Goal: Task Accomplishment & Management: Manage account settings

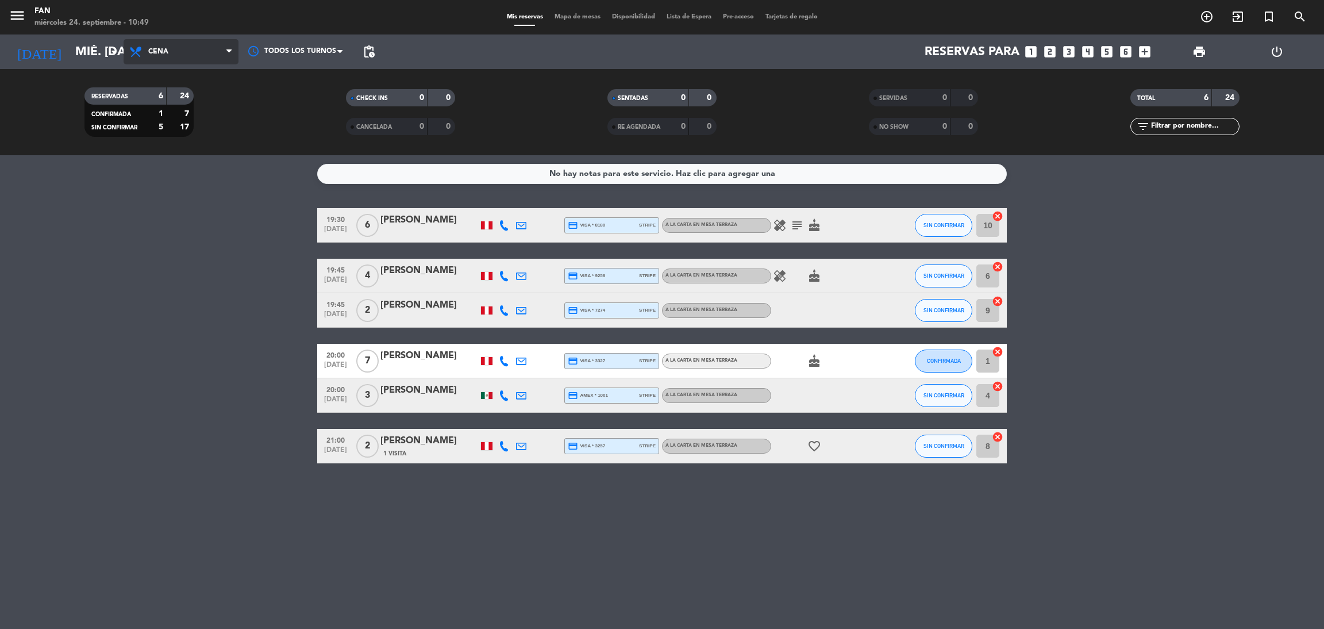
click at [198, 62] on span "Cena" at bounding box center [181, 51] width 115 height 25
click at [195, 101] on div "menu Fan miércoles 24. septiembre - 10:49 Mis reservas Mapa de mesas Disponibil…" at bounding box center [662, 77] width 1324 height 155
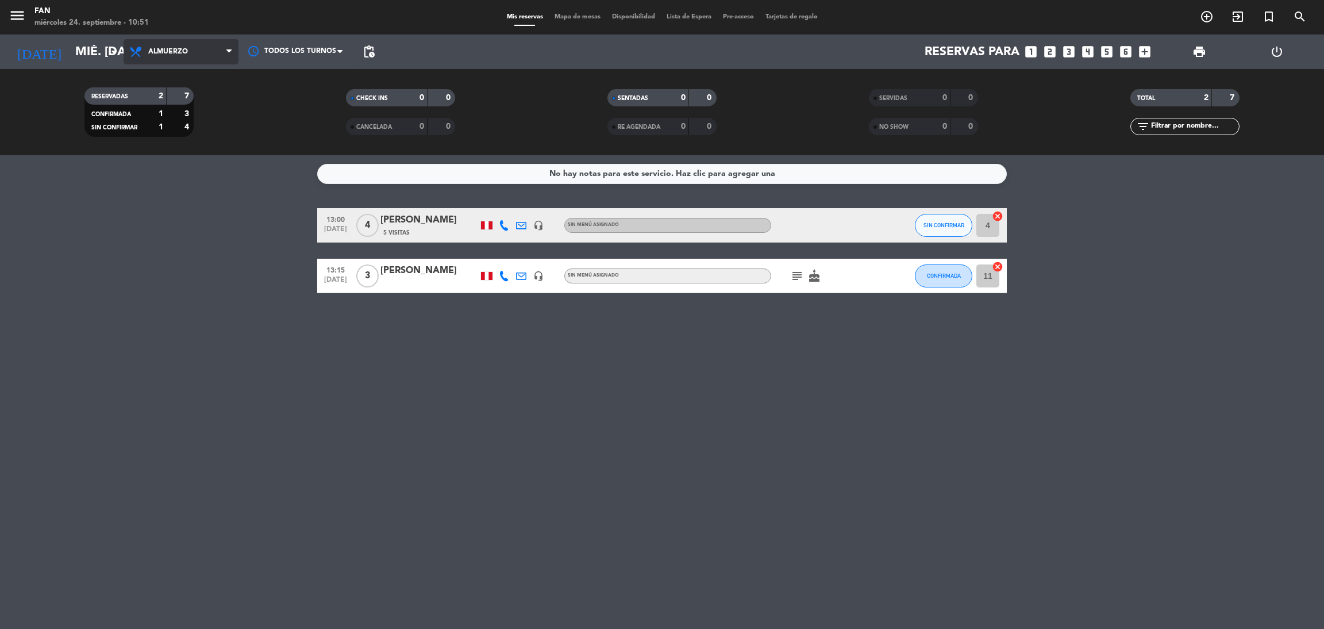
click at [163, 60] on span "Almuerzo" at bounding box center [181, 51] width 115 height 25
click at [168, 125] on div "menu Fan miércoles 24. septiembre - 10:51 Mis reservas Mapa de mesas Disponibil…" at bounding box center [662, 77] width 1324 height 155
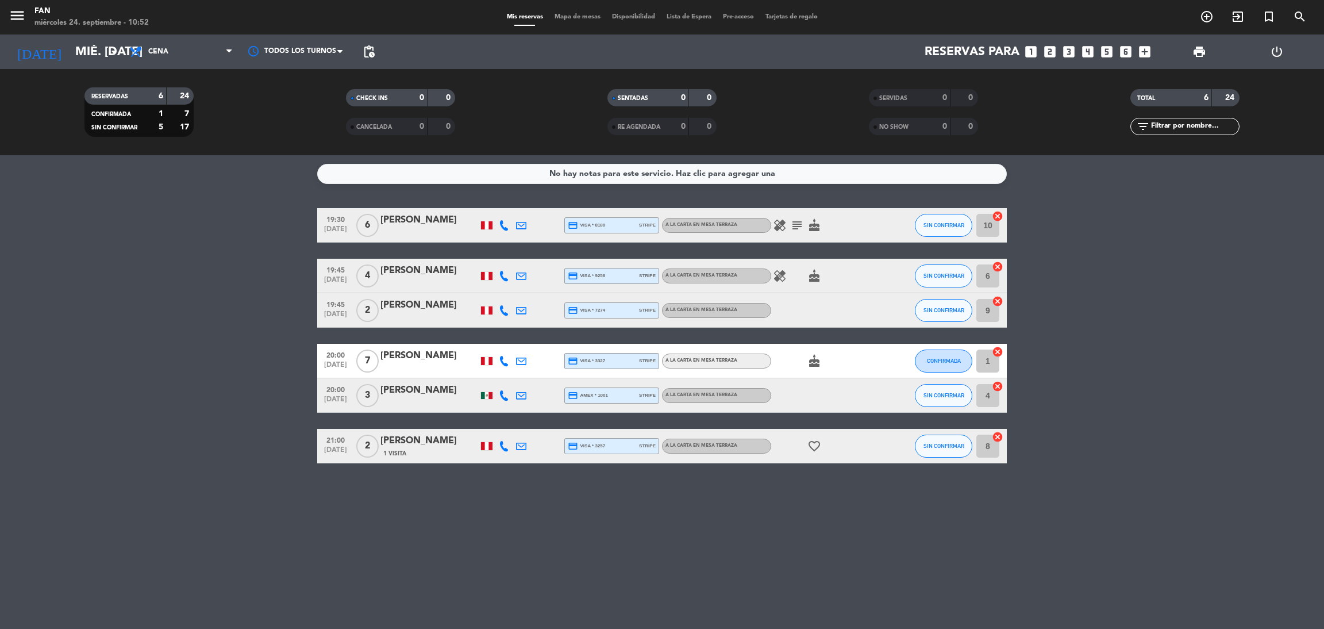
click at [564, 14] on span "Mapa de mesas" at bounding box center [577, 17] width 57 height 6
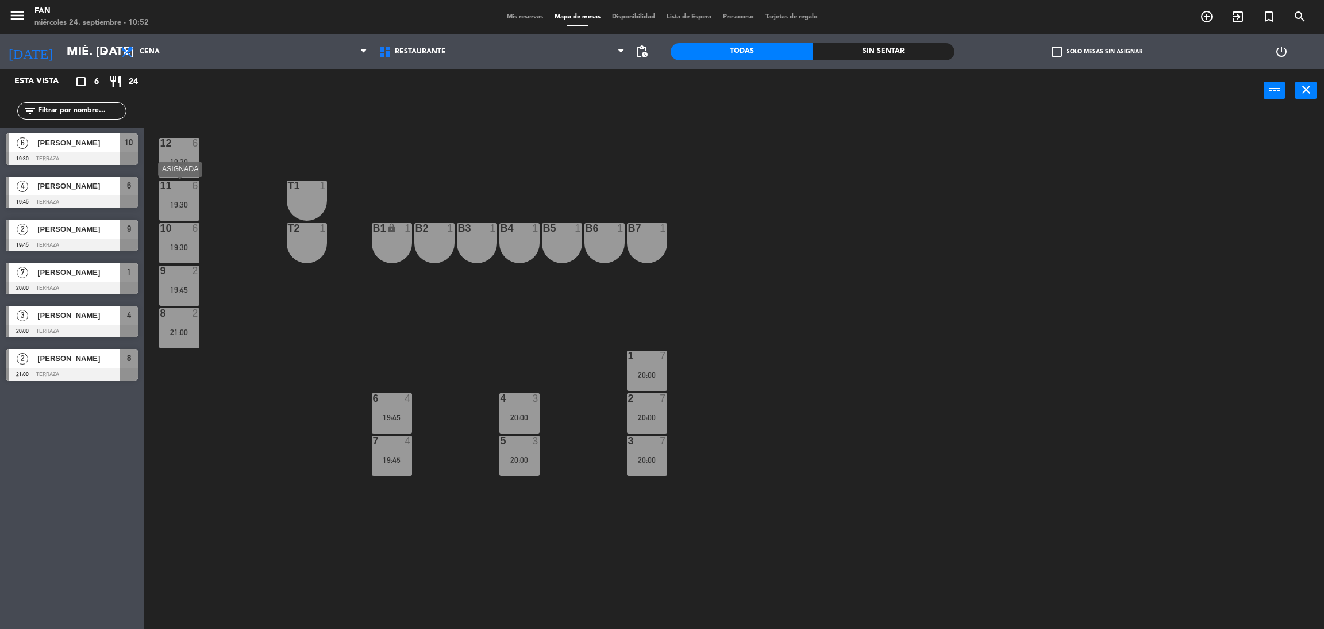
click at [185, 201] on div "19:30" at bounding box center [179, 205] width 40 height 8
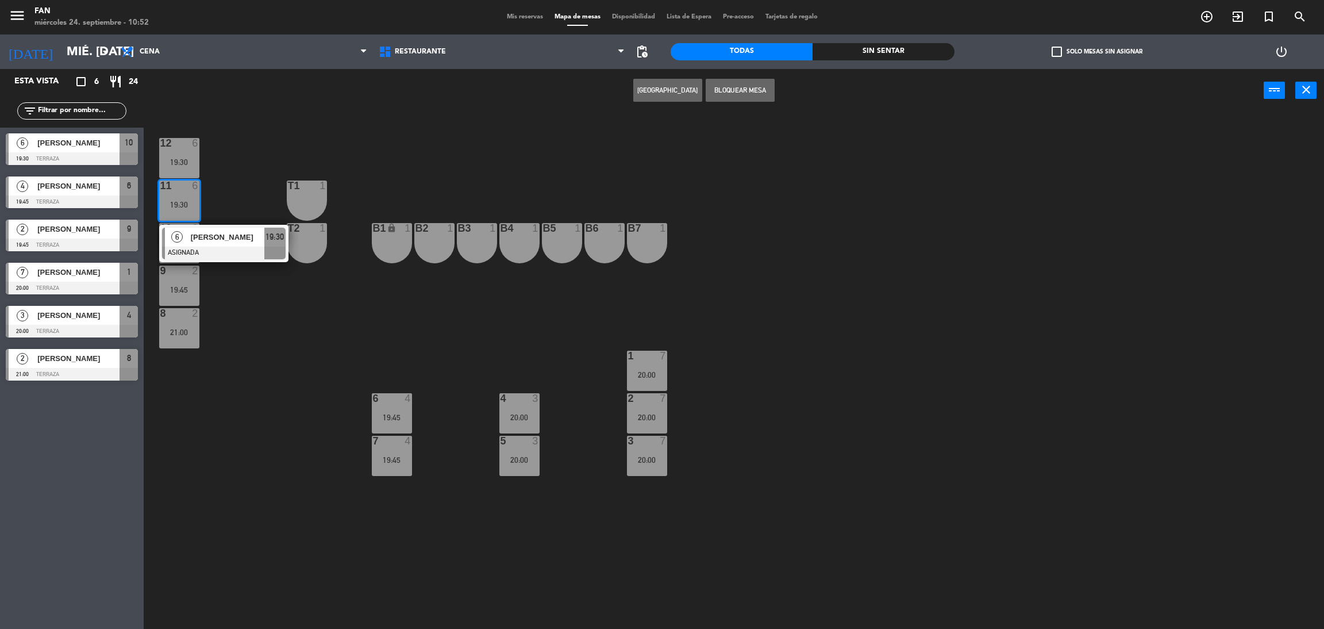
click at [251, 284] on div "12 6 19:30 11 6 19:30 6 [PERSON_NAME] ASIGNADA 19:30 T1 1 10 6 19:30 T2 1 B1 lo…" at bounding box center [740, 375] width 1167 height 517
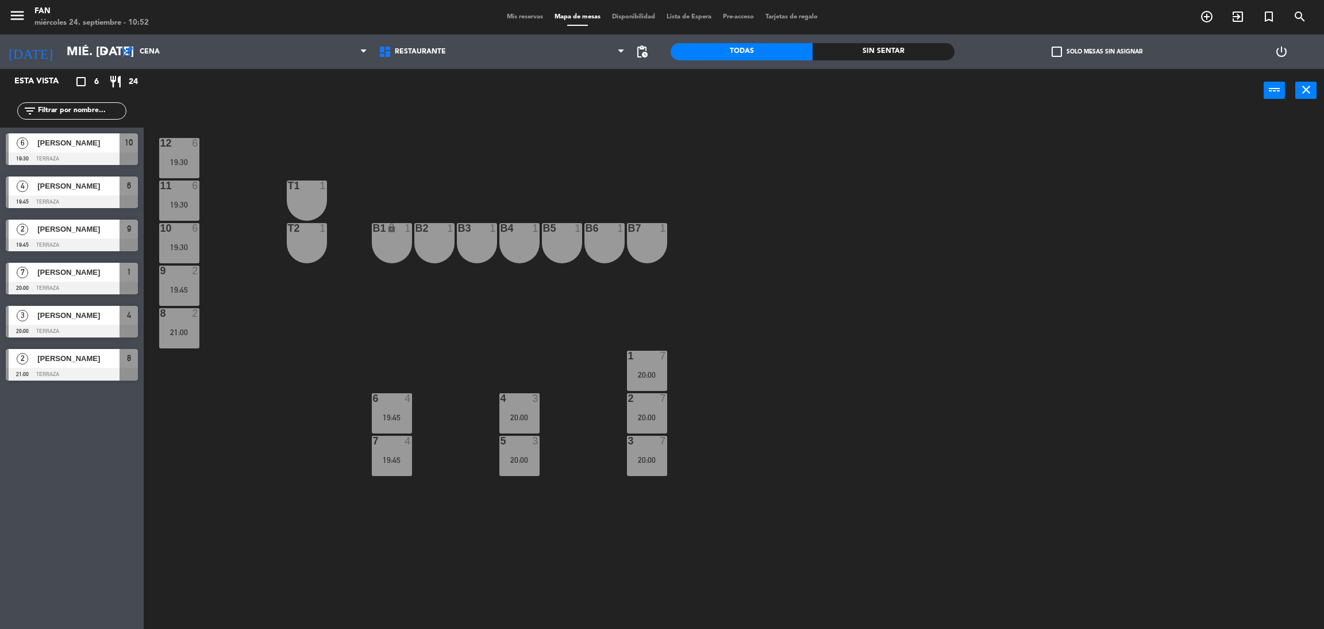
click at [530, 422] on div "4 3 20:00" at bounding box center [519, 413] width 40 height 40
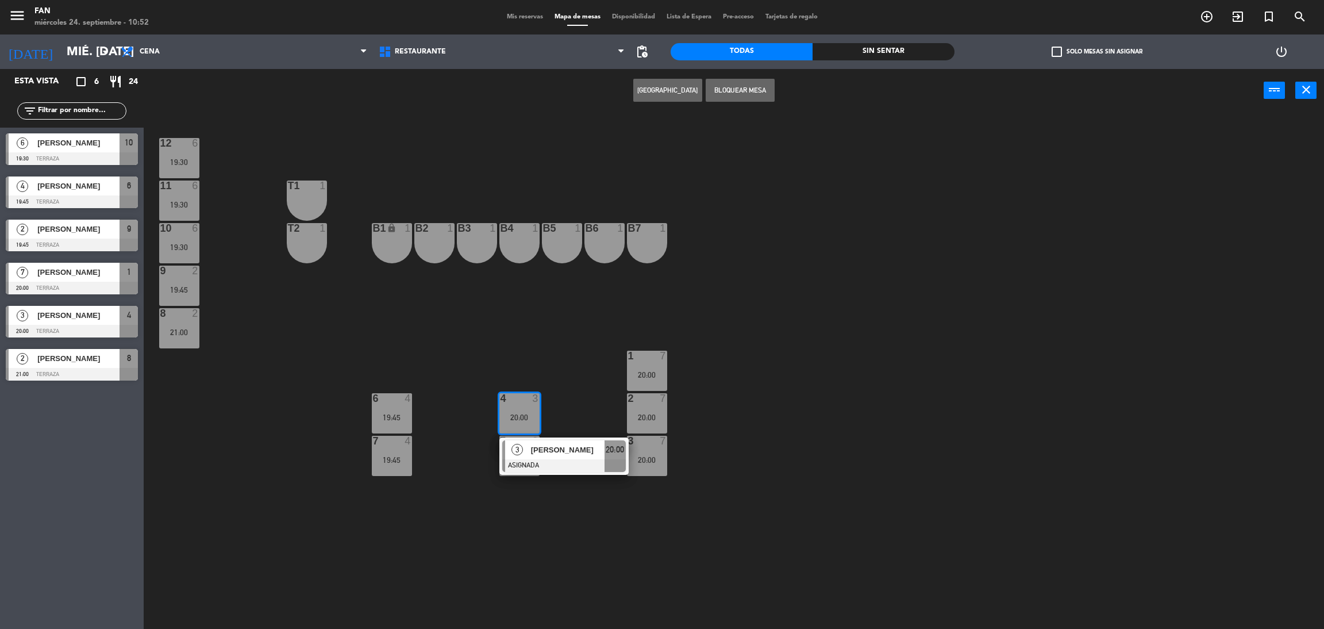
click at [610, 514] on div "12 6 19:30 11 6 19:30 T1 1 10 6 19:30 T2 1 B1 lock 1 B2 1 B3 1 B4 1 B5 1 B6 1 B…" at bounding box center [740, 375] width 1167 height 517
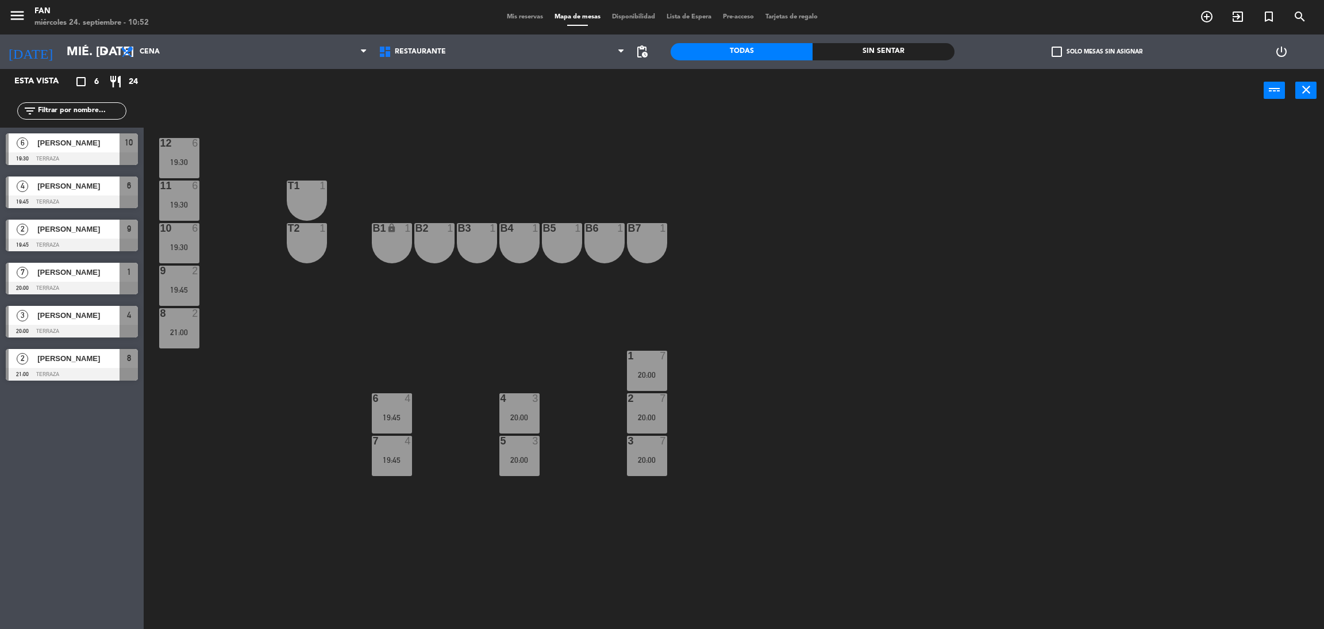
click at [656, 414] on div "20:00" at bounding box center [647, 417] width 40 height 8
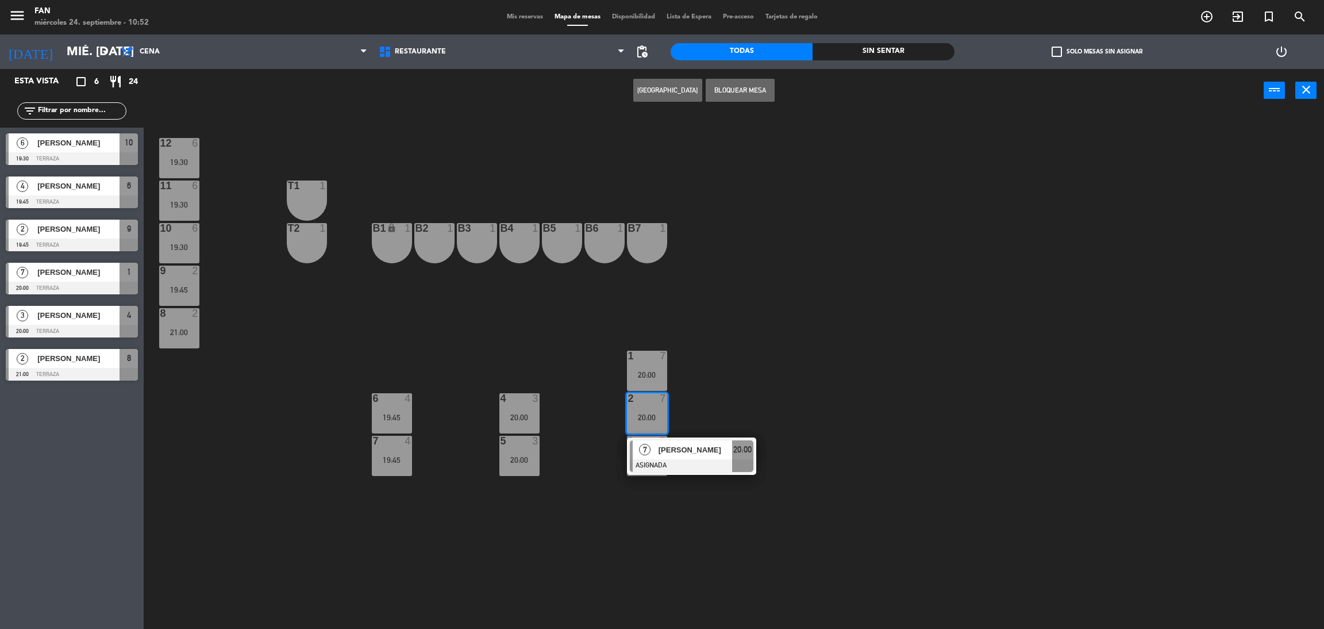
click at [705, 415] on div "12 6 19:30 11 6 19:30 T1 1 10 6 19:30 T2 1 B1 lock 1 B2 1 B3 1 B4 1 B5 1 B6 1 B…" at bounding box center [740, 375] width 1167 height 517
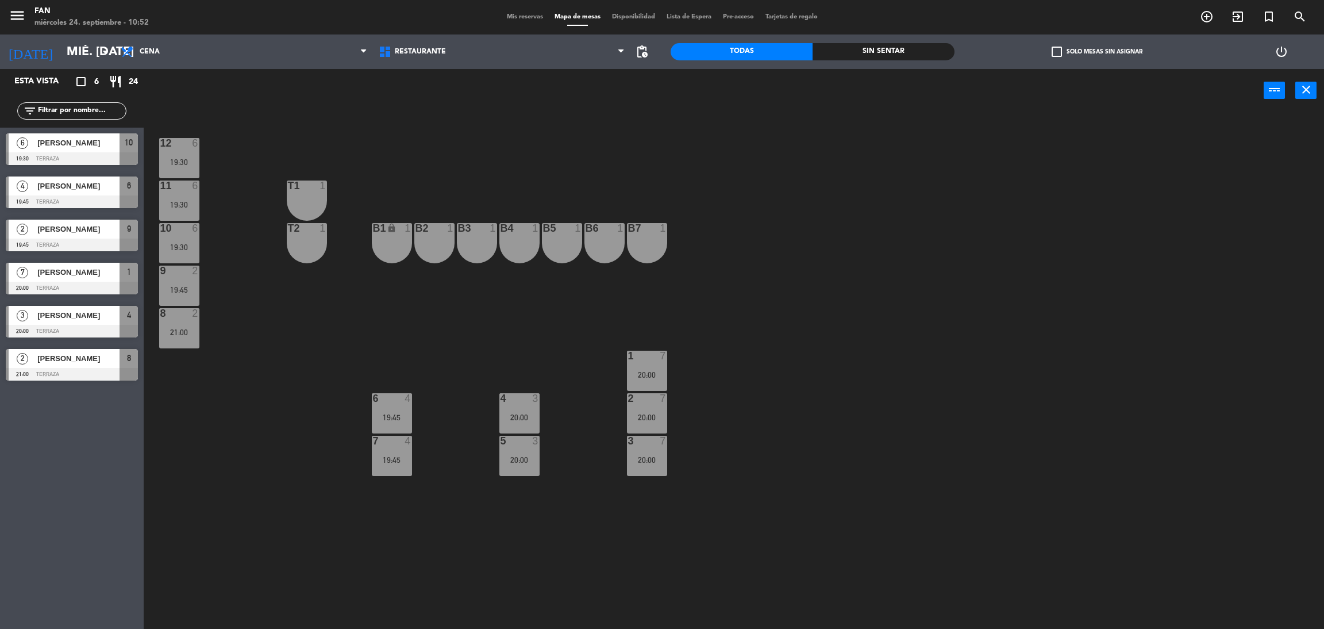
click at [394, 421] on div "19:45" at bounding box center [392, 417] width 40 height 8
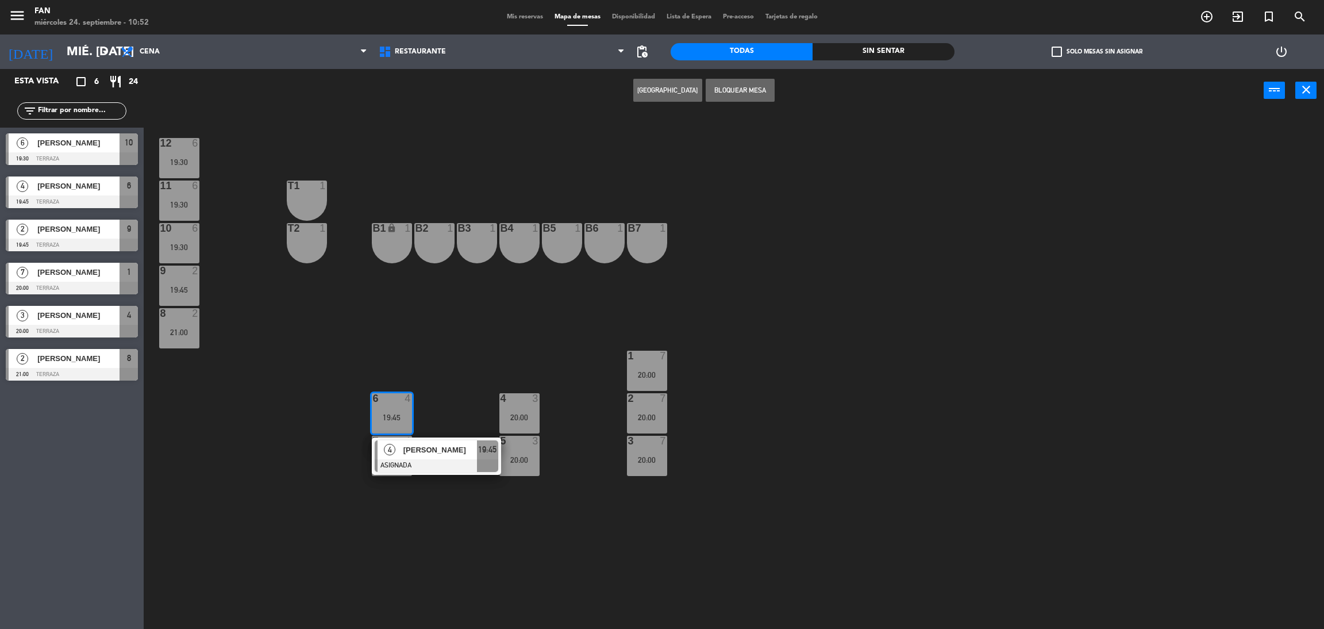
click at [425, 407] on div "12 6 19:30 11 6 19:30 T1 1 10 6 19:30 T2 1 B1 lock 1 B2 1 B3 1 B4 1 B5 1 B6 1 B…" at bounding box center [740, 375] width 1167 height 517
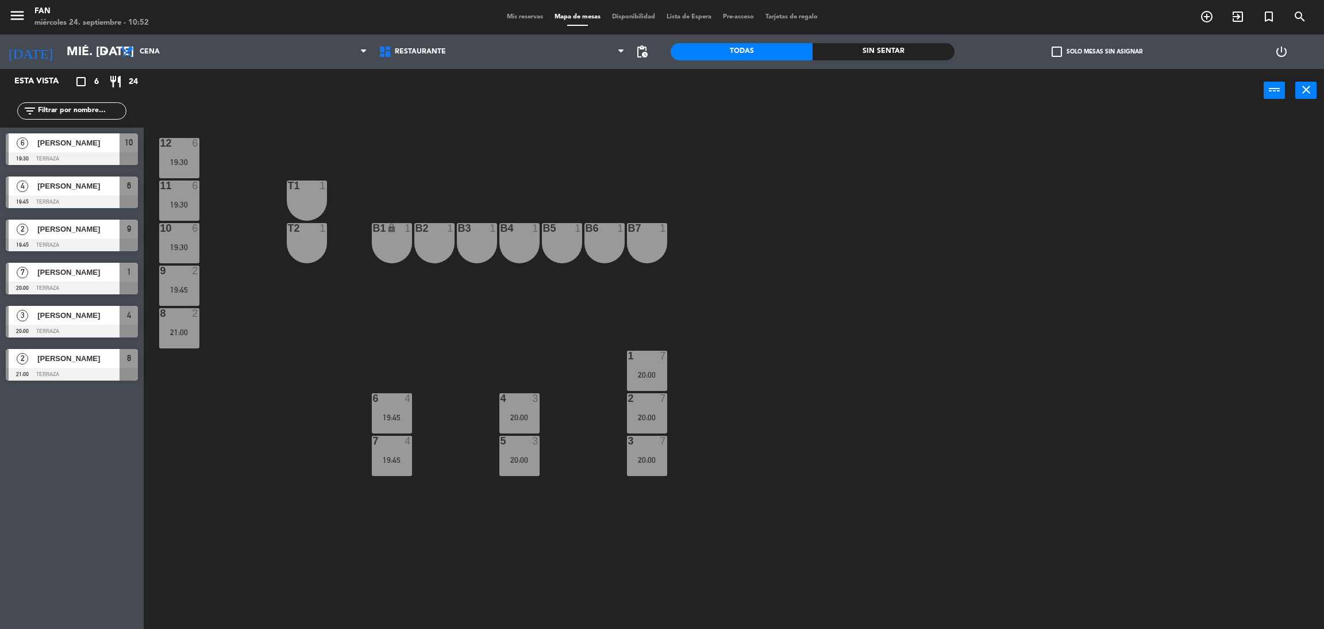
click at [401, 411] on div "6 4 19:45" at bounding box center [392, 413] width 40 height 40
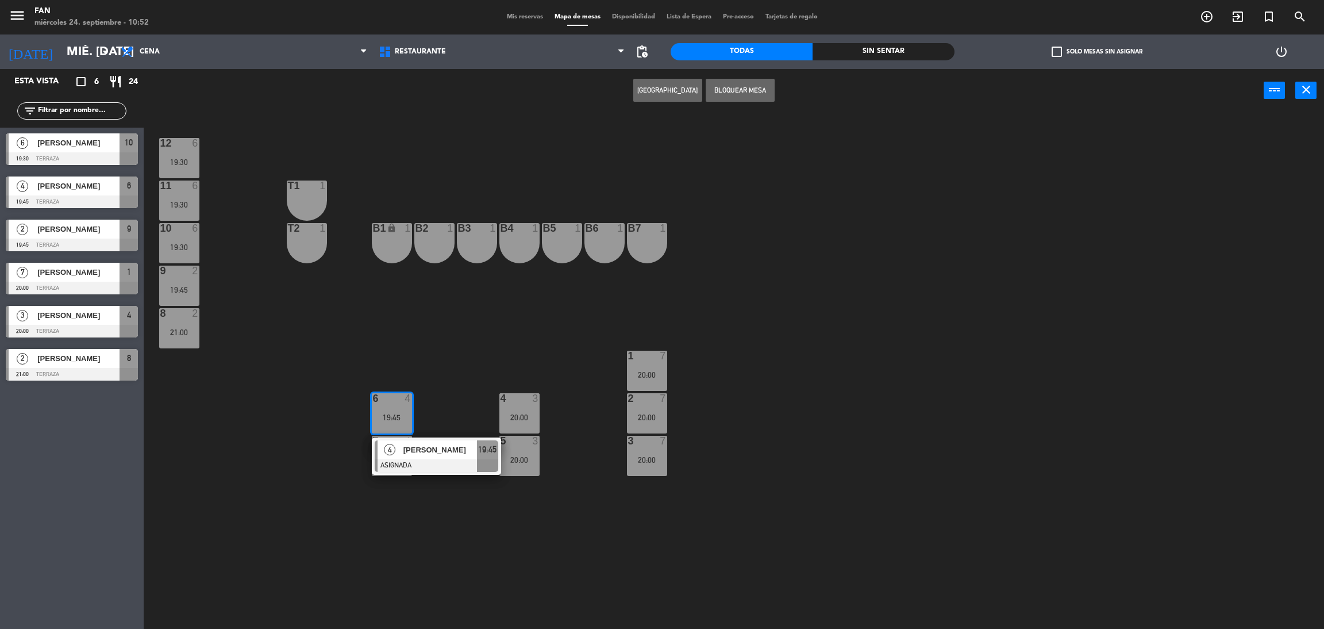
click at [417, 357] on div "12 6 19:30 11 6 19:30 T1 1 10 6 19:30 T2 1 B1 lock 1 B2 1 B3 1 B4 1 B5 1 B6 1 B…" at bounding box center [740, 375] width 1167 height 517
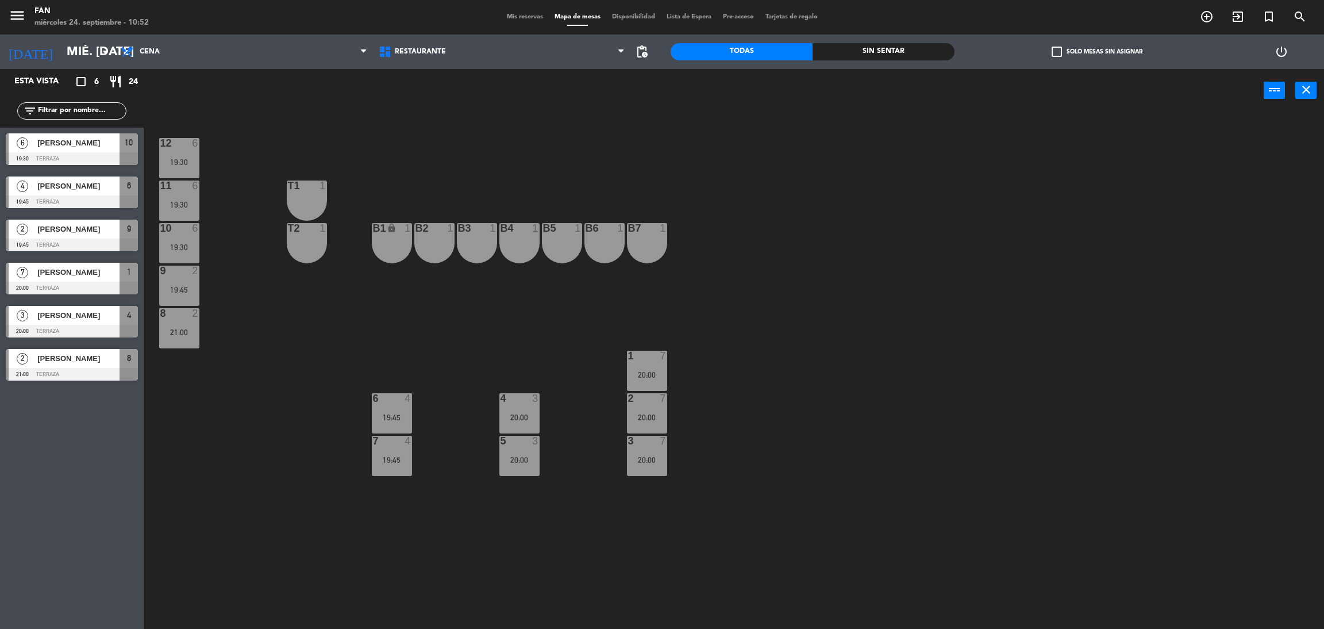
click at [528, 417] on div "20:00" at bounding box center [519, 417] width 40 height 8
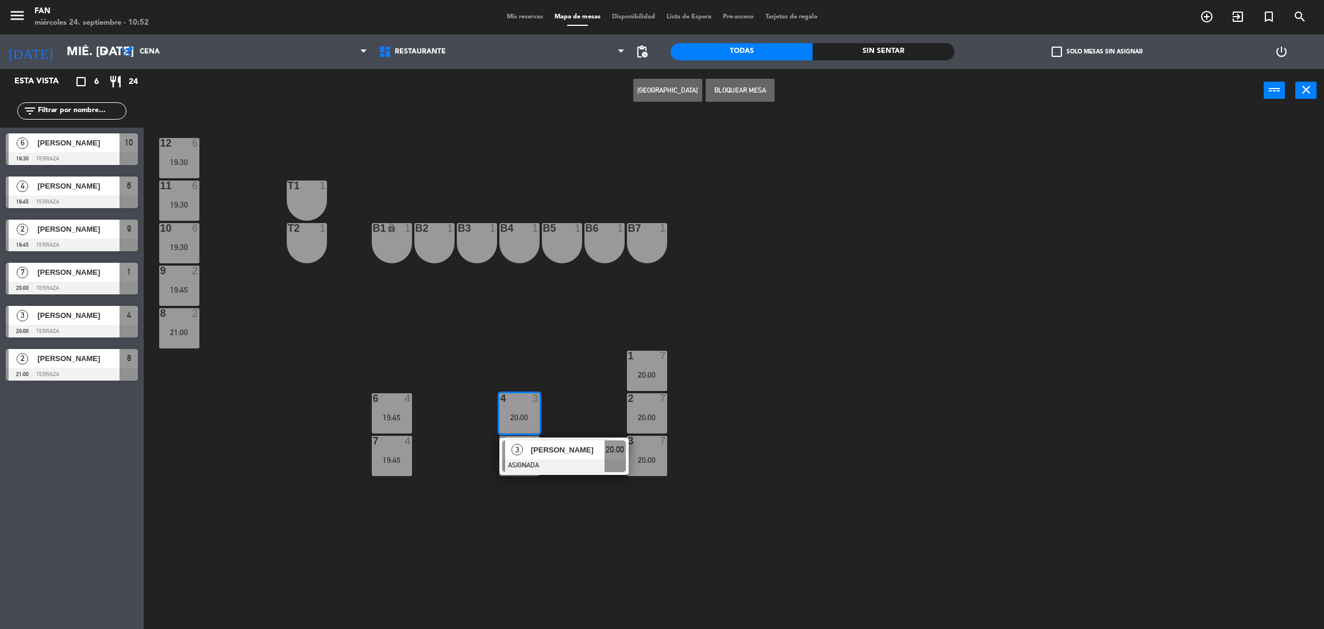
click at [458, 401] on div "12 6 19:30 11 6 19:30 T1 1 10 6 19:30 T2 1 B1 lock 1 B2 1 B3 1 B4 1 B5 1 B6 1 B…" at bounding box center [740, 375] width 1167 height 517
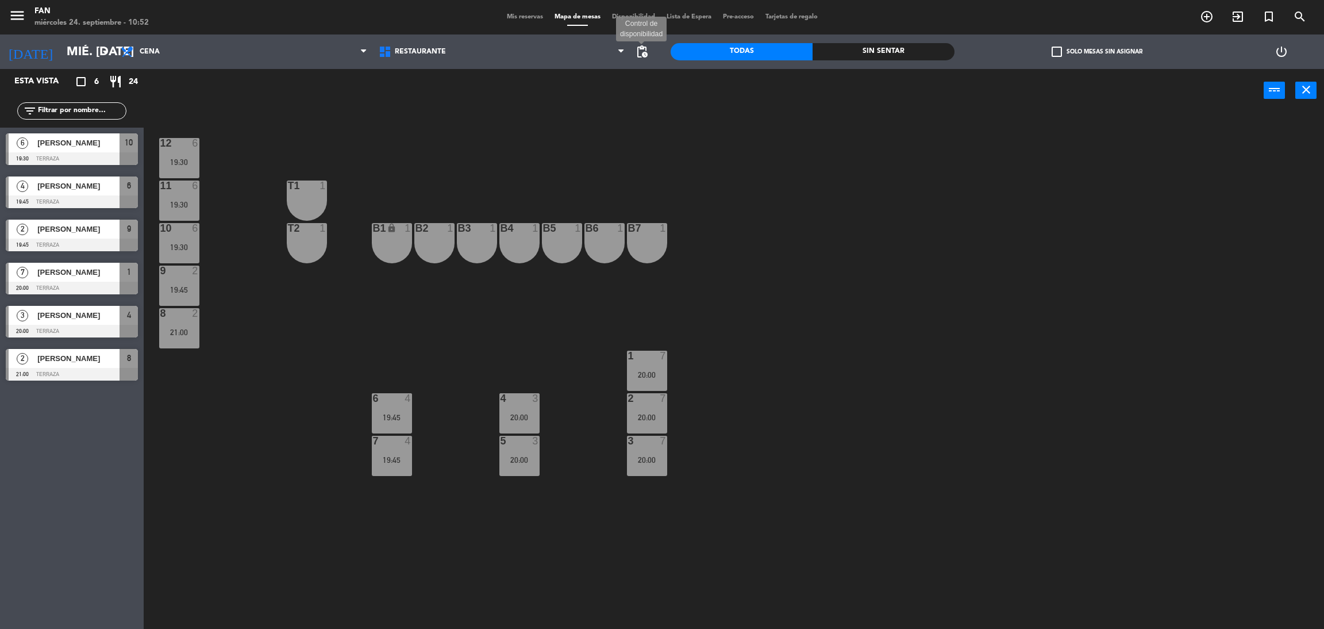
click at [642, 55] on span "pending_actions" at bounding box center [642, 52] width 14 height 14
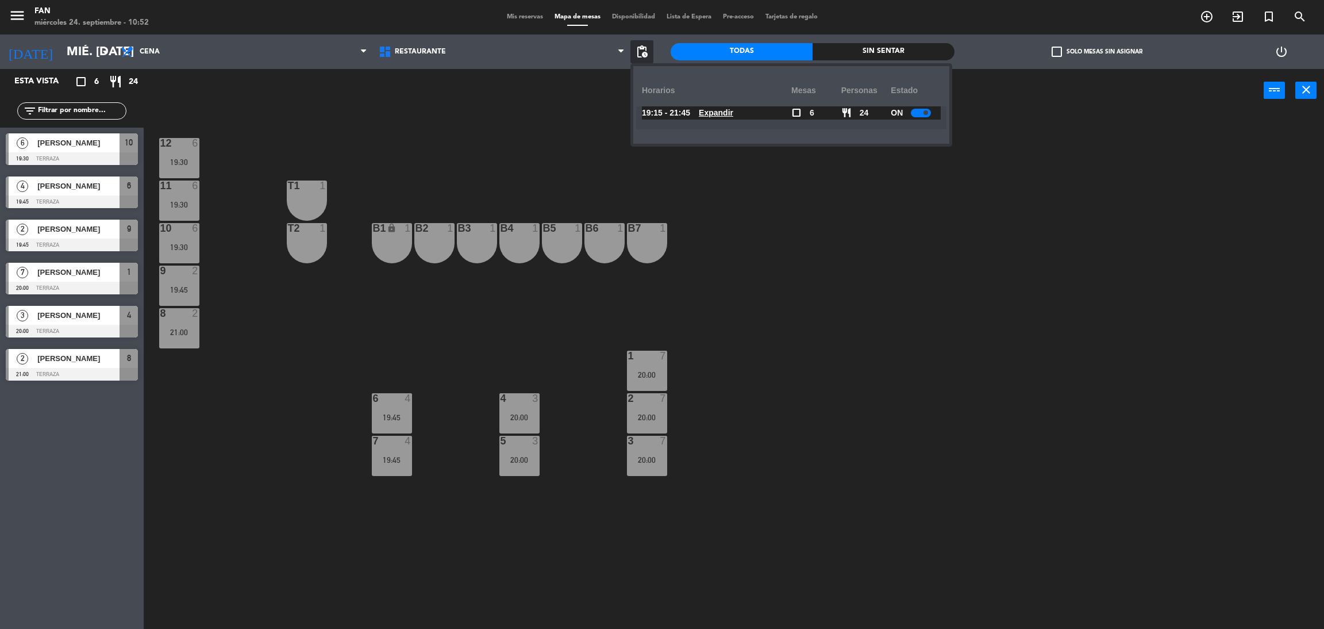
click at [914, 112] on div at bounding box center [921, 113] width 20 height 9
click at [733, 114] on u "Expandir" at bounding box center [716, 112] width 34 height 9
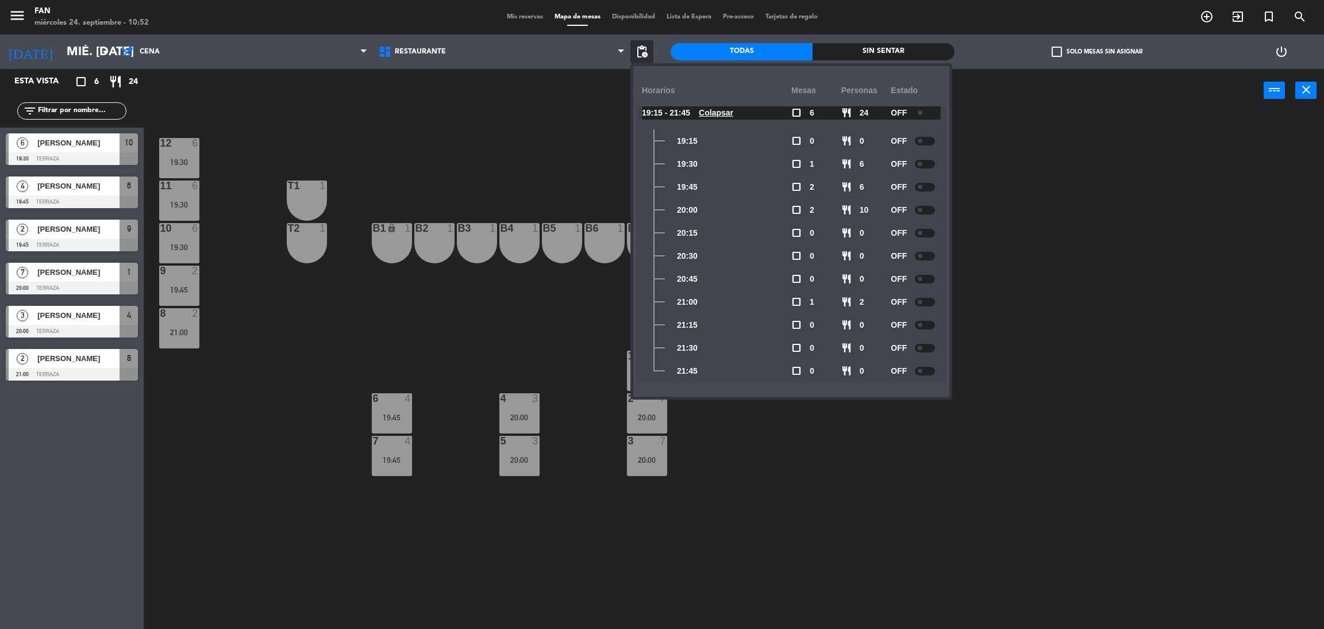
click at [561, 141] on div "12 6 19:30 11 6 19:30 T1 1 10 6 19:30 T2 1 B1 lock 1 B2 1 B3 1 B4 1 B5 1 B6 1 B…" at bounding box center [740, 375] width 1167 height 517
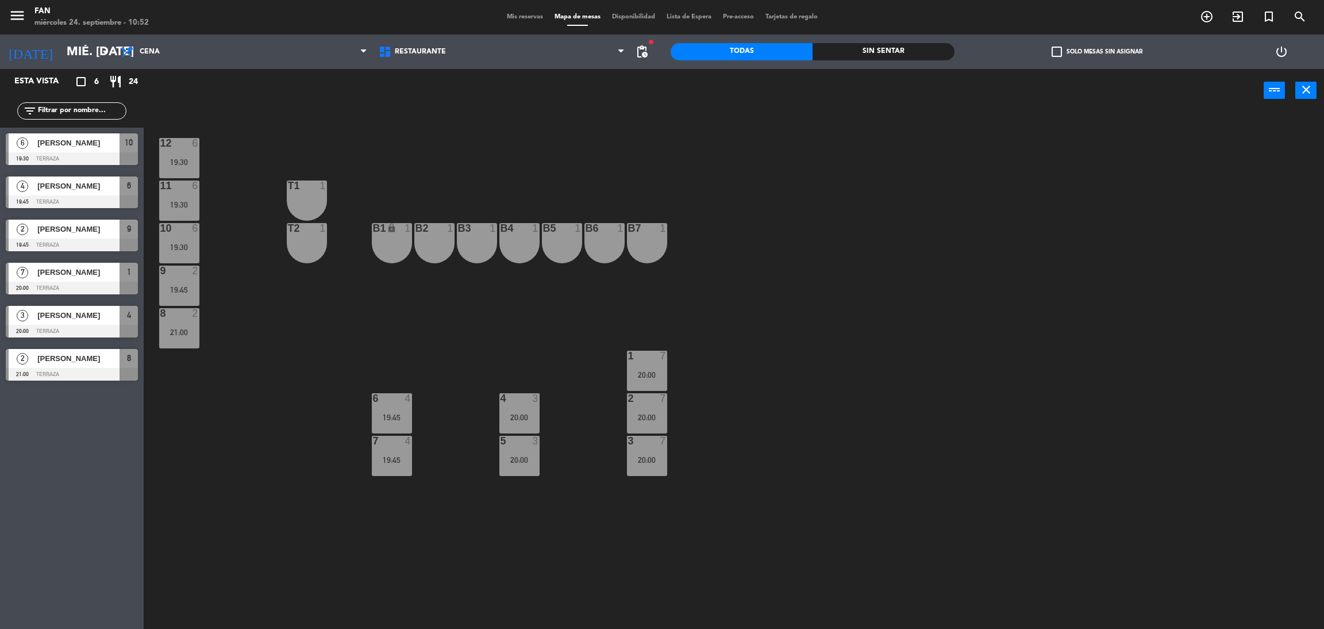
click at [525, 414] on div "20:00" at bounding box center [519, 417] width 40 height 8
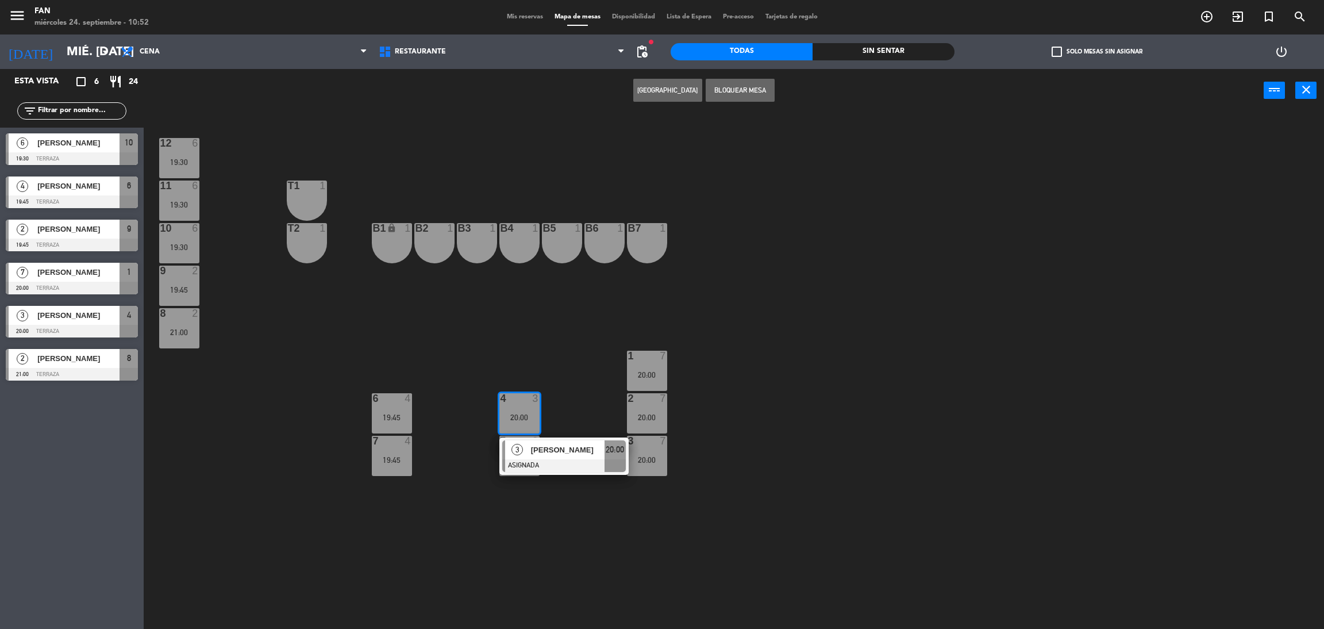
click at [554, 467] on div at bounding box center [564, 465] width 124 height 13
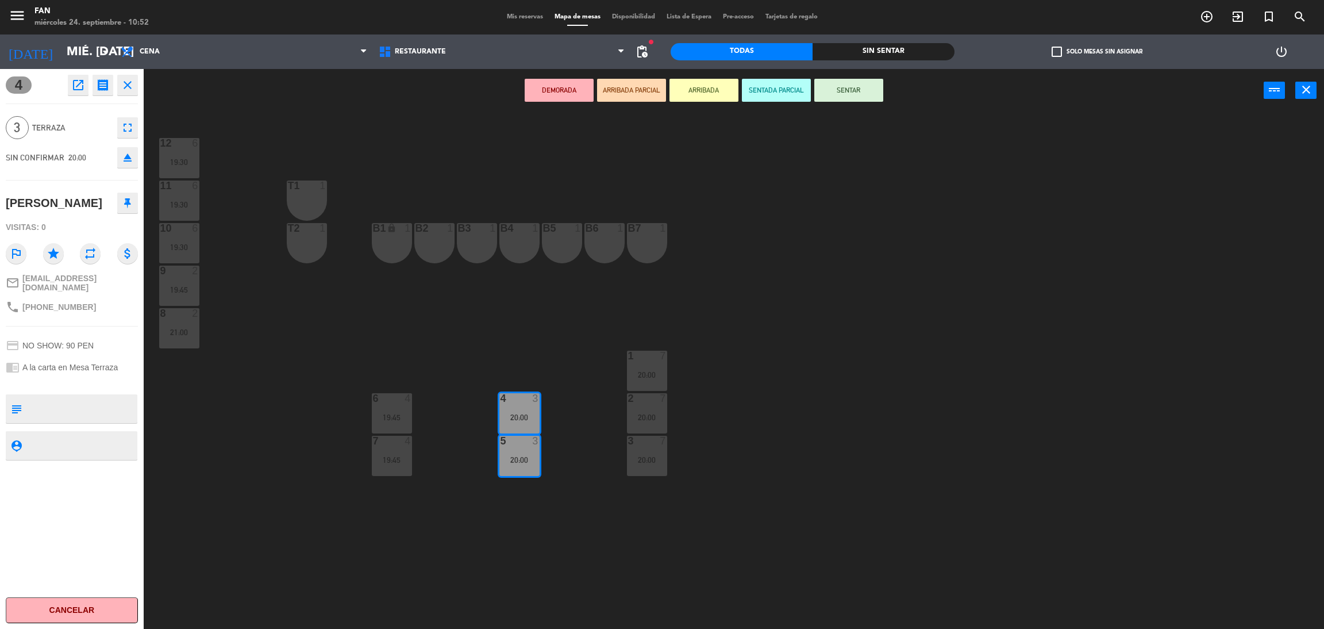
click at [570, 252] on div "B5 1" at bounding box center [562, 243] width 40 height 40
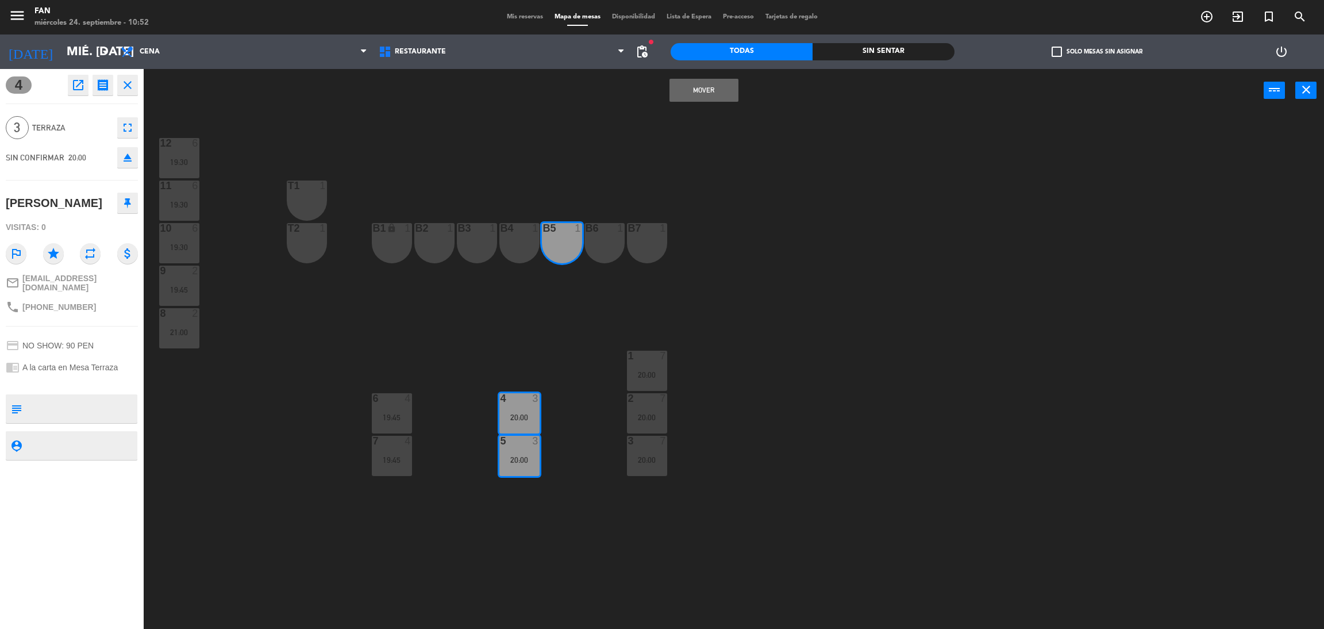
click at [707, 95] on button "Mover" at bounding box center [704, 90] width 69 height 23
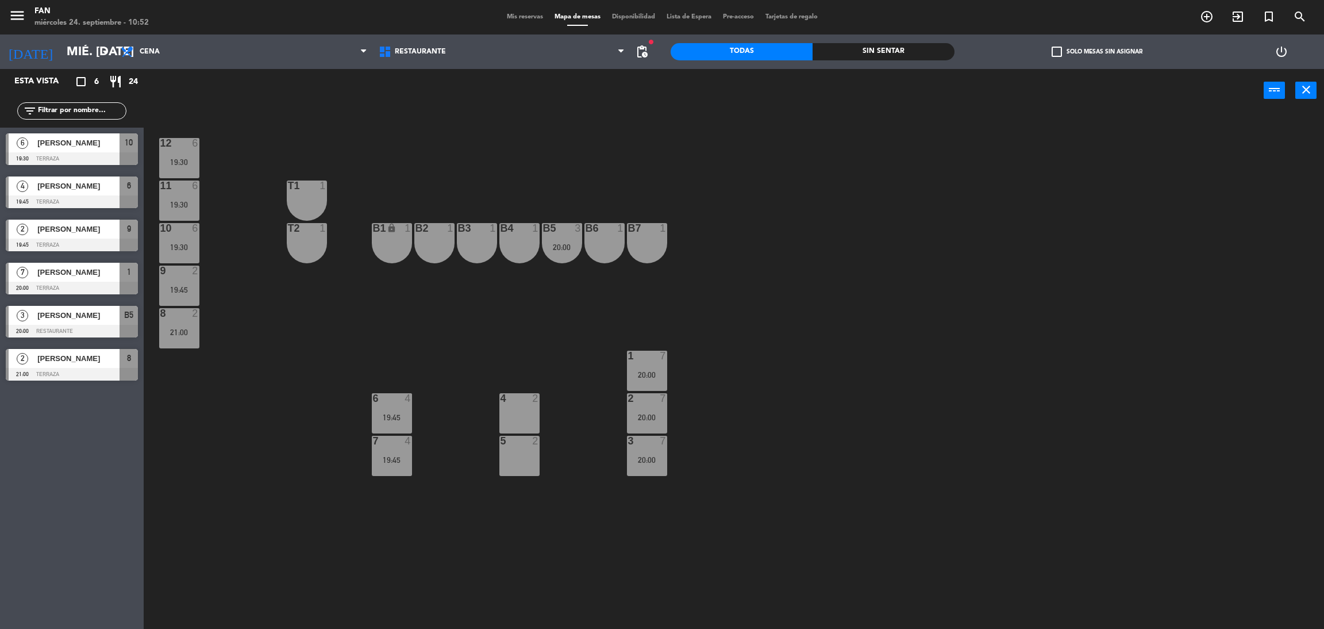
click at [179, 244] on div "19:30" at bounding box center [179, 247] width 40 height 8
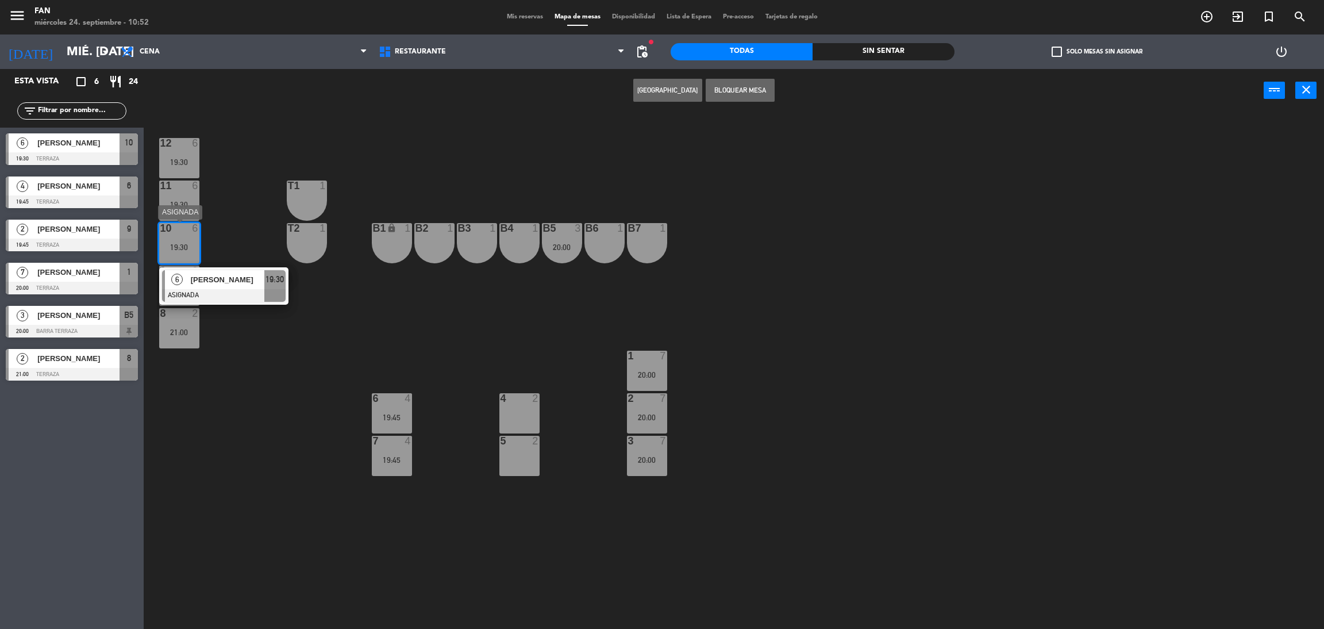
click at [211, 279] on span "[PERSON_NAME]" at bounding box center [228, 280] width 74 height 12
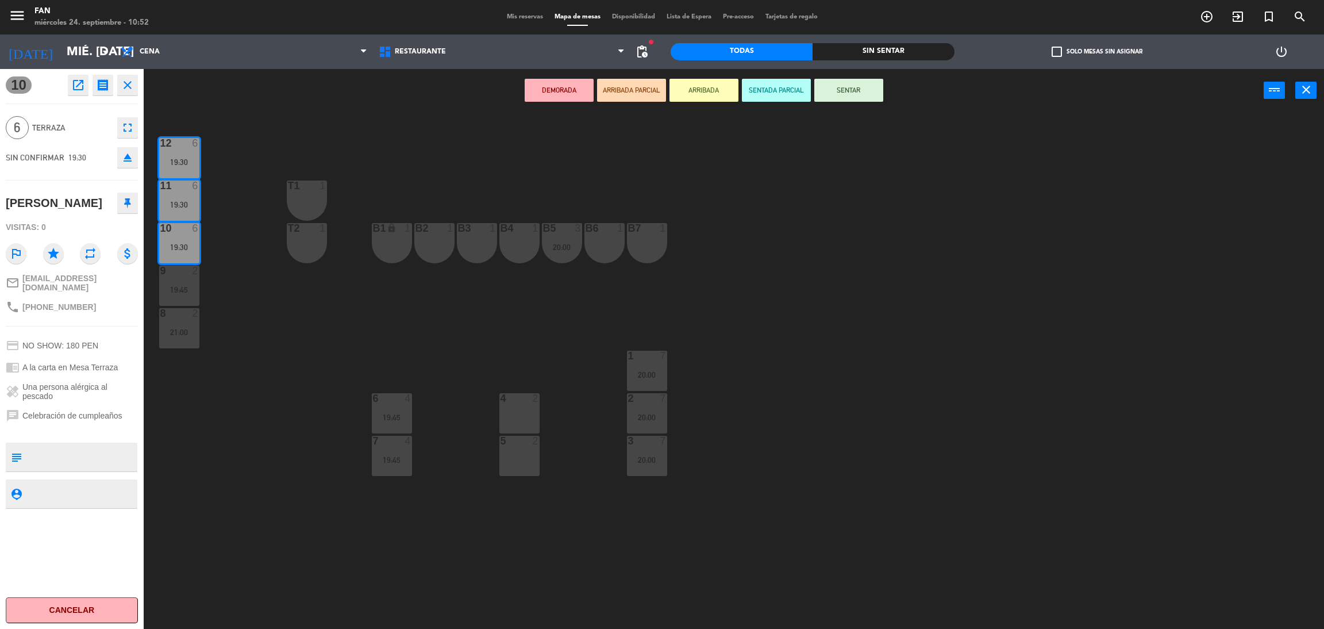
click at [520, 412] on div "4 2" at bounding box center [519, 413] width 40 height 40
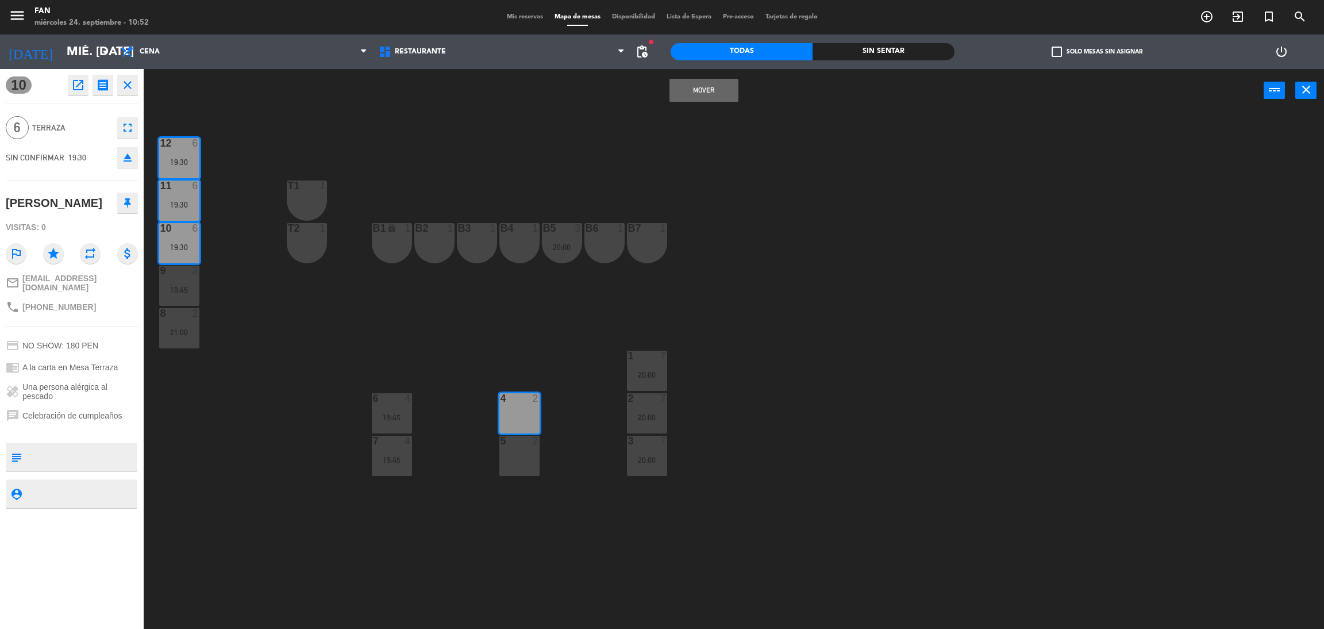
click at [527, 465] on div "5 2" at bounding box center [519, 456] width 40 height 40
click at [707, 99] on button "Mover y Unir" at bounding box center [704, 90] width 69 height 23
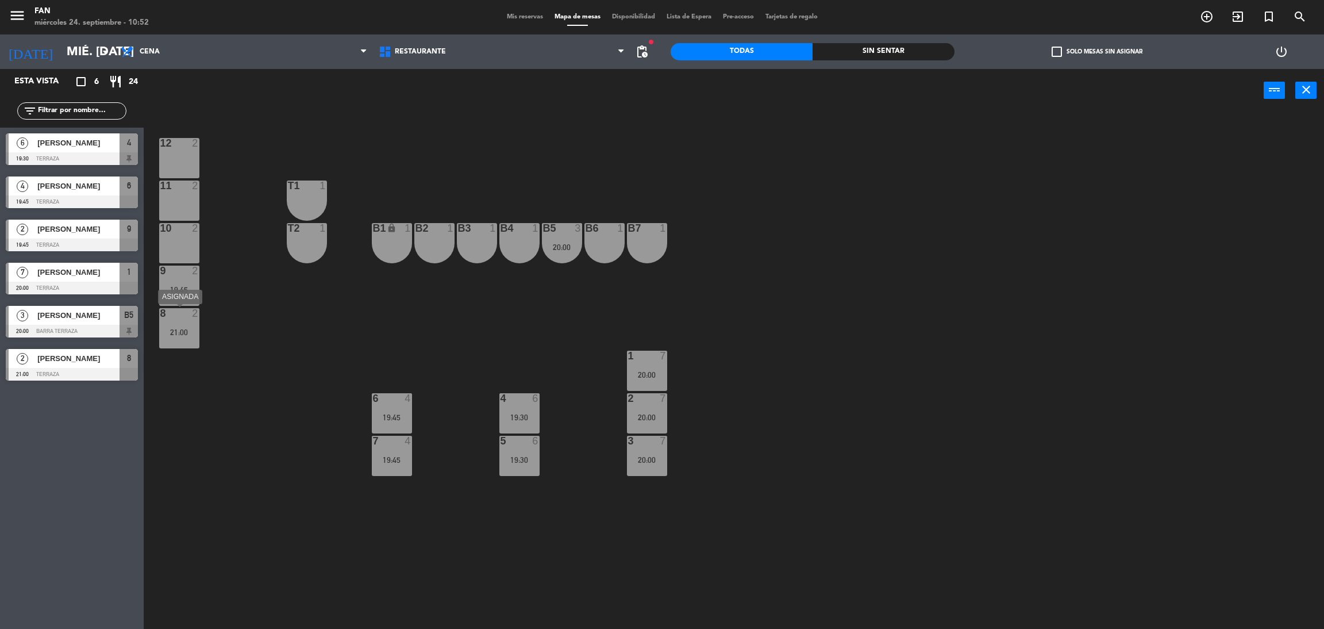
click at [185, 333] on div "21:00" at bounding box center [179, 332] width 40 height 8
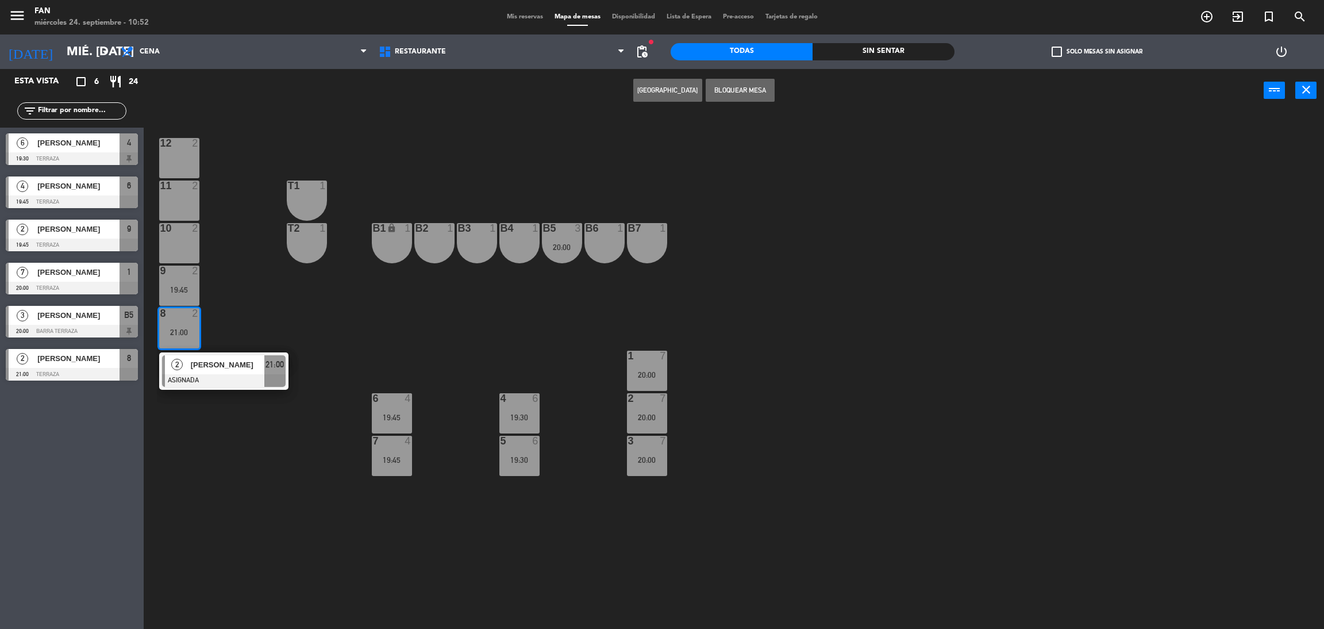
click at [230, 324] on div "12 2 11 2 T1 1 10 2 T2 1 B1 lock 1 B2 1 B3 1 B4 1 B5 3 20:00 B6 1 B7 1 9 2 19:4…" at bounding box center [740, 375] width 1167 height 517
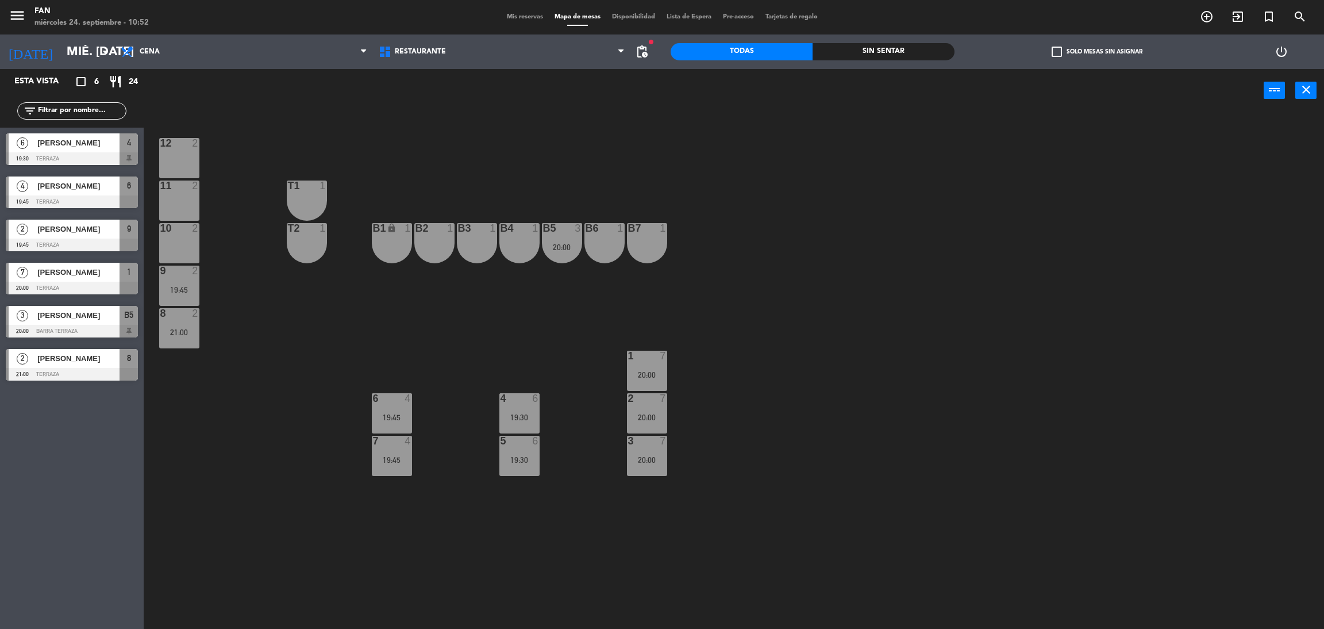
click at [370, 406] on div "12 2 11 2 T1 1 10 2 T2 1 B1 lock 1 B2 1 B3 1 B4 1 B5 3 20:00 B6 1 B7 1 9 2 19:4…" at bounding box center [740, 375] width 1167 height 517
click at [396, 413] on div "19:45" at bounding box center [392, 417] width 40 height 8
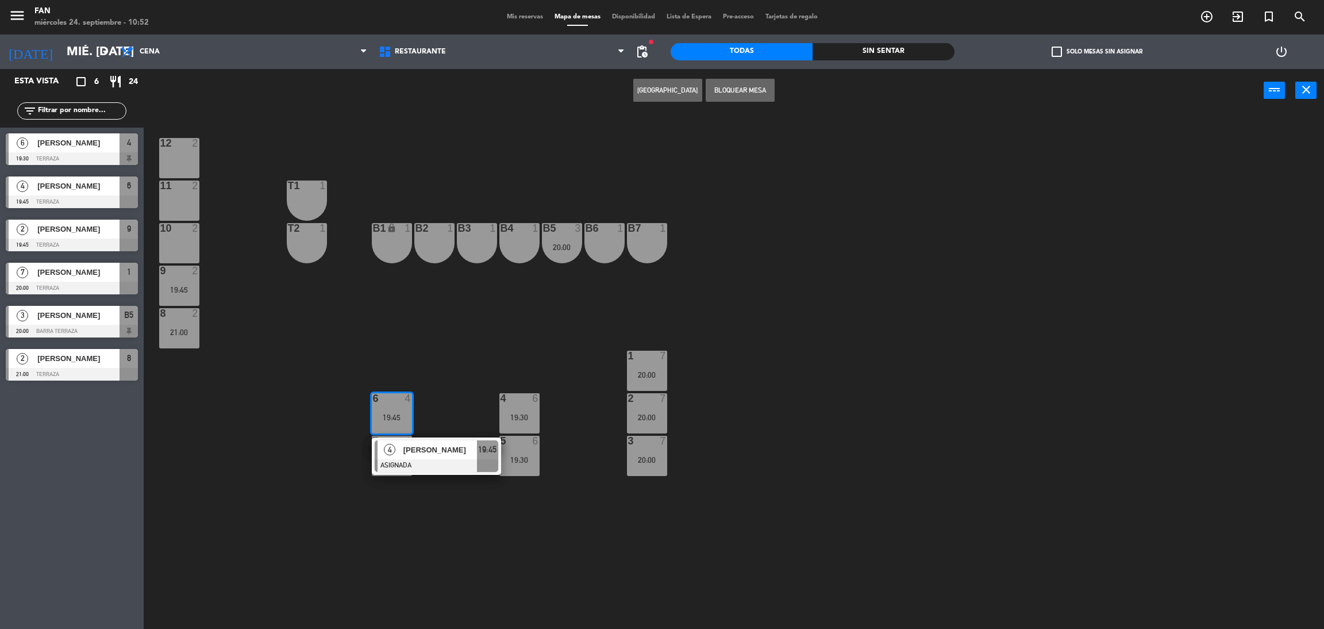
click at [466, 318] on div "12 2 11 2 T1 1 10 2 T2 1 B1 lock 1 B2 1 B3 1 B4 1 B5 3 20:00 B6 1 B7 1 9 2 19:4…" at bounding box center [740, 375] width 1167 height 517
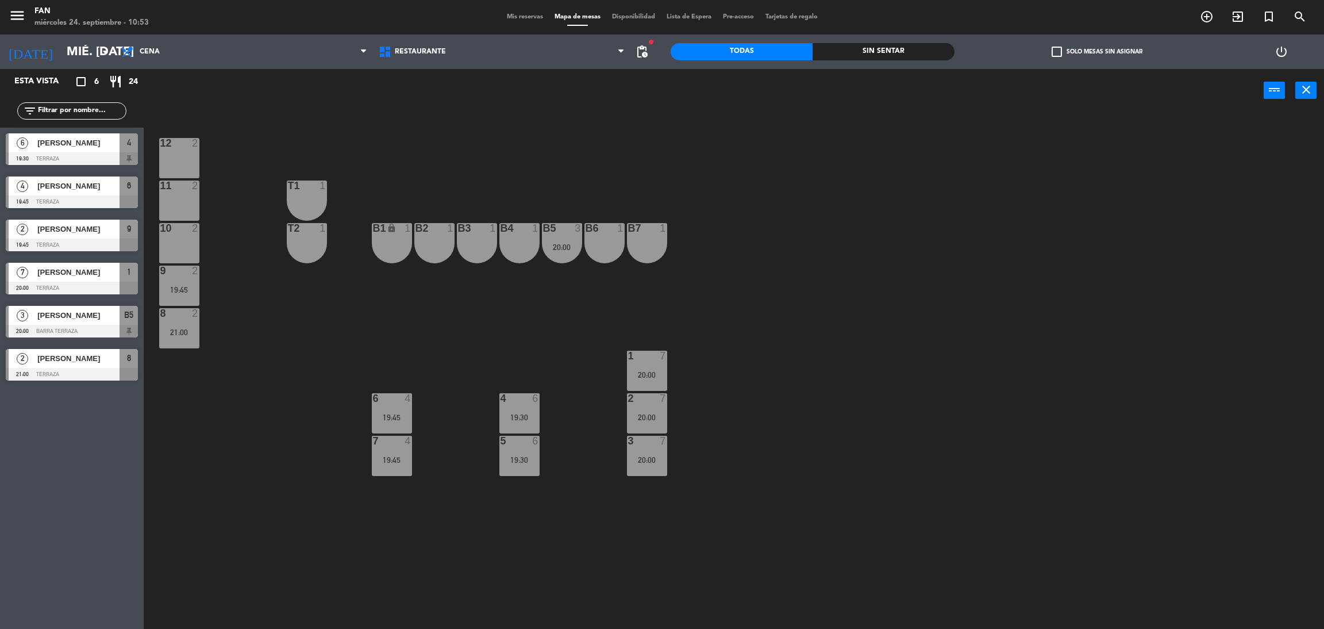
click at [172, 298] on div "9 2 19:45" at bounding box center [179, 286] width 40 height 40
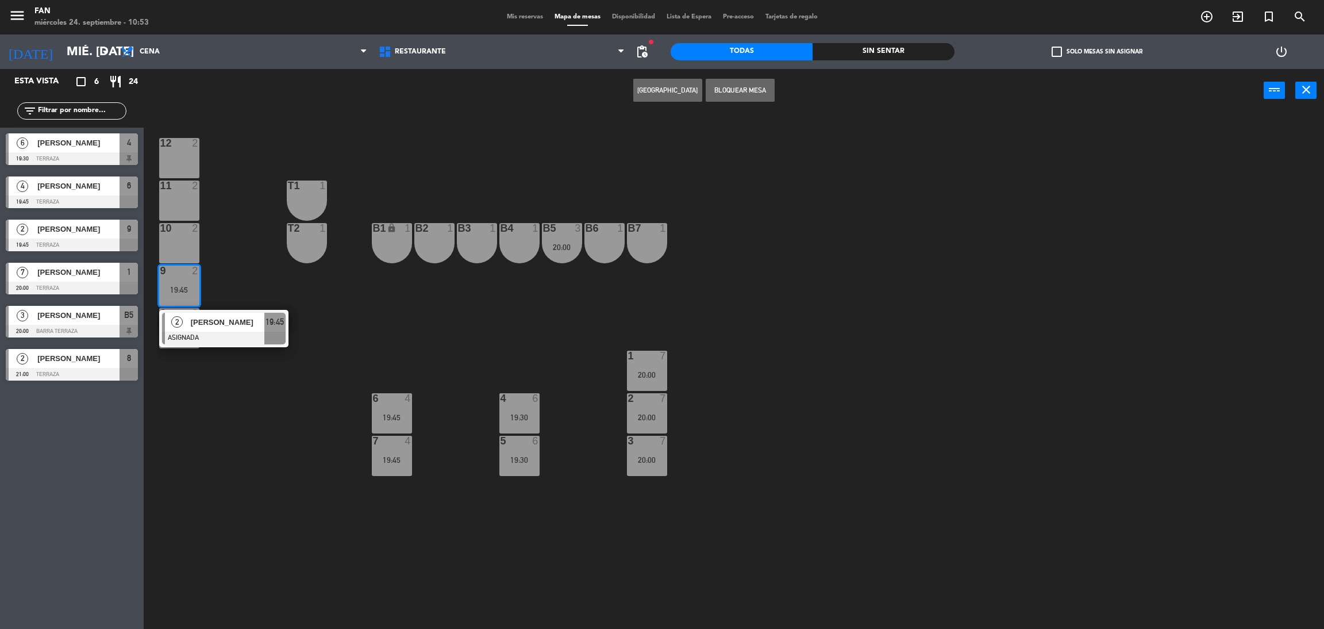
click at [225, 294] on div "12 2 11 2 T1 1 10 2 T2 1 B1 lock 1 B2 1 B3 1 B4 1 B5 3 20:00 B6 1 B7 1 9 2 19:4…" at bounding box center [740, 375] width 1167 height 517
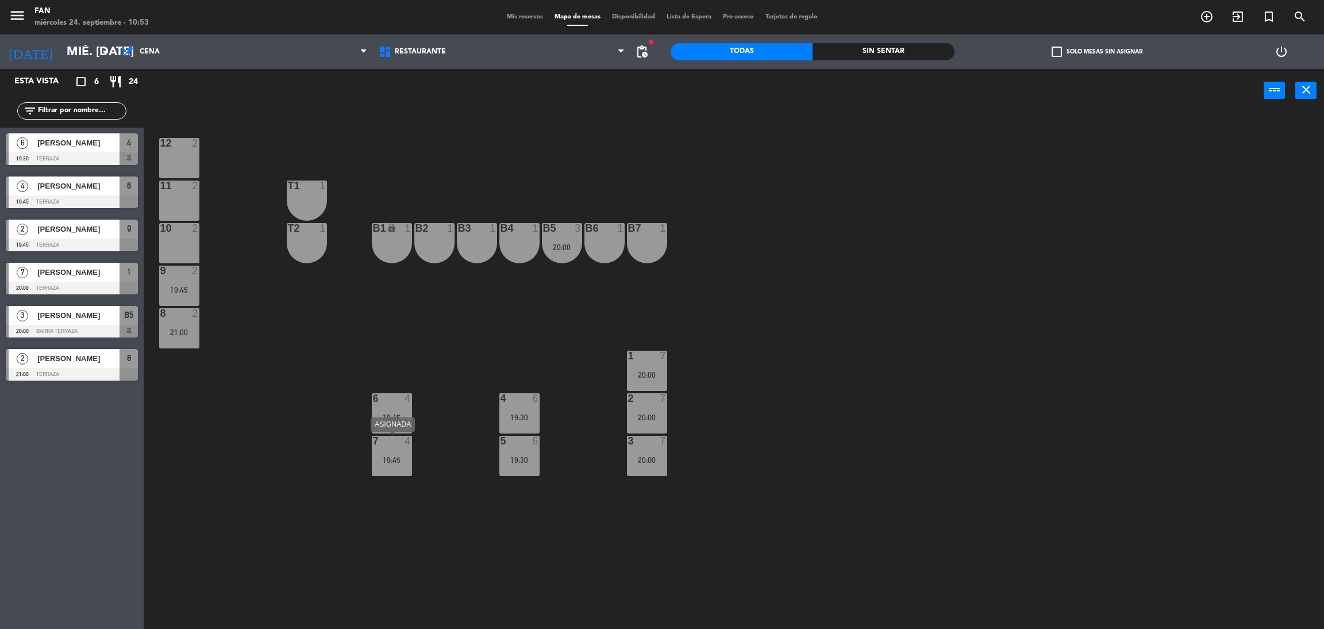
click at [402, 439] on div "4" at bounding box center [410, 441] width 19 height 10
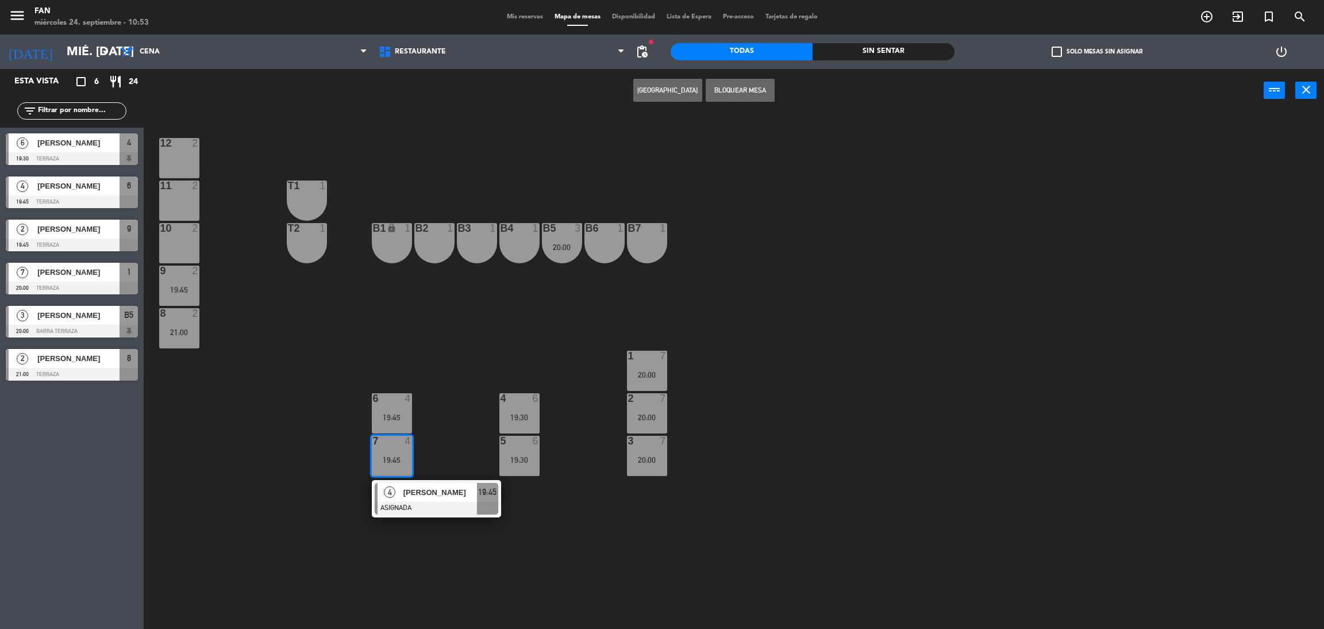
click at [448, 436] on div "12 2 11 2 T1 1 10 2 T2 1 B1 lock 1 B2 1 B3 1 B4 1 B5 3 20:00 B6 1 B7 1 9 2 19:4…" at bounding box center [740, 375] width 1167 height 517
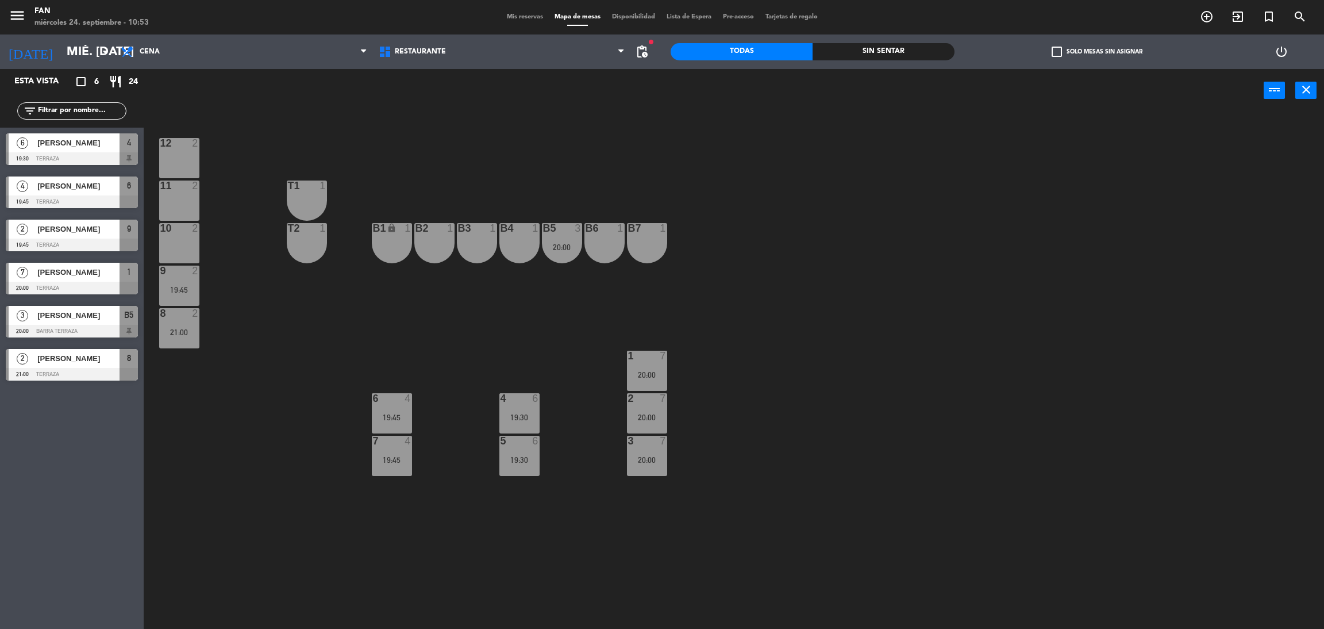
click at [186, 303] on div "9 2 19:45" at bounding box center [179, 286] width 40 height 40
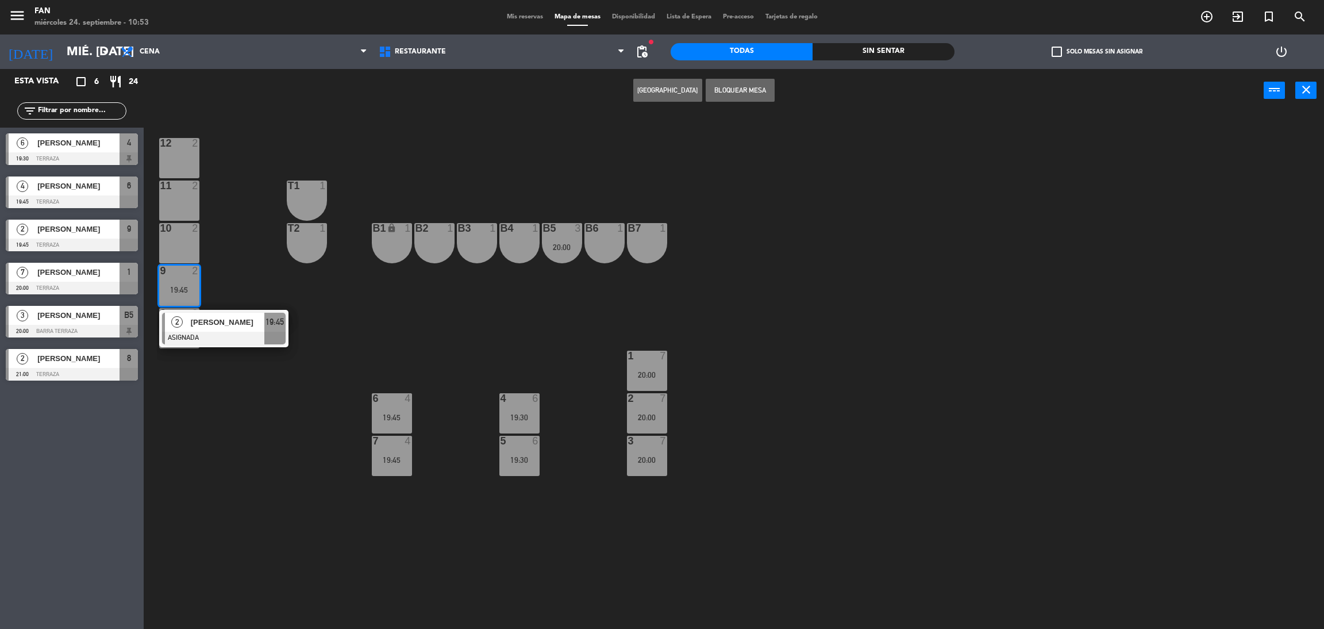
click at [302, 301] on div "12 2 11 2 T1 1 10 2 T2 1 B1 lock 1 B2 1 B3 1 B4 1 B5 3 20:00 B6 1 B7 1 9 2 19:4…" at bounding box center [740, 375] width 1167 height 517
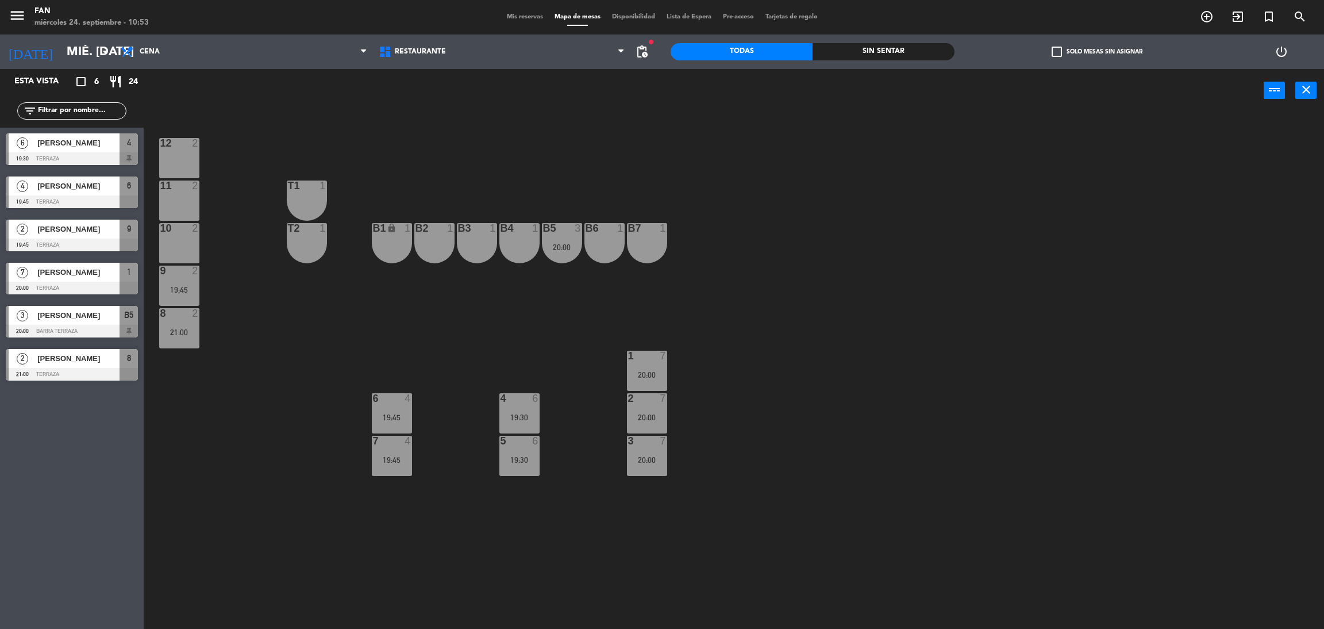
click at [190, 291] on div "19:45" at bounding box center [179, 290] width 40 height 8
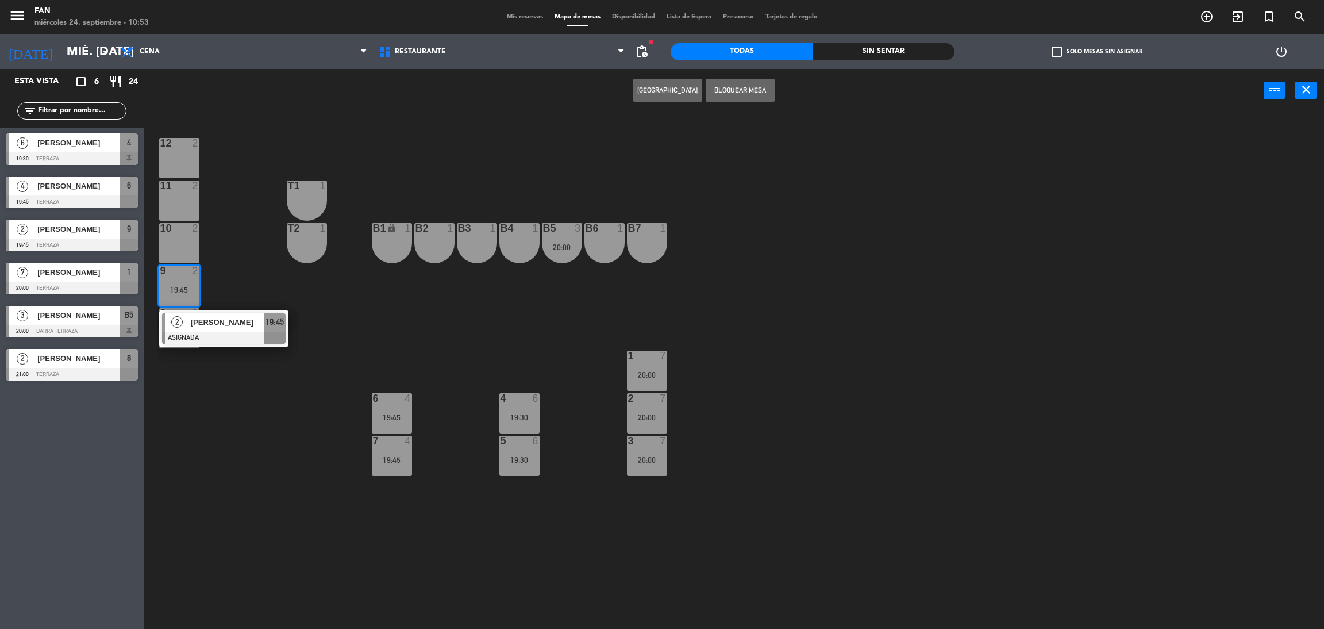
click at [364, 411] on div "12 2 11 2 T1 1 10 2 T2 1 B1 lock 1 B2 1 B3 1 B4 1 B5 3 20:00 B6 1 B7 1 9 2 19:4…" at bounding box center [740, 375] width 1167 height 517
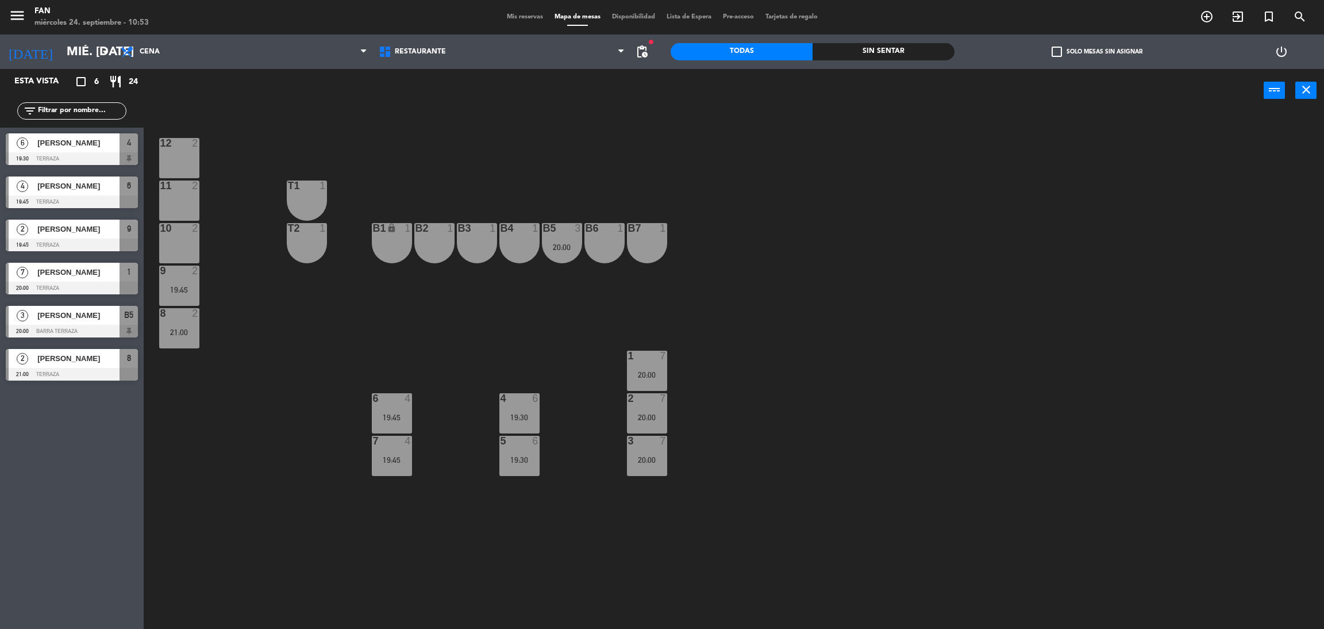
click at [399, 410] on div "6 4 19:45" at bounding box center [392, 413] width 40 height 40
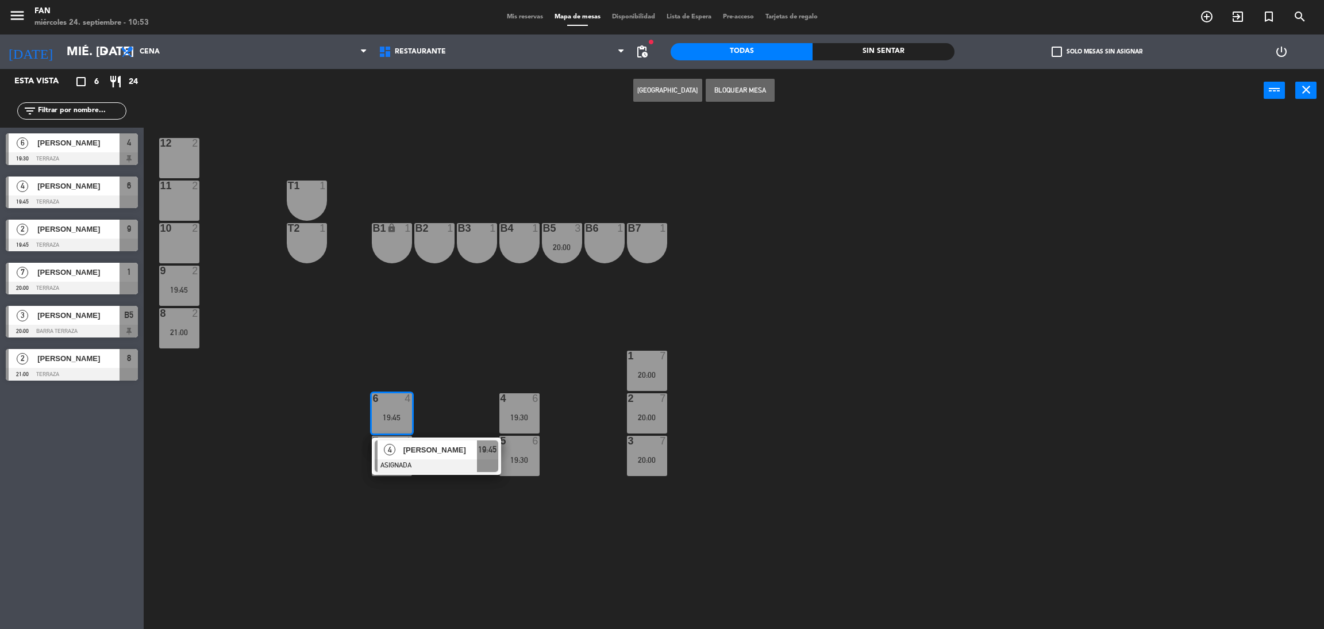
click at [437, 404] on div "12 2 11 2 T1 1 10 2 T2 1 B1 lock 1 B2 1 B3 1 B4 1 B5 3 20:00 B6 1 B7 1 9 2 19:4…" at bounding box center [740, 375] width 1167 height 517
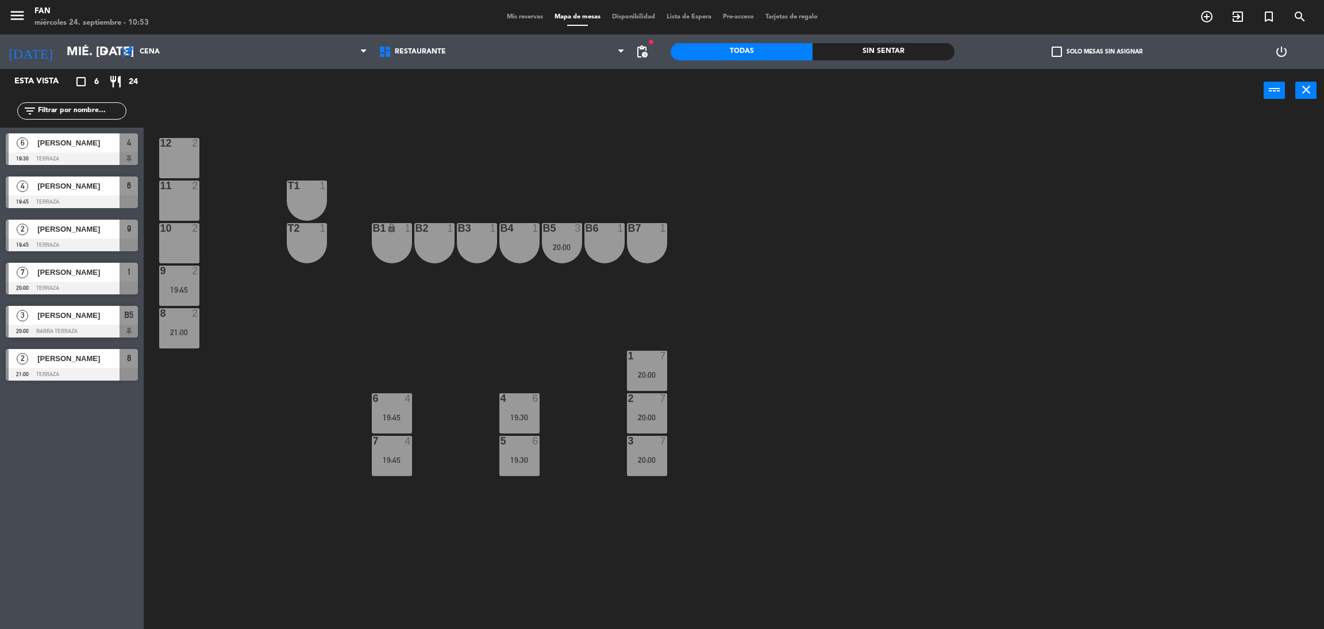
click at [390, 417] on div "19:45" at bounding box center [392, 417] width 40 height 8
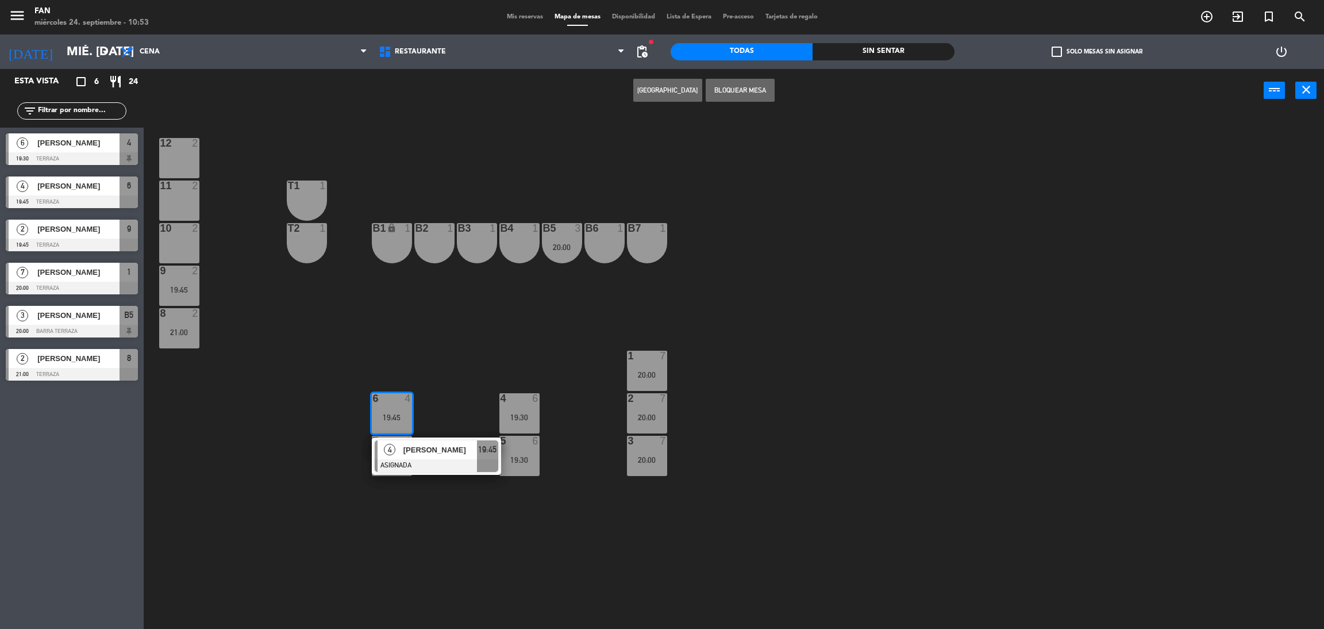
click at [407, 448] on span "[PERSON_NAME]" at bounding box center [440, 450] width 74 height 12
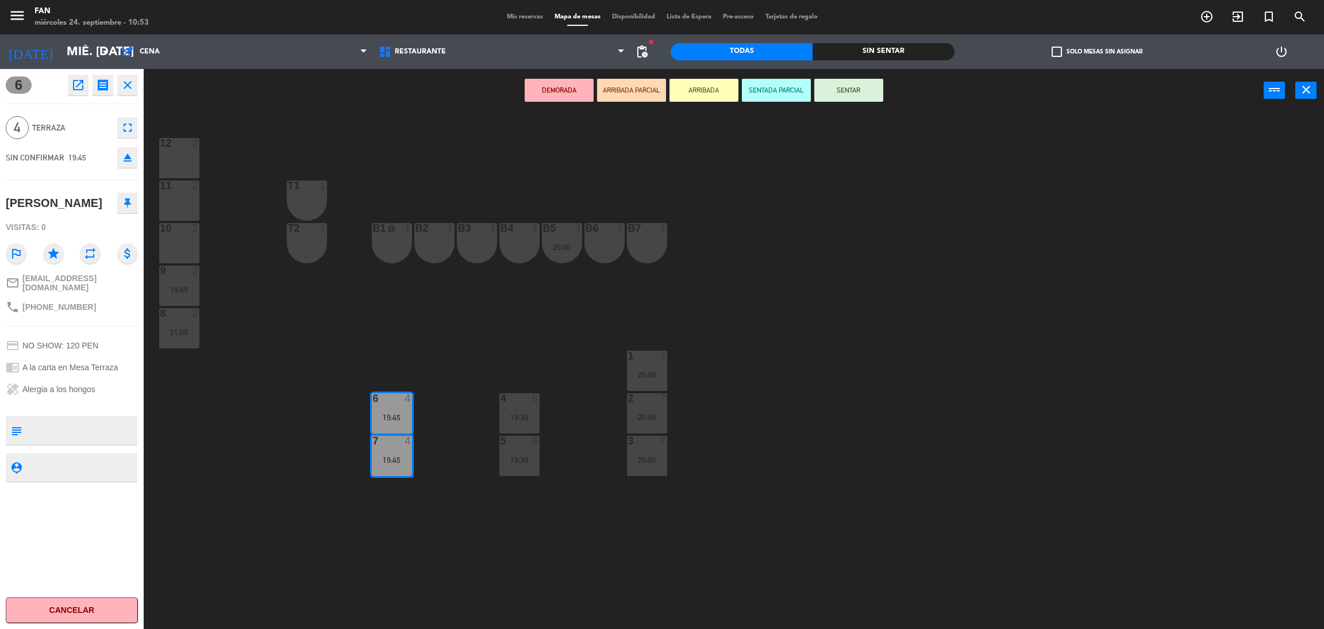
click at [190, 246] on div "10 2" at bounding box center [179, 243] width 40 height 40
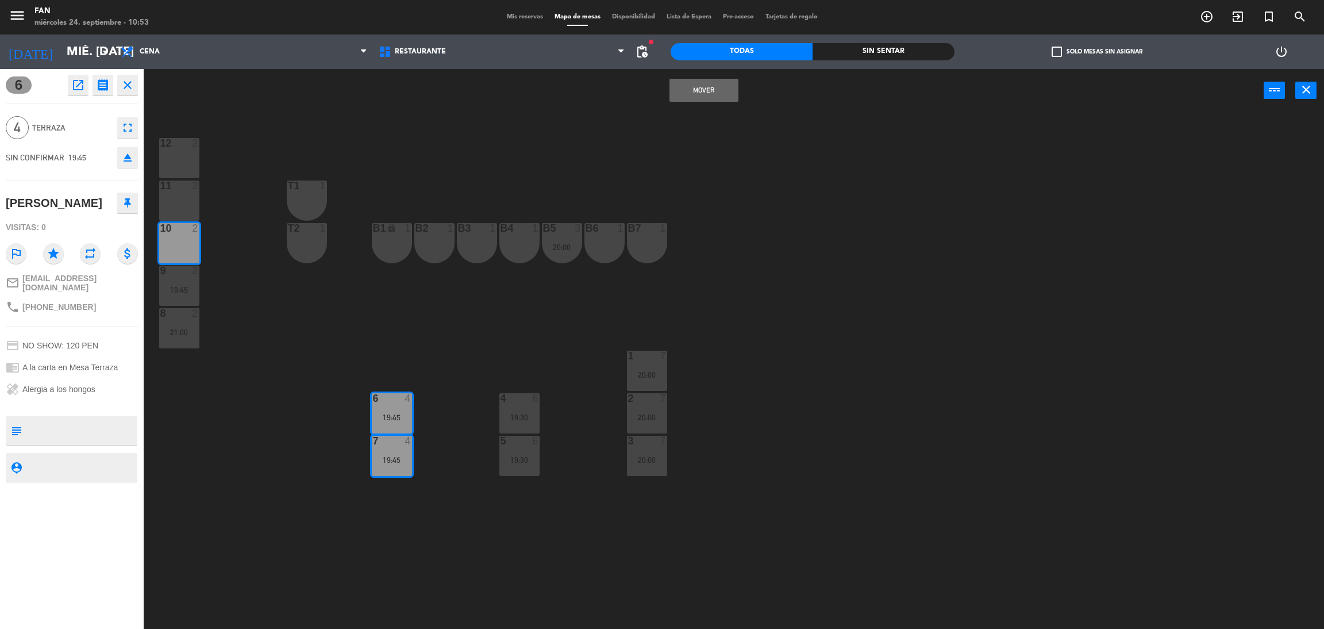
click at [174, 194] on div "11 2" at bounding box center [179, 200] width 40 height 40
click at [179, 140] on div at bounding box center [179, 143] width 19 height 10
click at [689, 93] on button "Mover y Unir" at bounding box center [704, 90] width 69 height 23
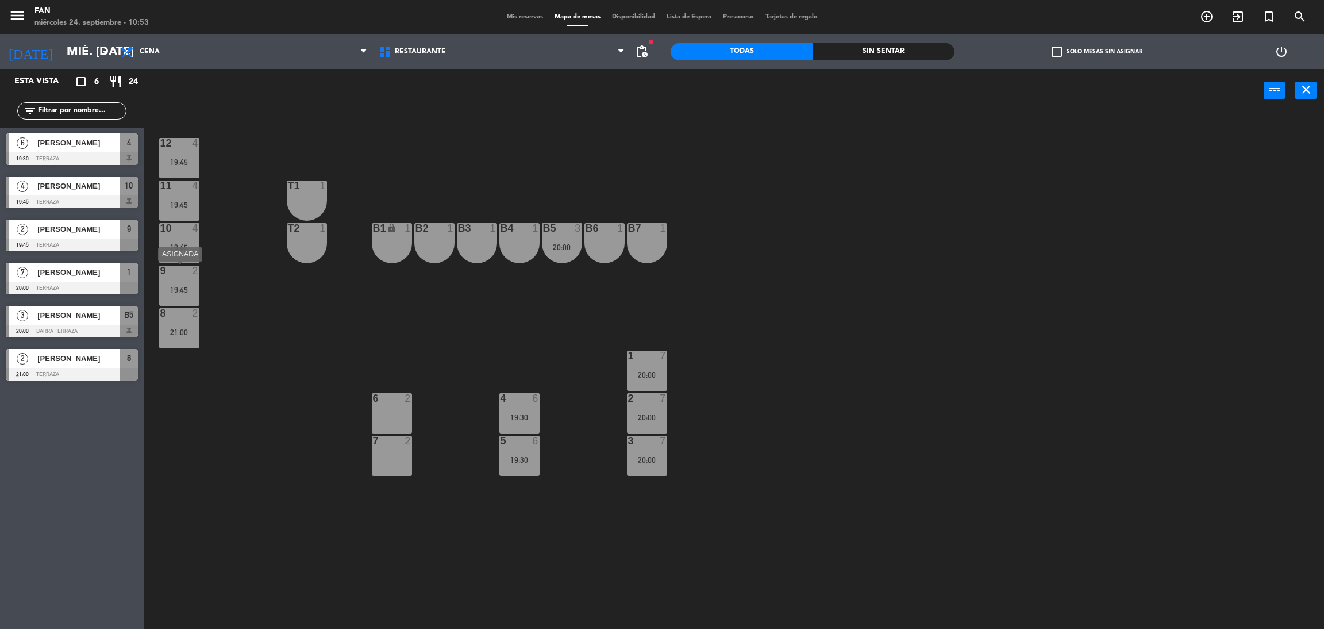
click at [184, 291] on div "19:45" at bounding box center [179, 290] width 40 height 8
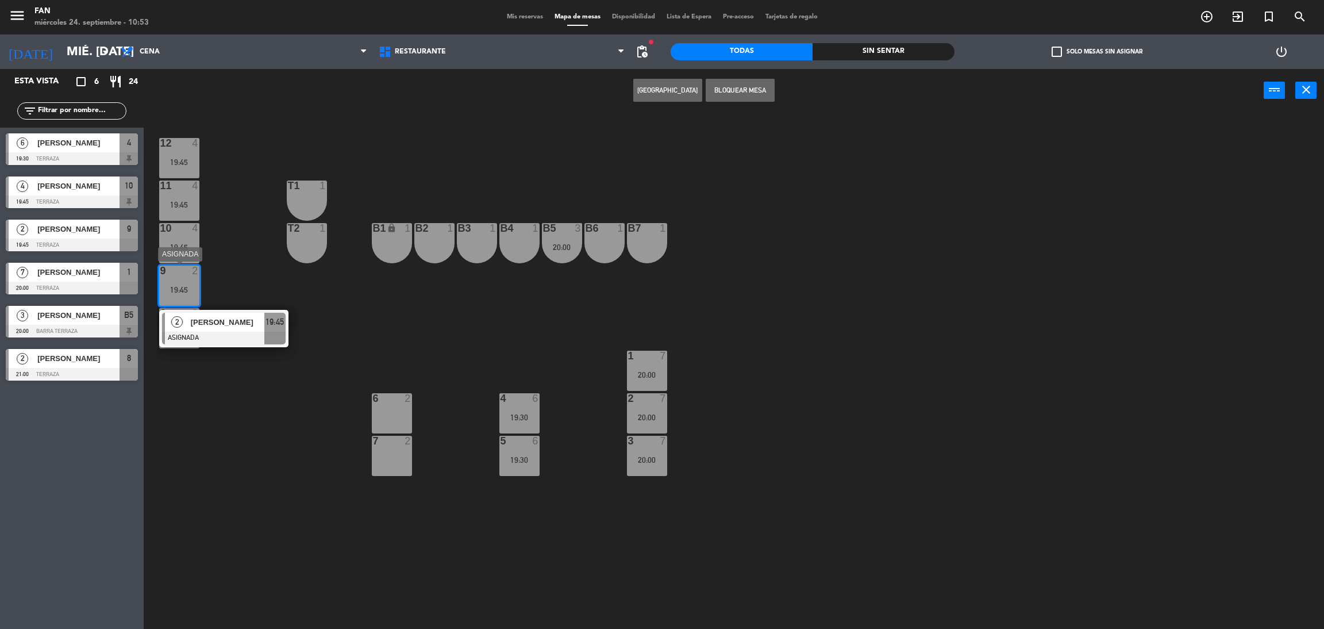
click at [232, 324] on span "[PERSON_NAME]" at bounding box center [228, 322] width 74 height 12
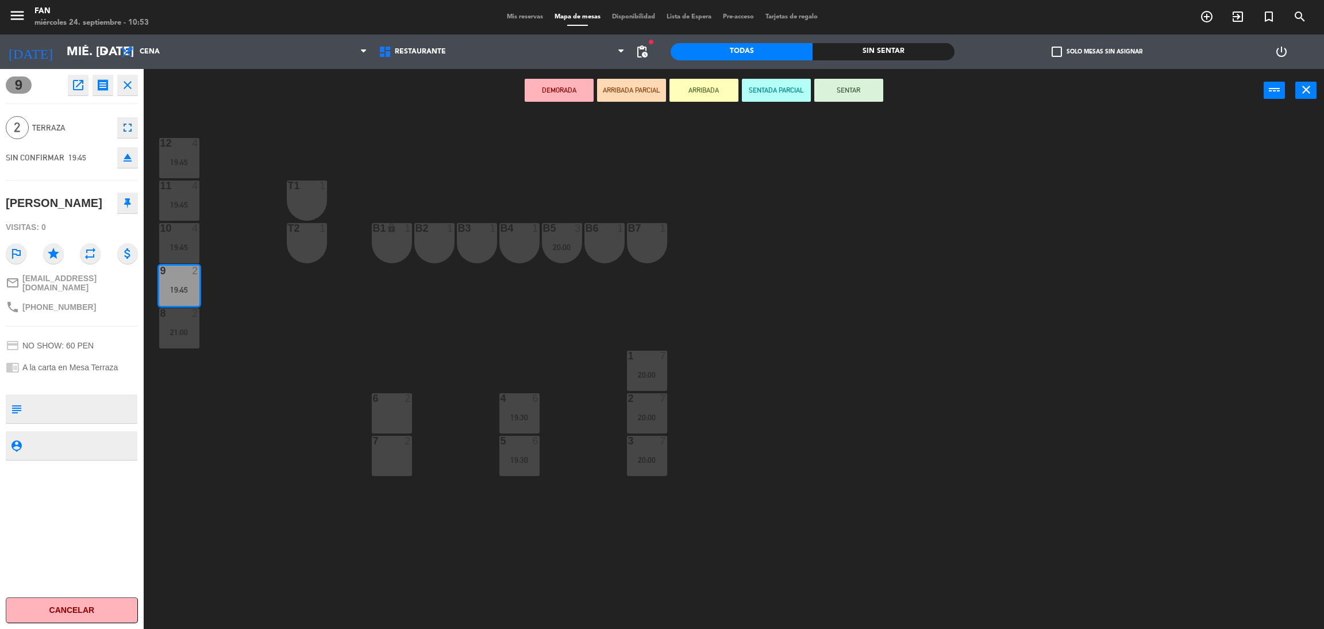
click at [387, 397] on div at bounding box center [391, 398] width 19 height 10
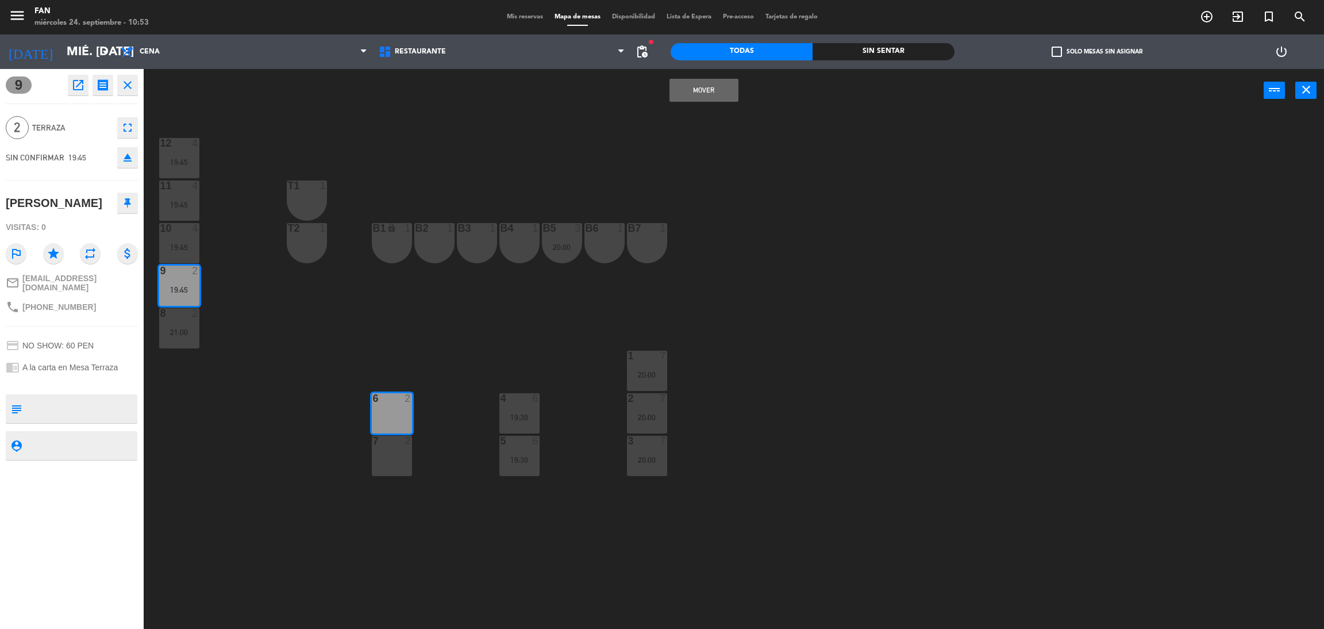
click at [722, 98] on button "Mover" at bounding box center [704, 90] width 69 height 23
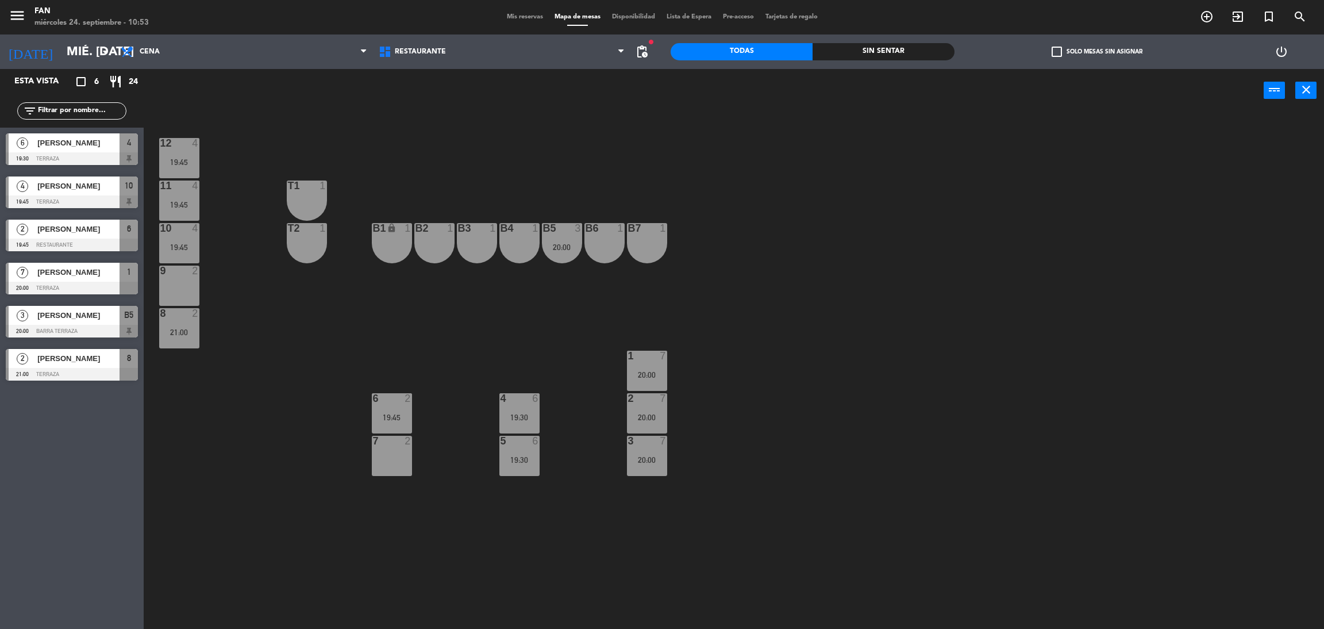
click at [180, 329] on div "21:00" at bounding box center [179, 332] width 40 height 8
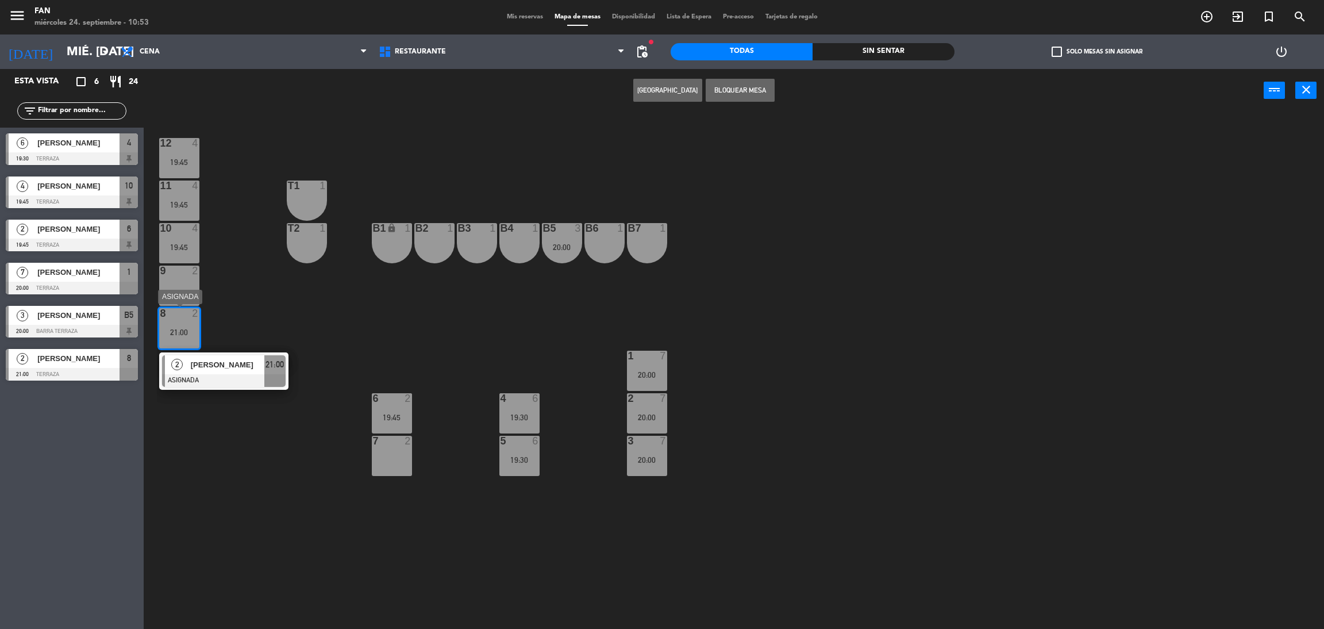
click at [224, 371] on div "[PERSON_NAME]" at bounding box center [227, 364] width 75 height 19
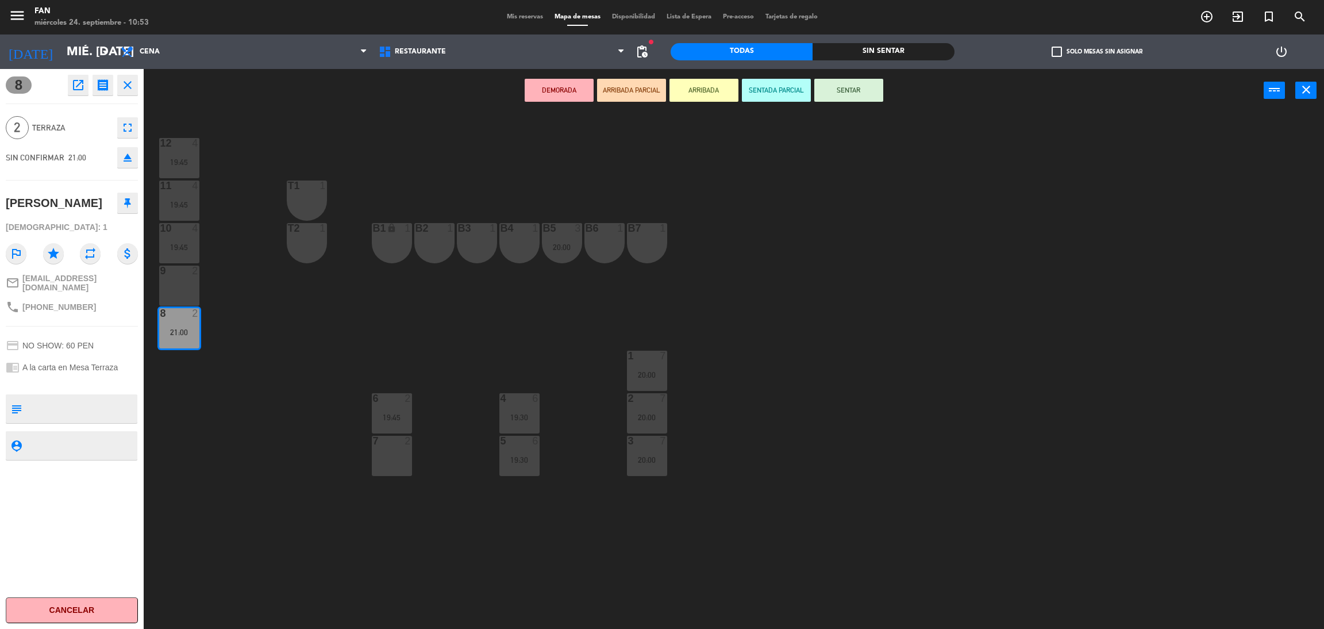
click at [379, 446] on div "7 2" at bounding box center [392, 441] width 40 height 11
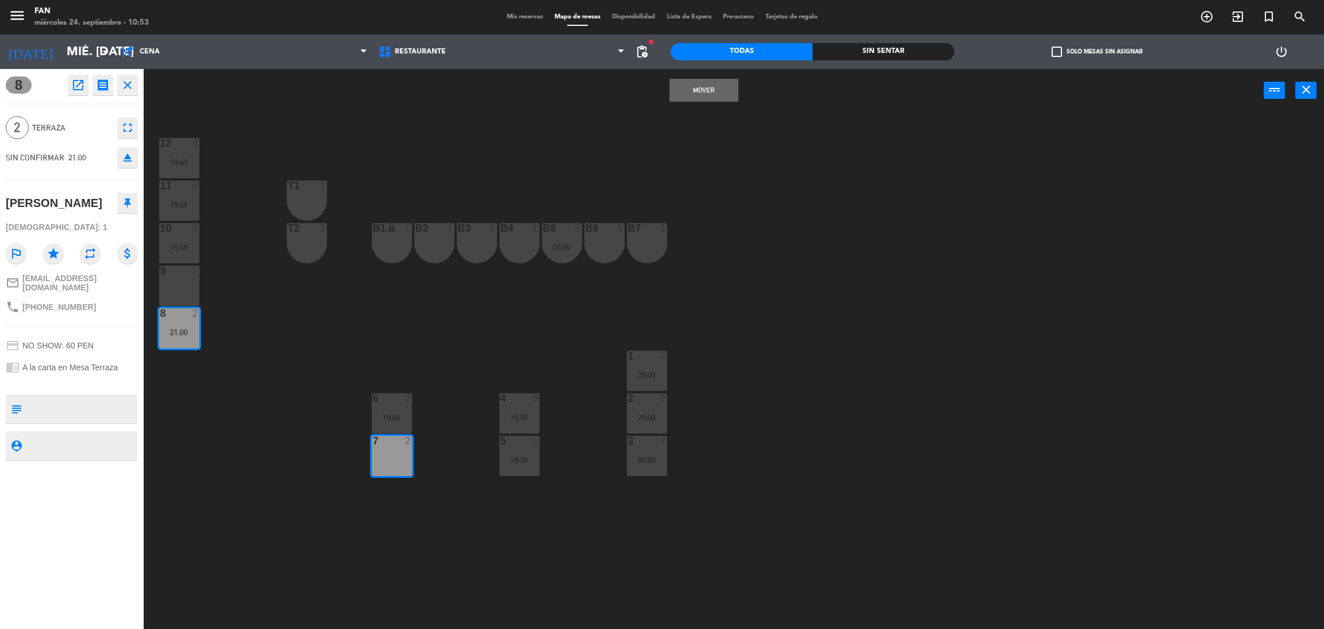
click at [706, 94] on button "Mover" at bounding box center [704, 90] width 69 height 23
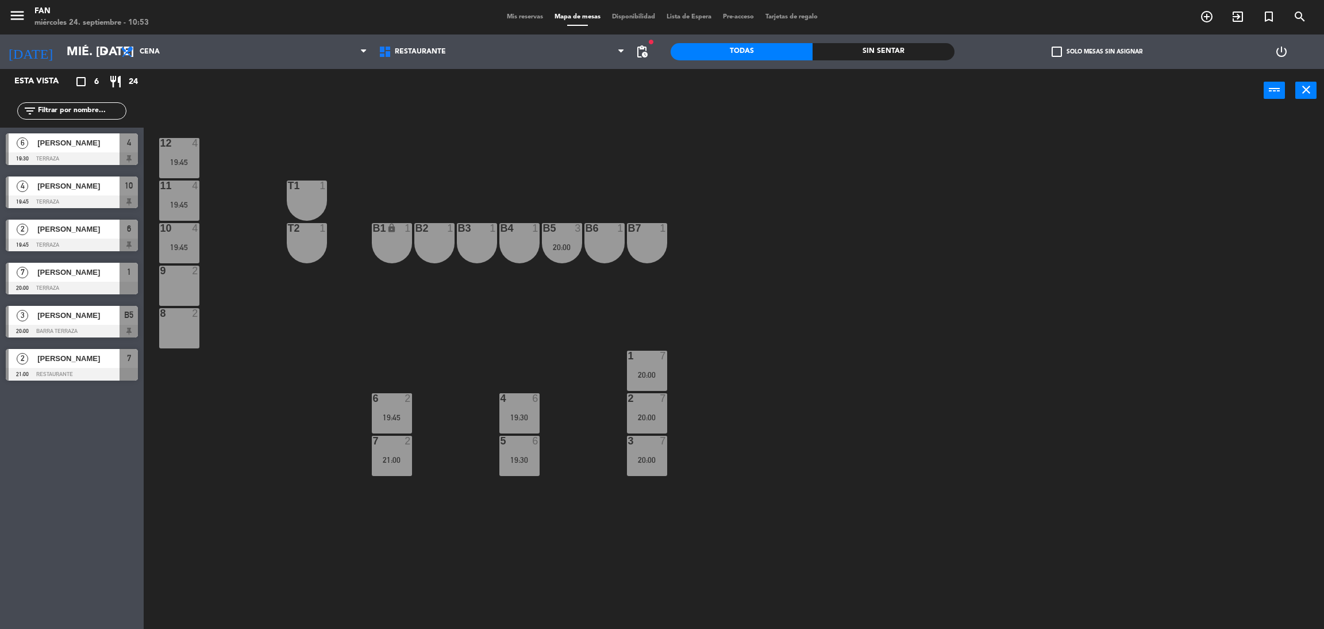
click at [560, 243] on div "20:00" at bounding box center [562, 247] width 40 height 8
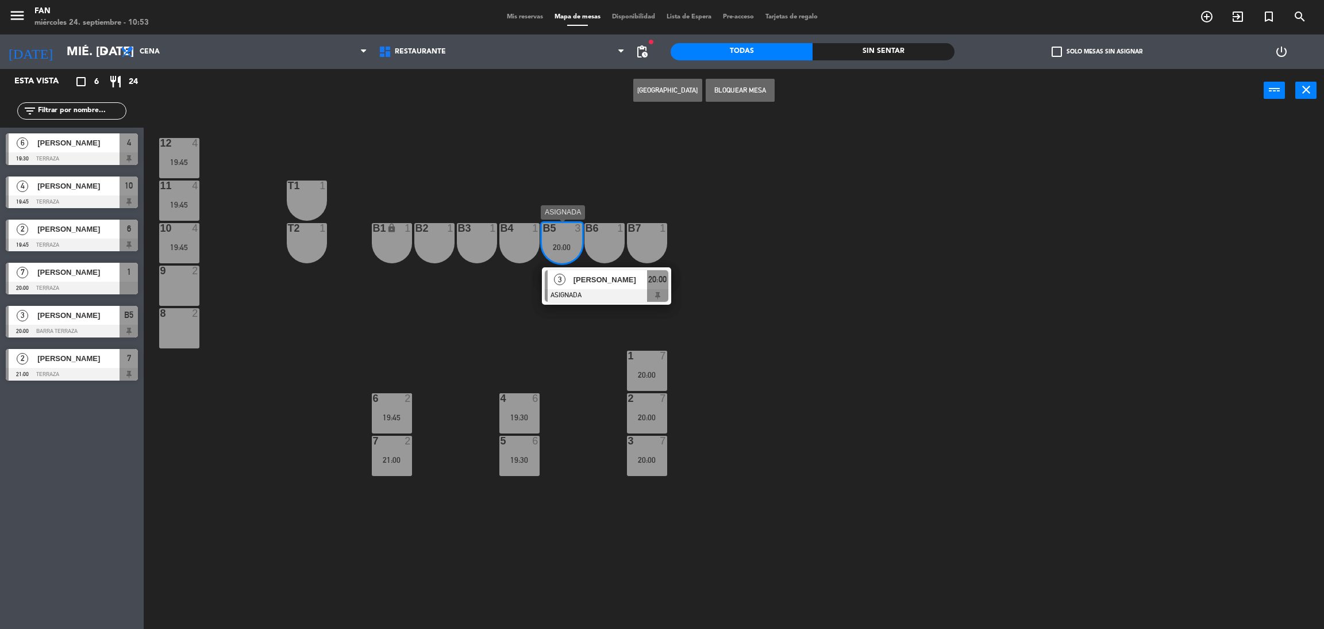
click at [618, 276] on span "[PERSON_NAME]" at bounding box center [611, 280] width 74 height 12
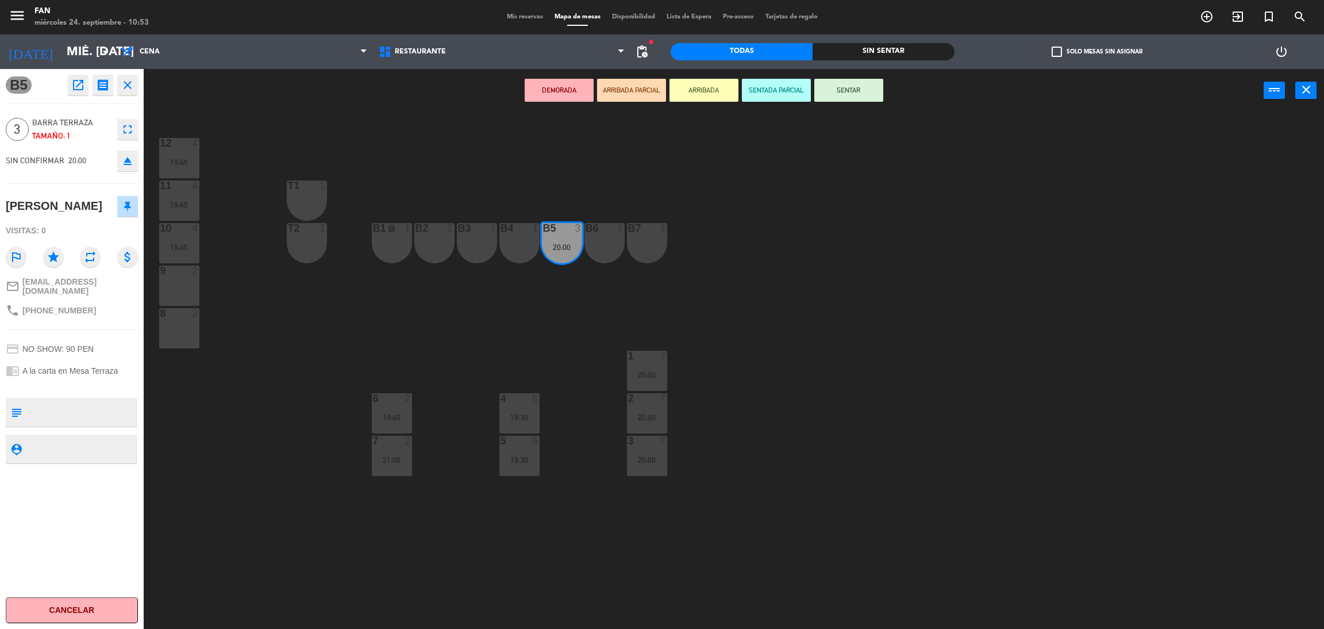
click at [175, 280] on div "9 2" at bounding box center [179, 286] width 40 height 40
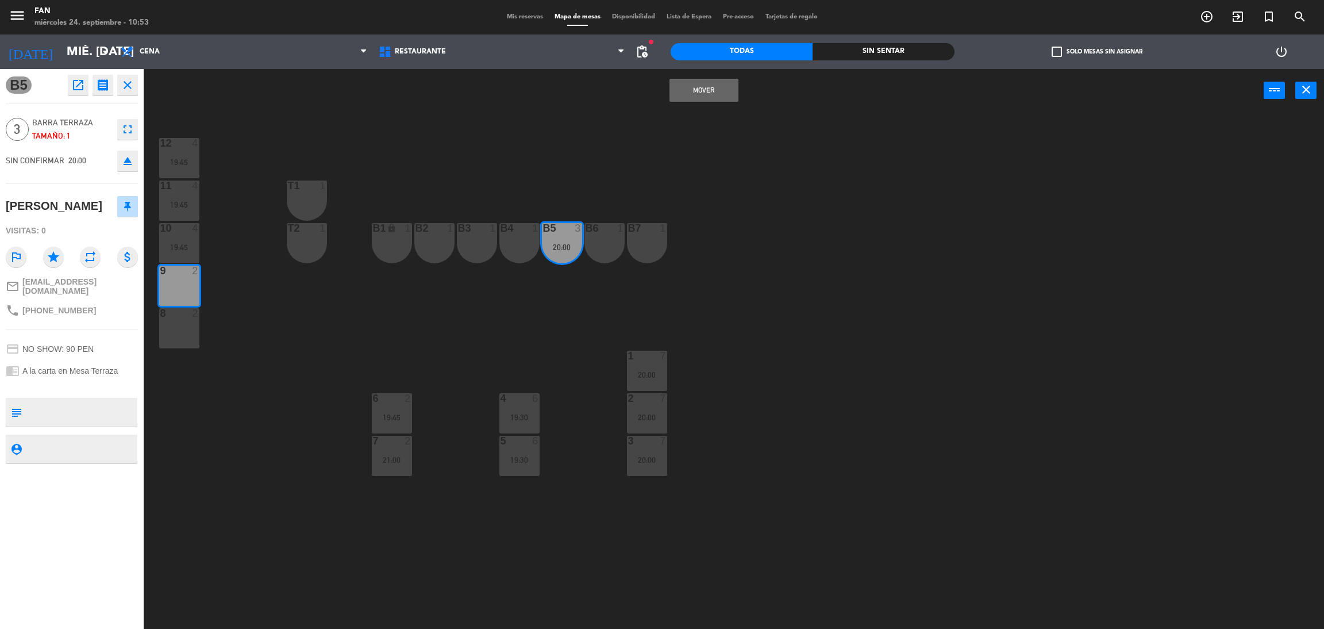
click at [182, 310] on div at bounding box center [179, 313] width 19 height 10
click at [711, 83] on button "Mover y Unir" at bounding box center [704, 90] width 69 height 23
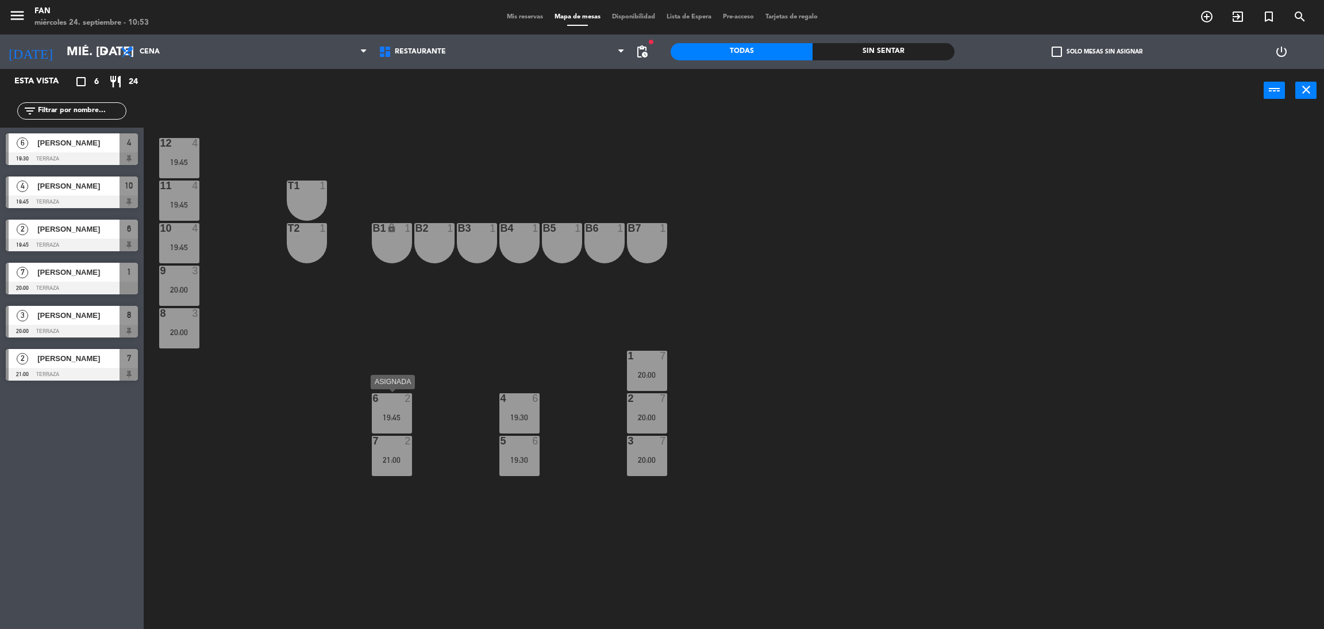
click at [396, 428] on div "6 2 19:45" at bounding box center [392, 413] width 40 height 40
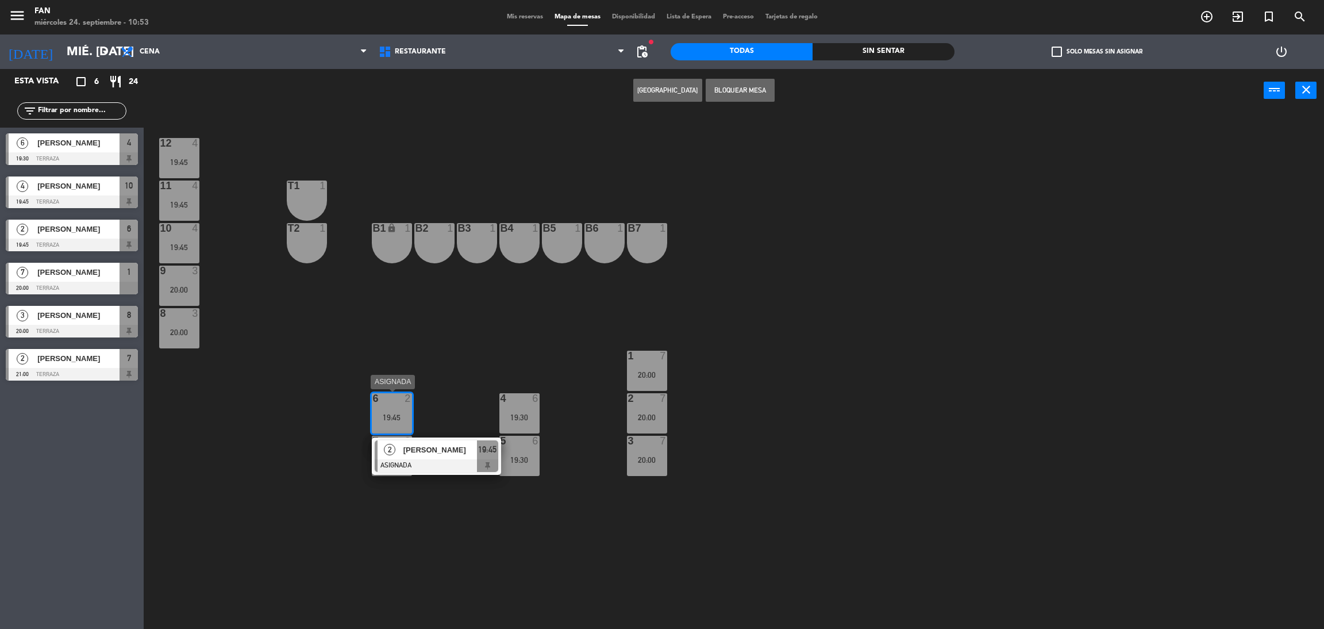
click at [407, 466] on div at bounding box center [437, 465] width 124 height 13
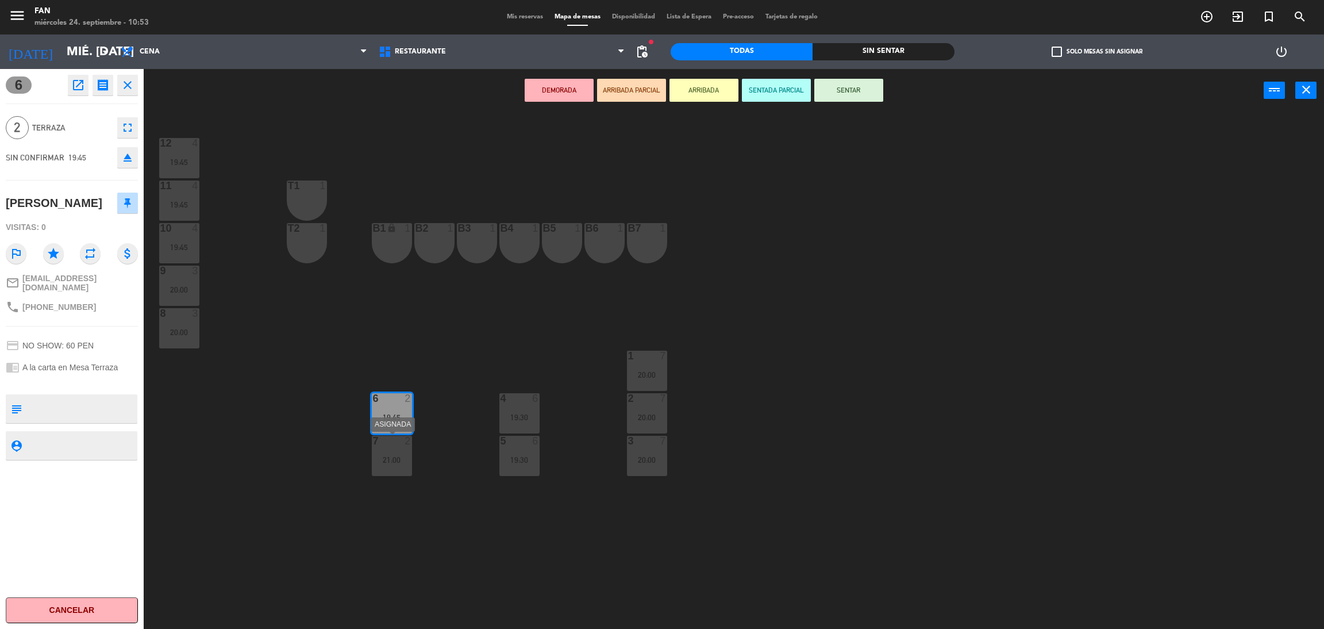
click at [396, 466] on div "7 2 21:00" at bounding box center [392, 456] width 40 height 40
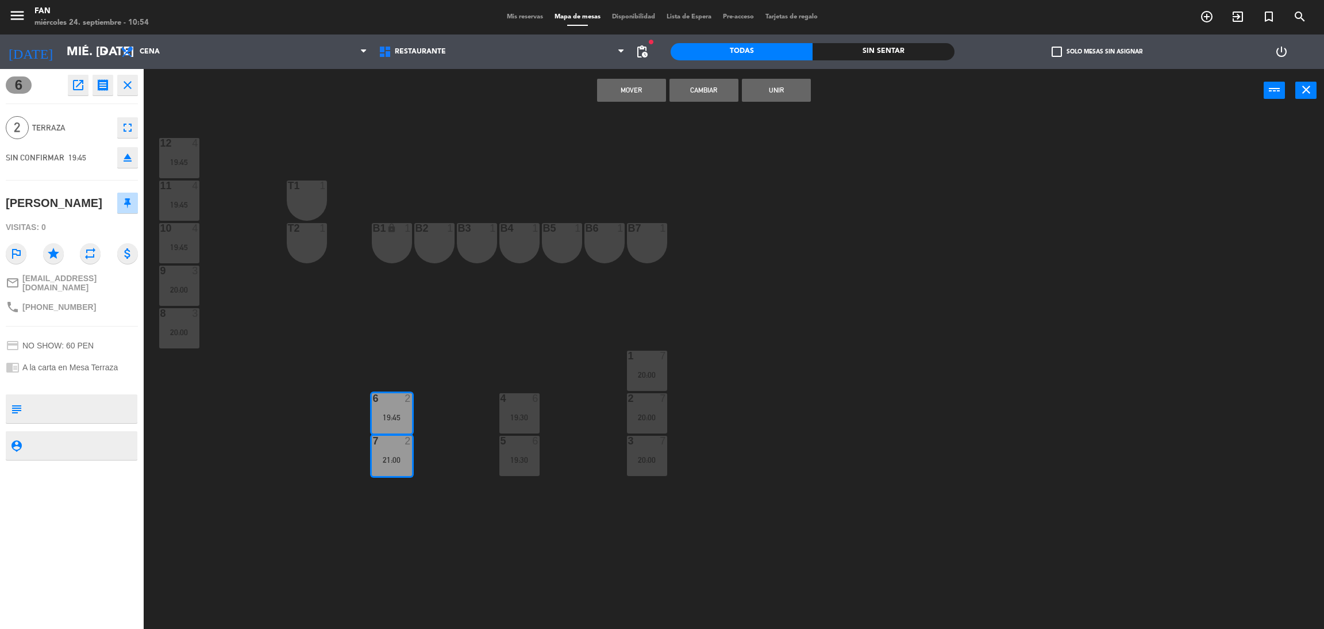
click at [709, 87] on button "Cambiar" at bounding box center [704, 90] width 69 height 23
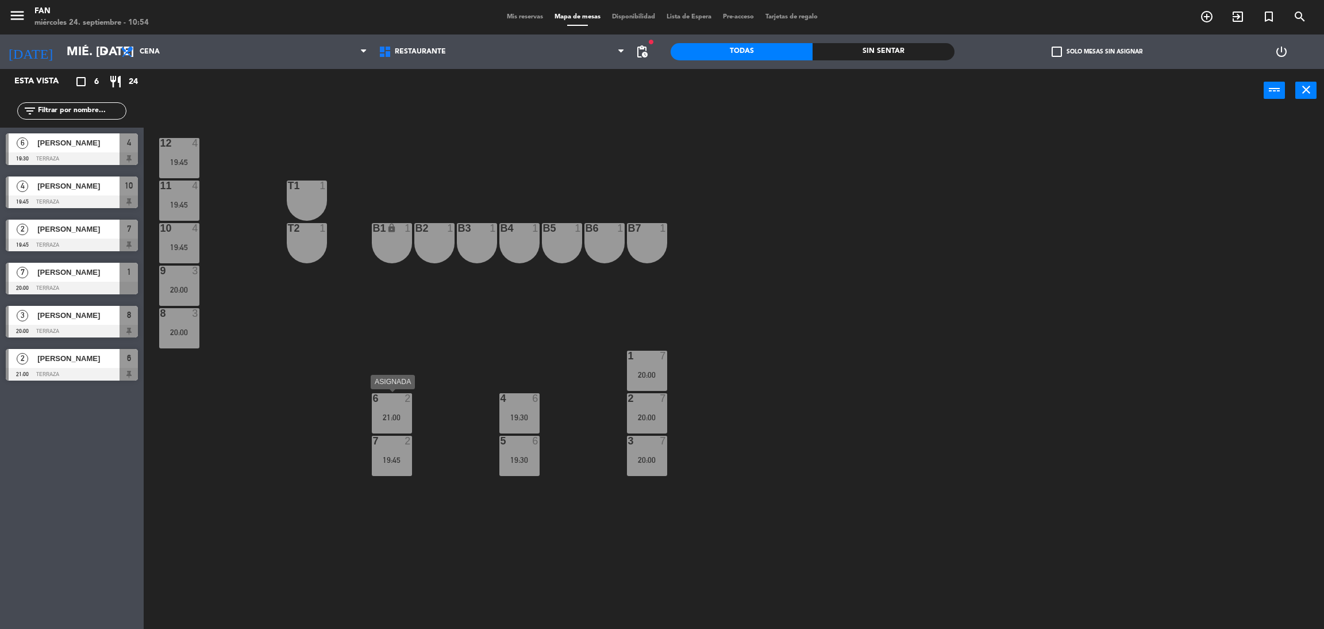
click at [395, 413] on div "21:00" at bounding box center [392, 417] width 40 height 8
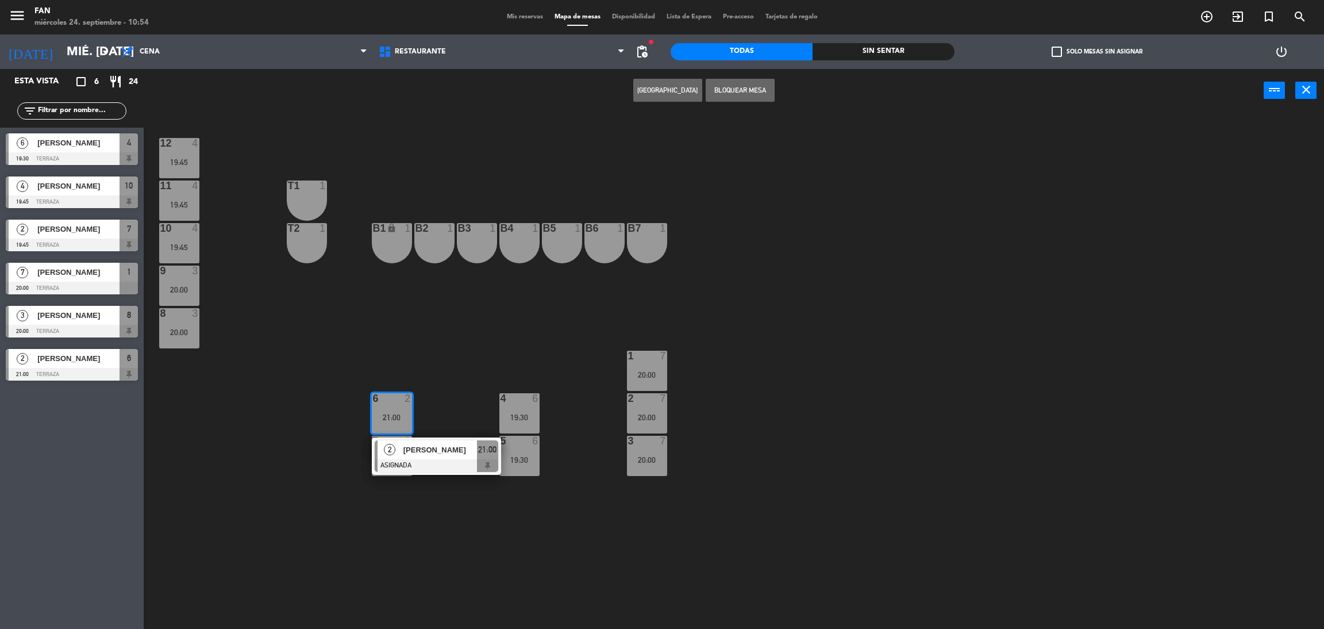
click at [449, 361] on div "12 4 19:45 11 4 19:45 T1 1 10 4 19:45 T2 1 B1 lock 1 B2 1 B3 1 B4 1 B5 1 B6 1 B…" at bounding box center [740, 375] width 1167 height 517
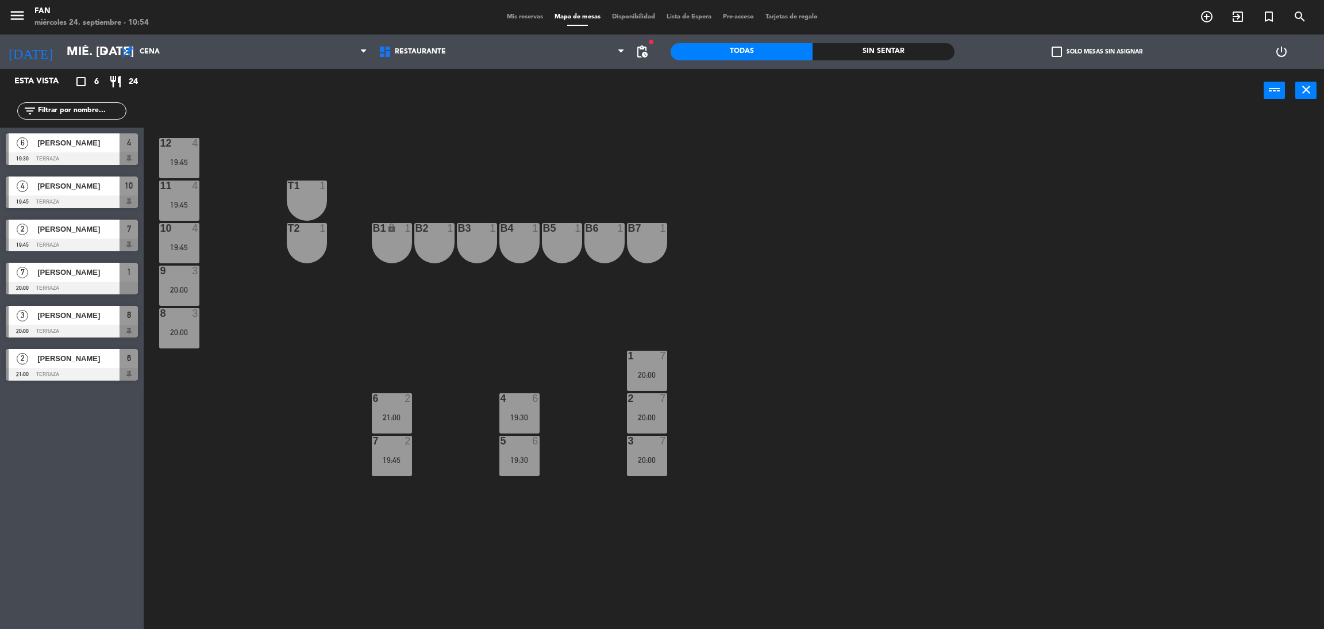
click at [402, 394] on div "2" at bounding box center [410, 398] width 19 height 10
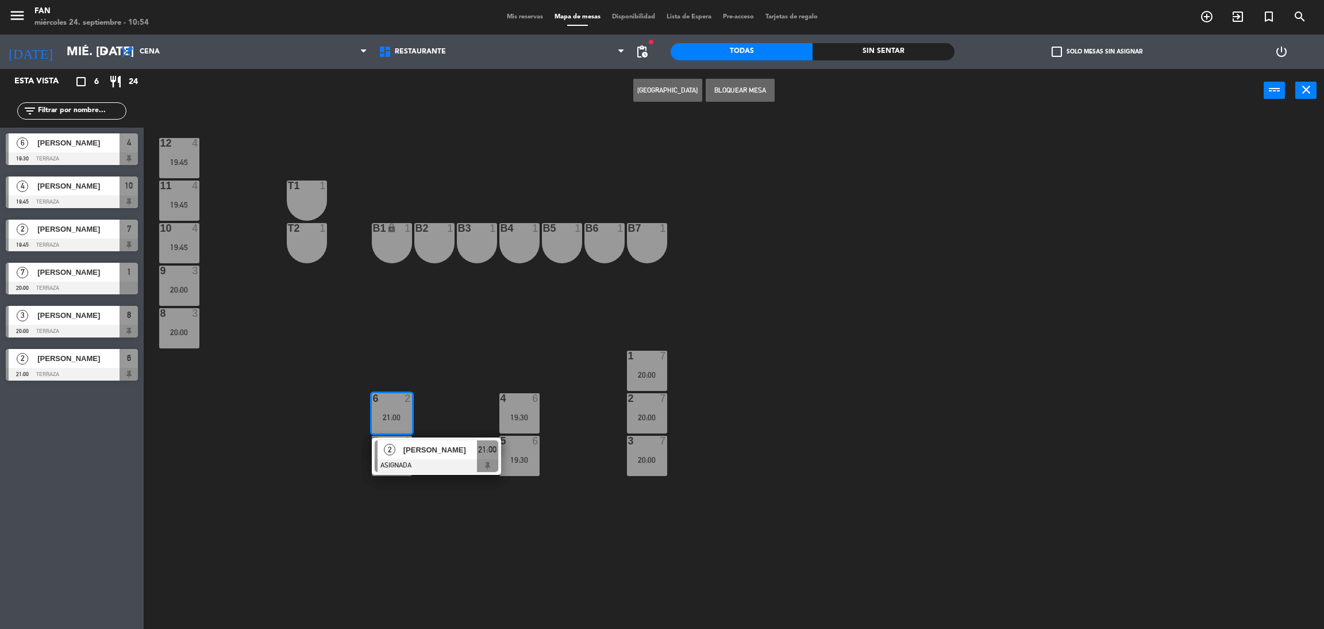
click at [447, 363] on div "12 4 19:45 11 4 19:45 T1 1 10 4 19:45 T2 1 B1 lock 1 B2 1 B3 1 B4 1 B5 1 B6 1 B…" at bounding box center [740, 375] width 1167 height 517
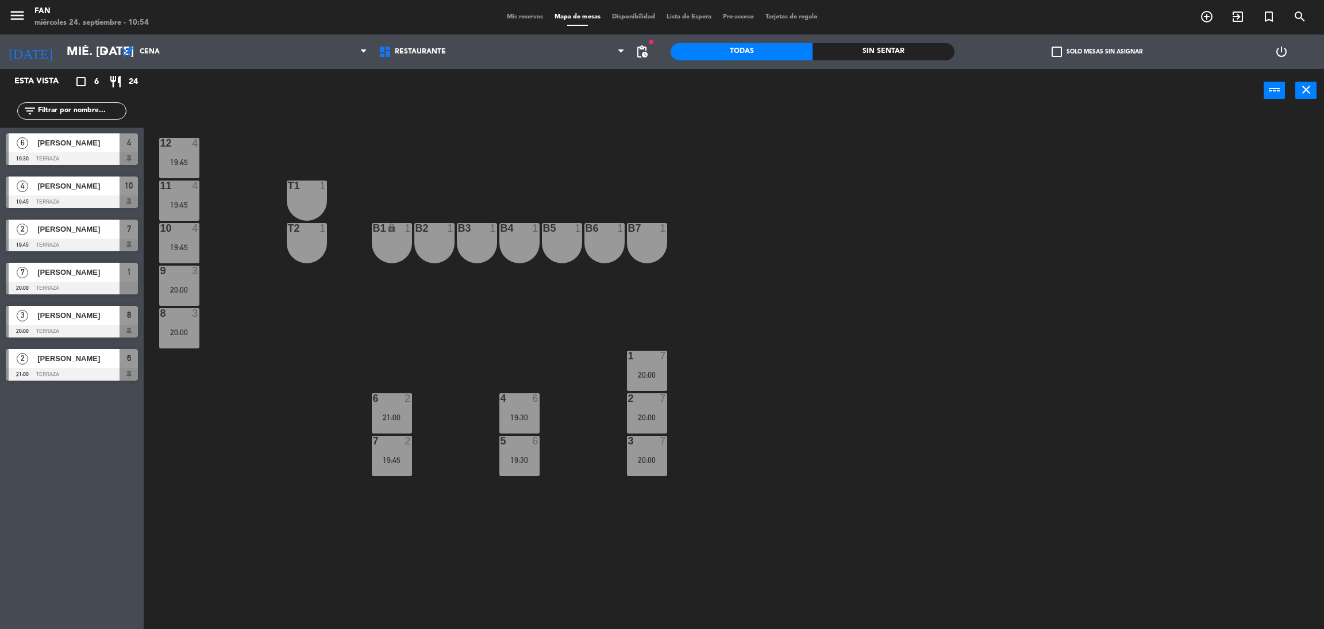
click at [532, 401] on div "6" at bounding box center [535, 398] width 7 height 10
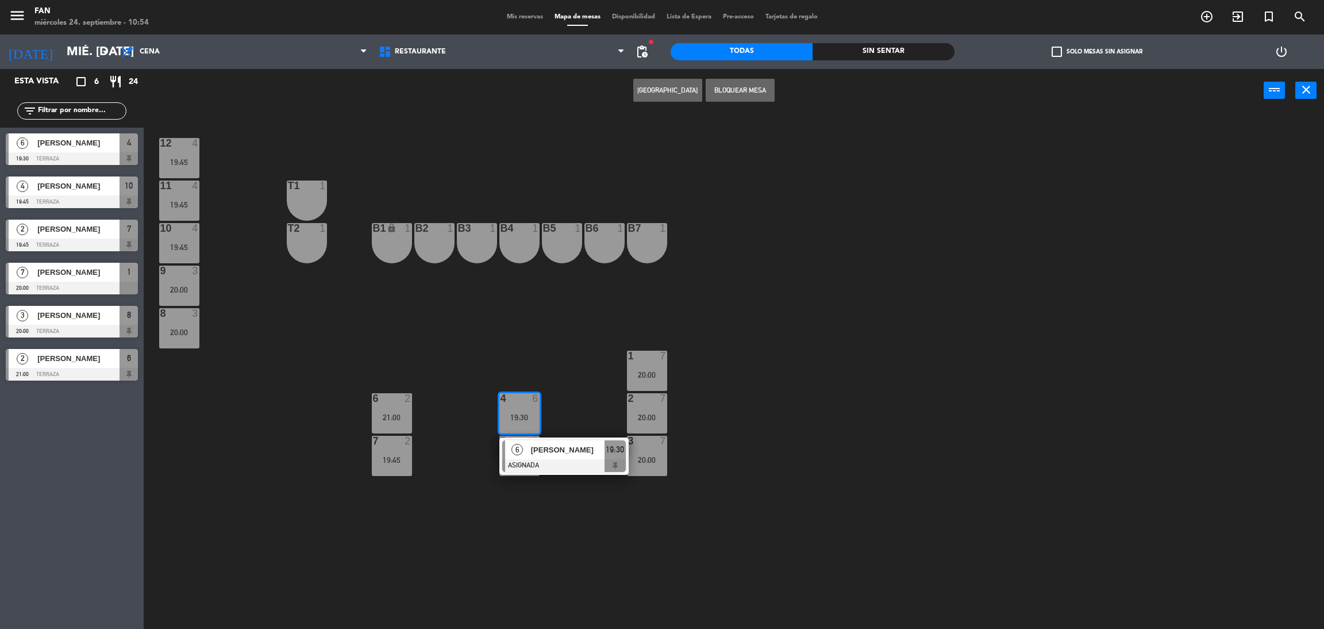
click at [460, 349] on div "12 4 19:45 11 4 19:45 T1 1 10 4 19:45 T2 1 B1 lock 1 B2 1 B3 1 B4 1 B5 1 B6 1 B…" at bounding box center [740, 375] width 1167 height 517
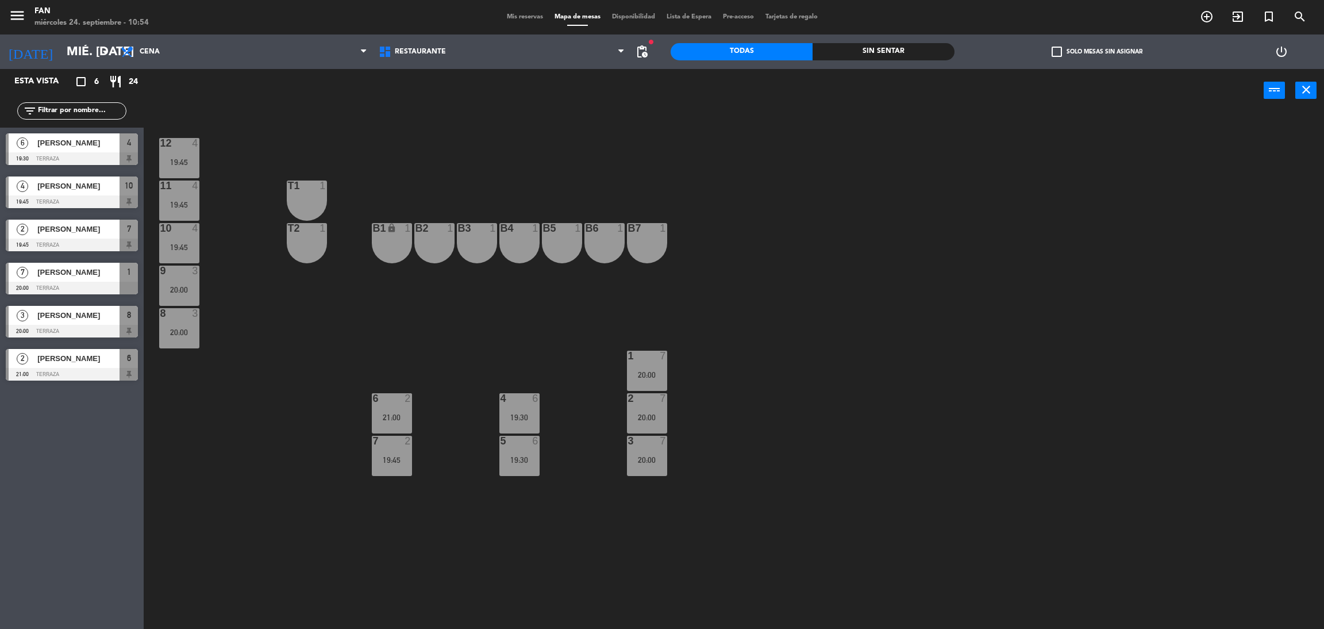
click at [174, 290] on div "20:00" at bounding box center [179, 290] width 40 height 8
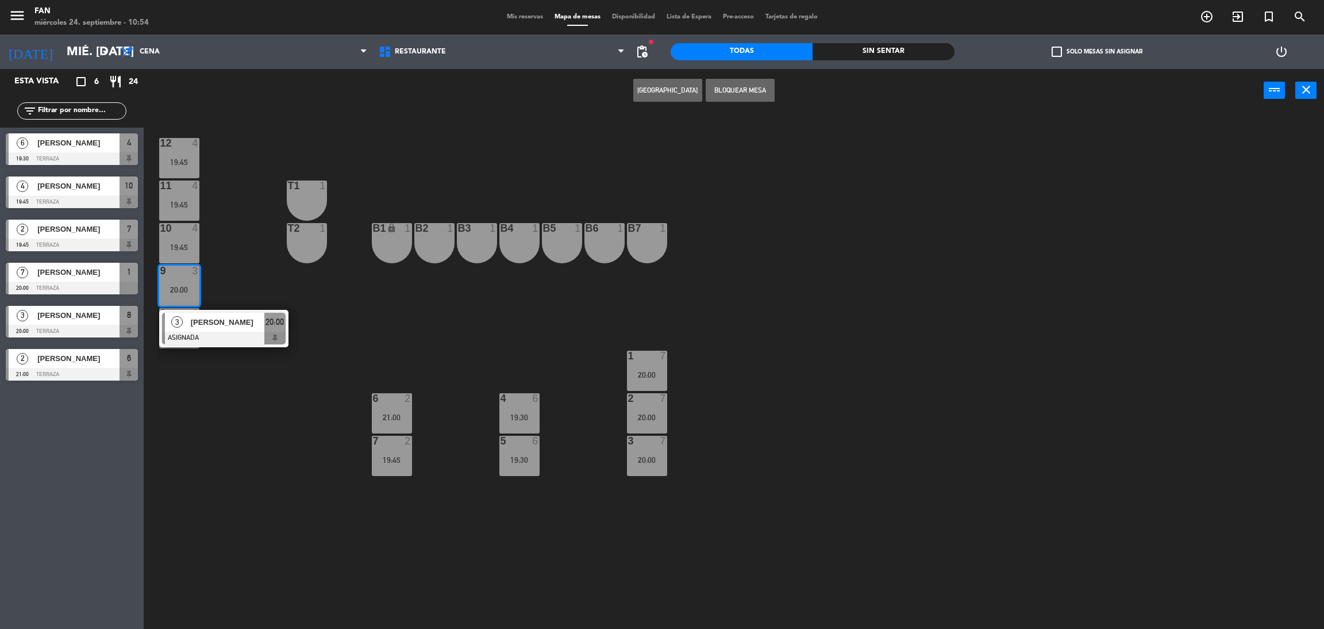
click at [205, 237] on div "12 4 19:45 11 4 19:45 T1 1 10 4 19:45 T2 1 B1 lock 1 B2 1 B3 1 B4 1 B5 1 B6 1 B…" at bounding box center [740, 375] width 1167 height 517
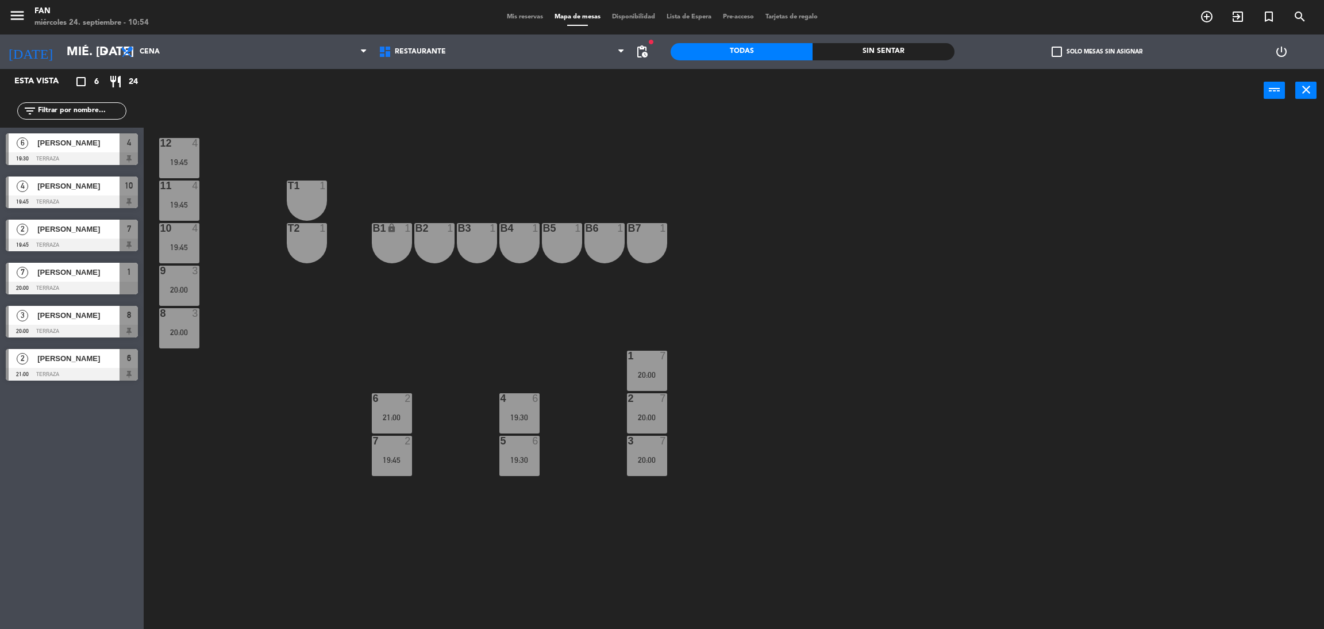
click at [195, 200] on div "19:45" at bounding box center [179, 204] width 40 height 9
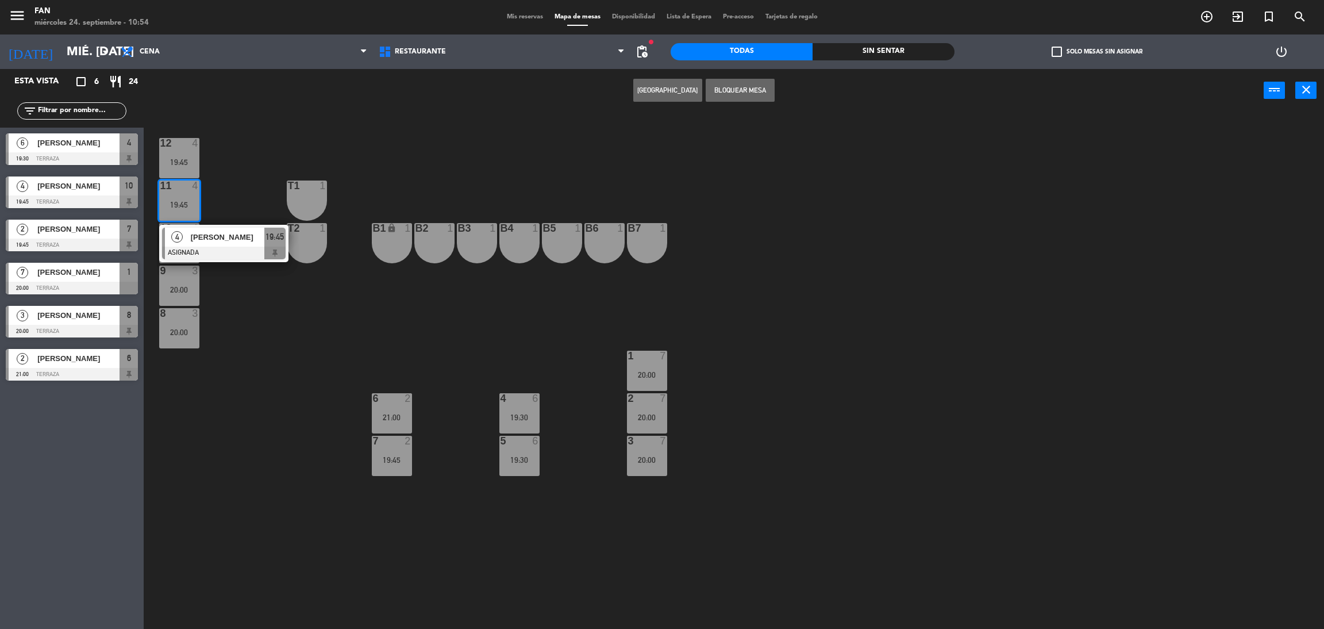
click at [230, 170] on div "12 4 19:45 11 4 19:45 4 [PERSON_NAME] ASIGNADA 19:45 T1 1 10 4 19:45 T2 1 B1 lo…" at bounding box center [740, 375] width 1167 height 517
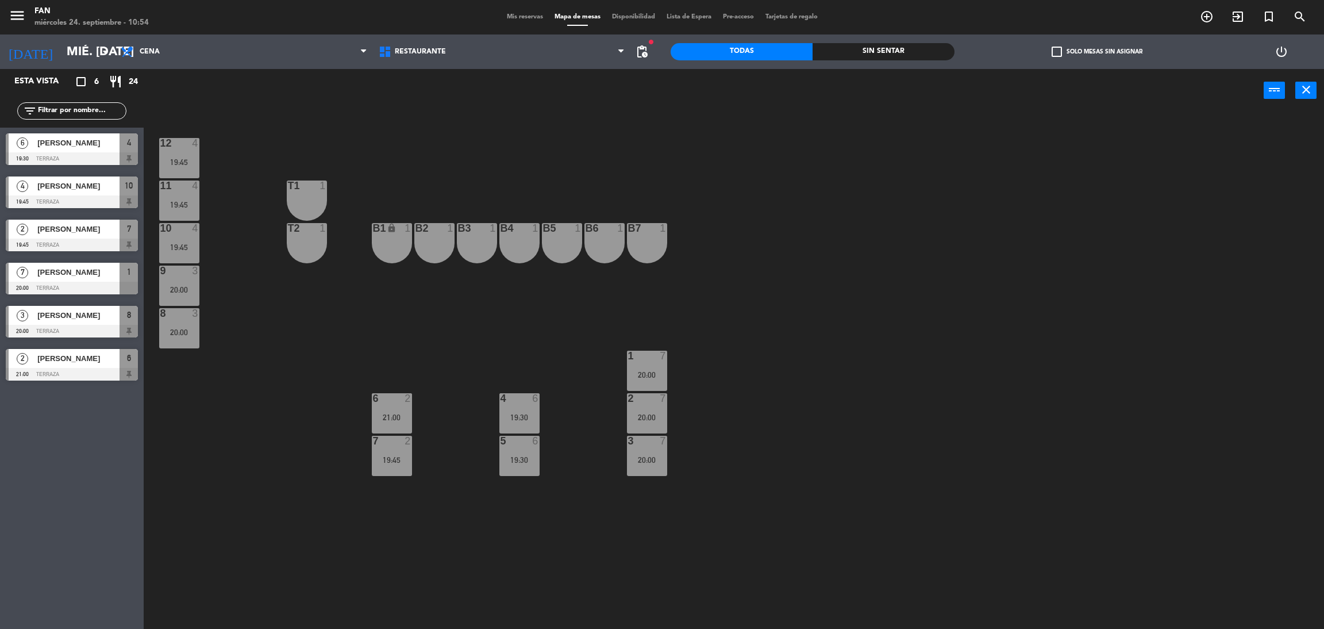
click at [191, 287] on div "20:00" at bounding box center [179, 290] width 40 height 8
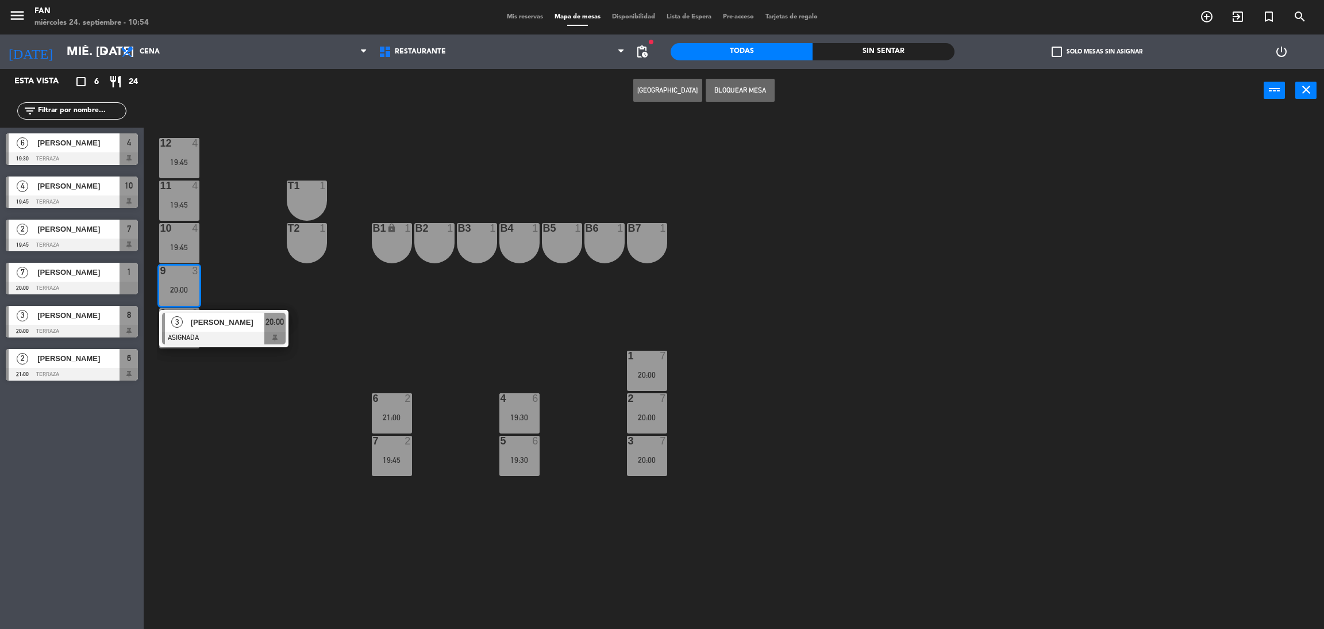
click at [233, 286] on div "12 4 19:45 11 4 19:45 T1 1 10 4 19:45 T2 1 B1 lock 1 B2 1 B3 1 B4 1 B5 1 B6 1 B…" at bounding box center [740, 375] width 1167 height 517
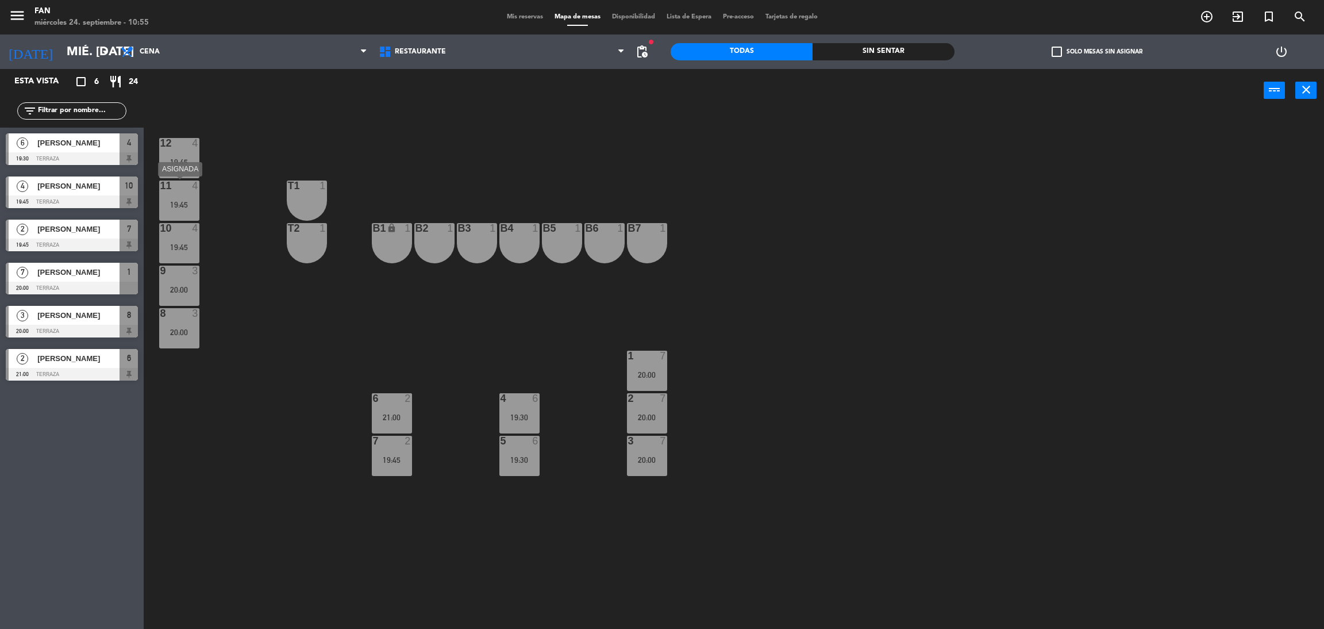
click at [183, 197] on div "11 4 19:45" at bounding box center [179, 200] width 40 height 40
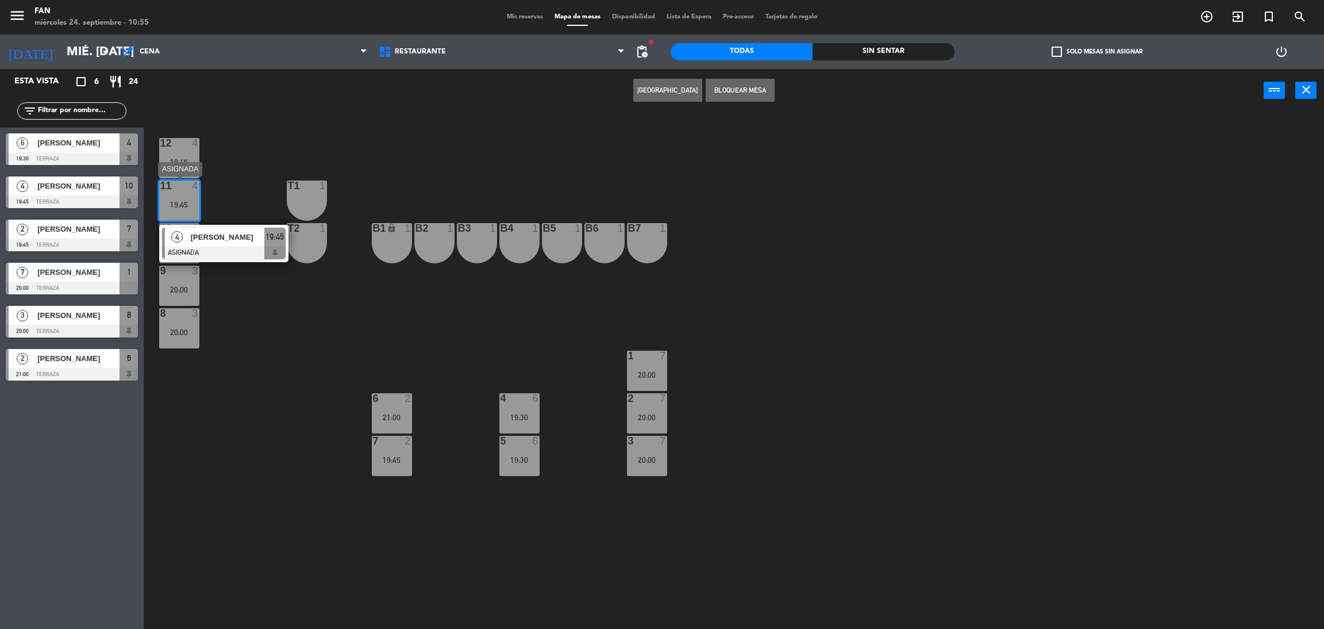
click at [225, 249] on div at bounding box center [224, 253] width 124 height 13
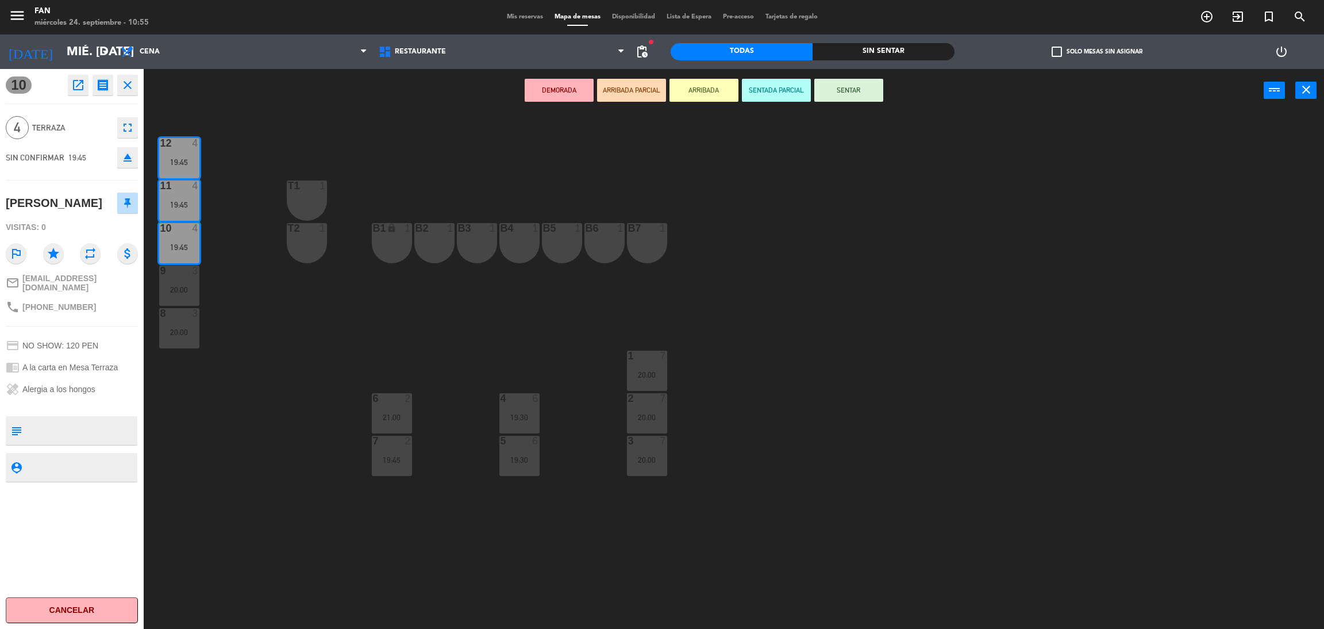
click at [437, 243] on div "B2 1" at bounding box center [434, 243] width 40 height 40
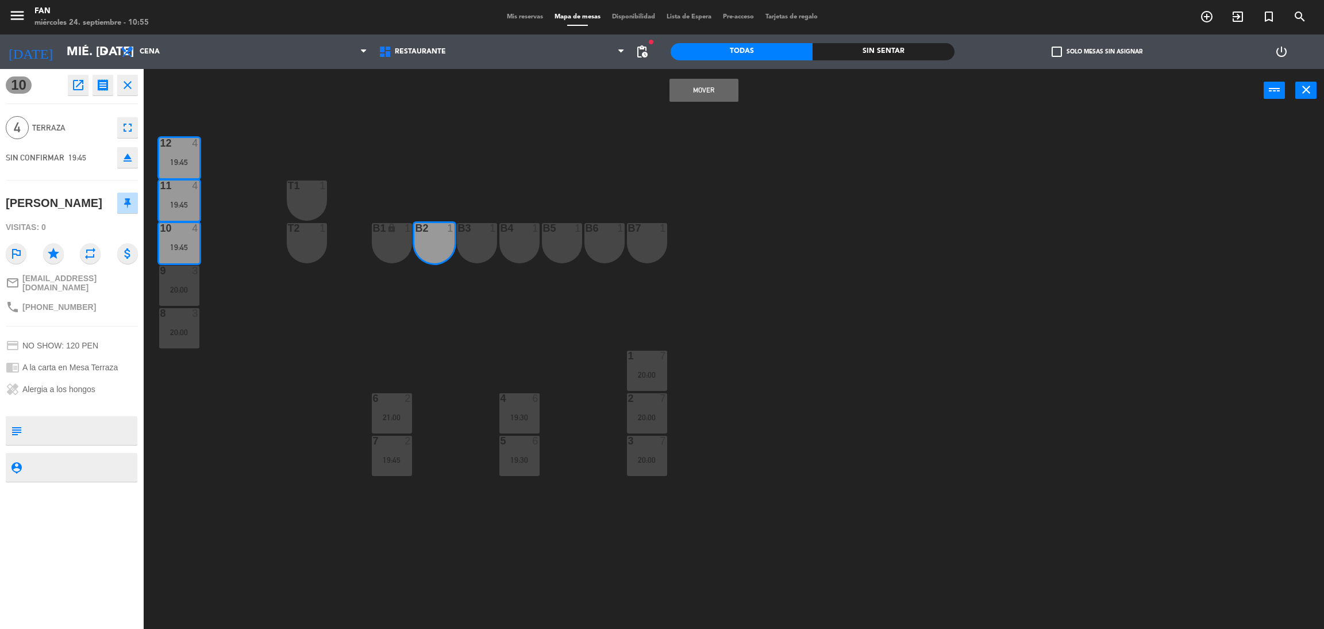
click at [698, 83] on button "Mover" at bounding box center [704, 90] width 69 height 23
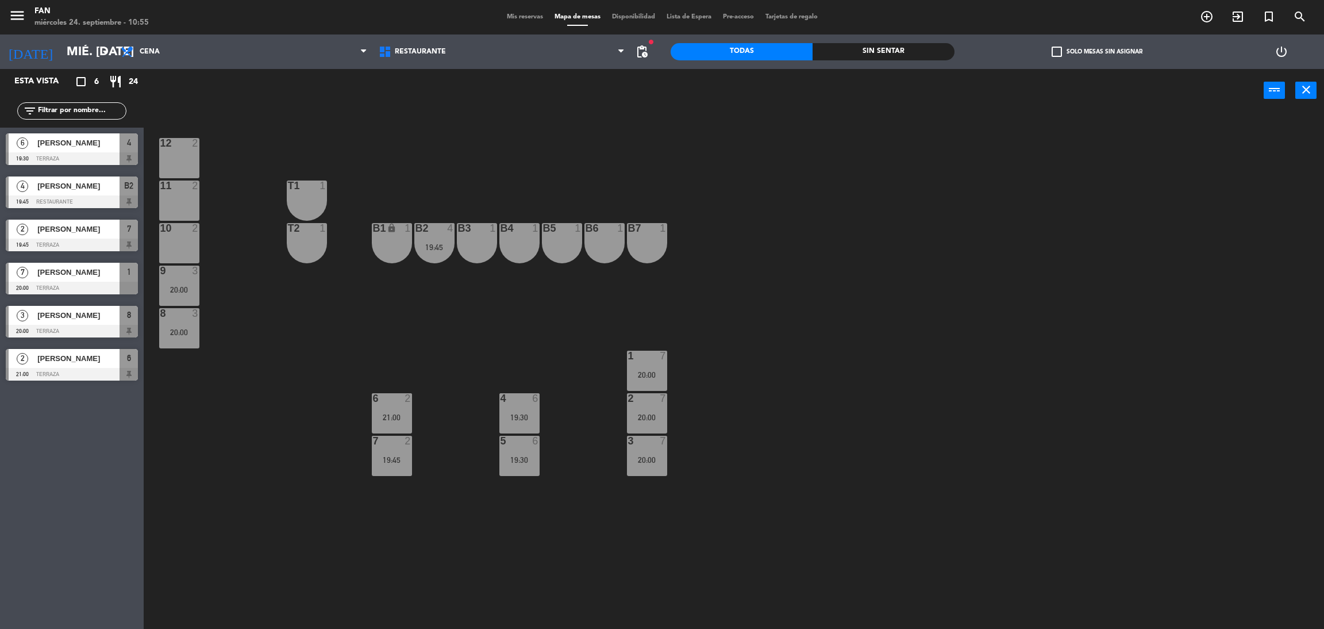
click at [184, 278] on div "9 3 20:00" at bounding box center [179, 286] width 40 height 40
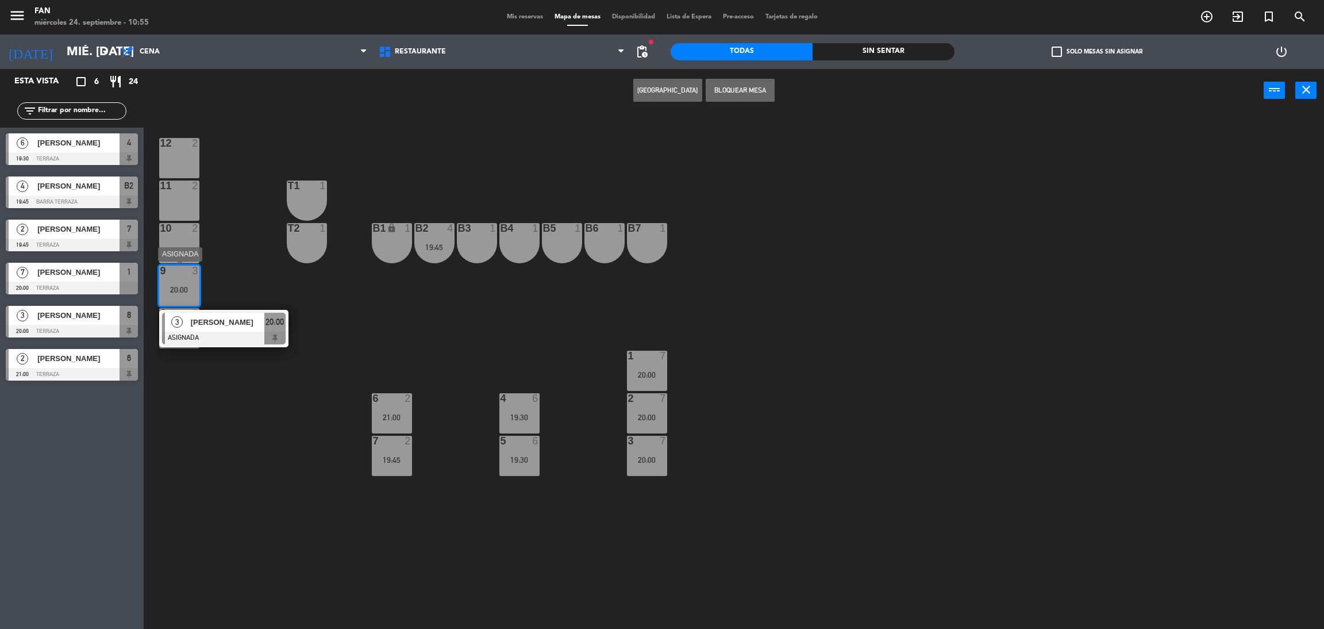
click at [213, 316] on span "[PERSON_NAME]" at bounding box center [228, 322] width 74 height 12
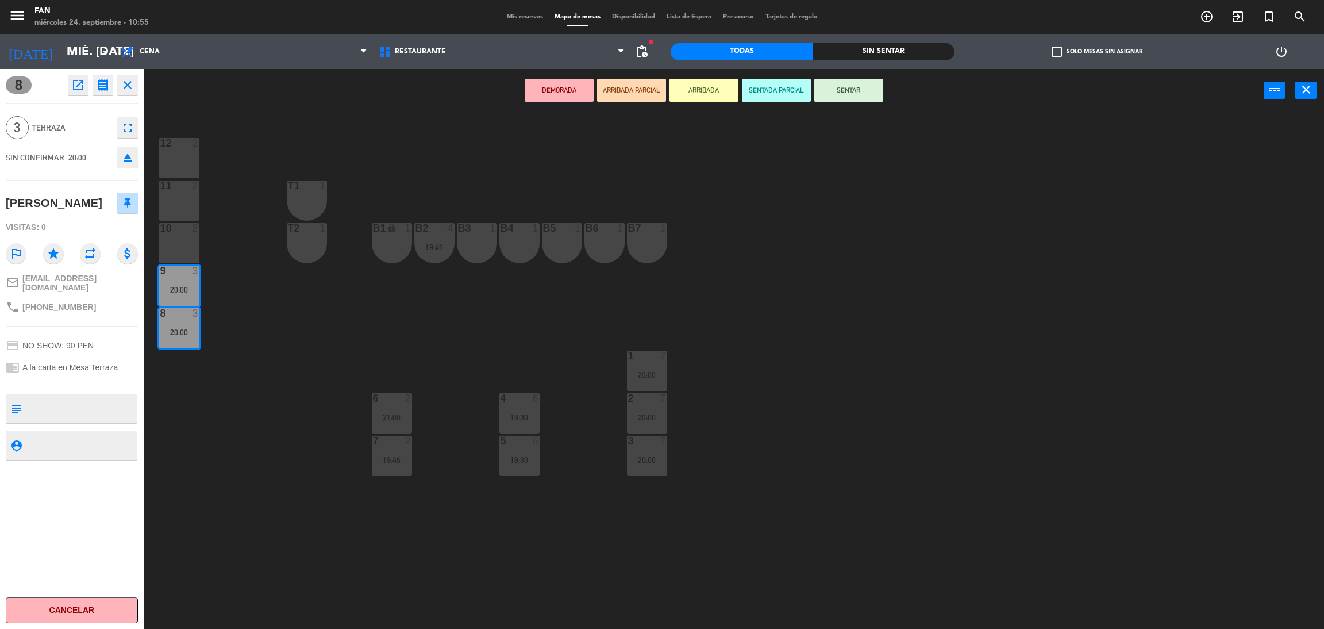
click at [496, 252] on div "B3 1" at bounding box center [477, 243] width 40 height 40
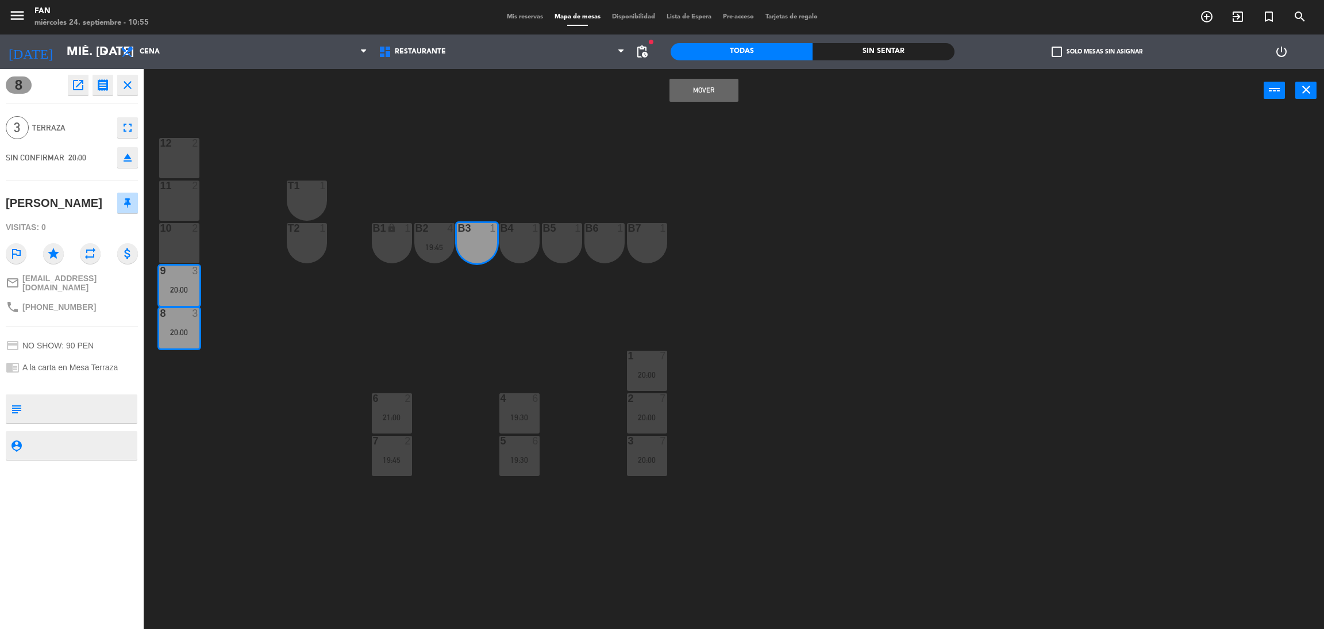
click at [699, 79] on button "Mover" at bounding box center [704, 90] width 69 height 23
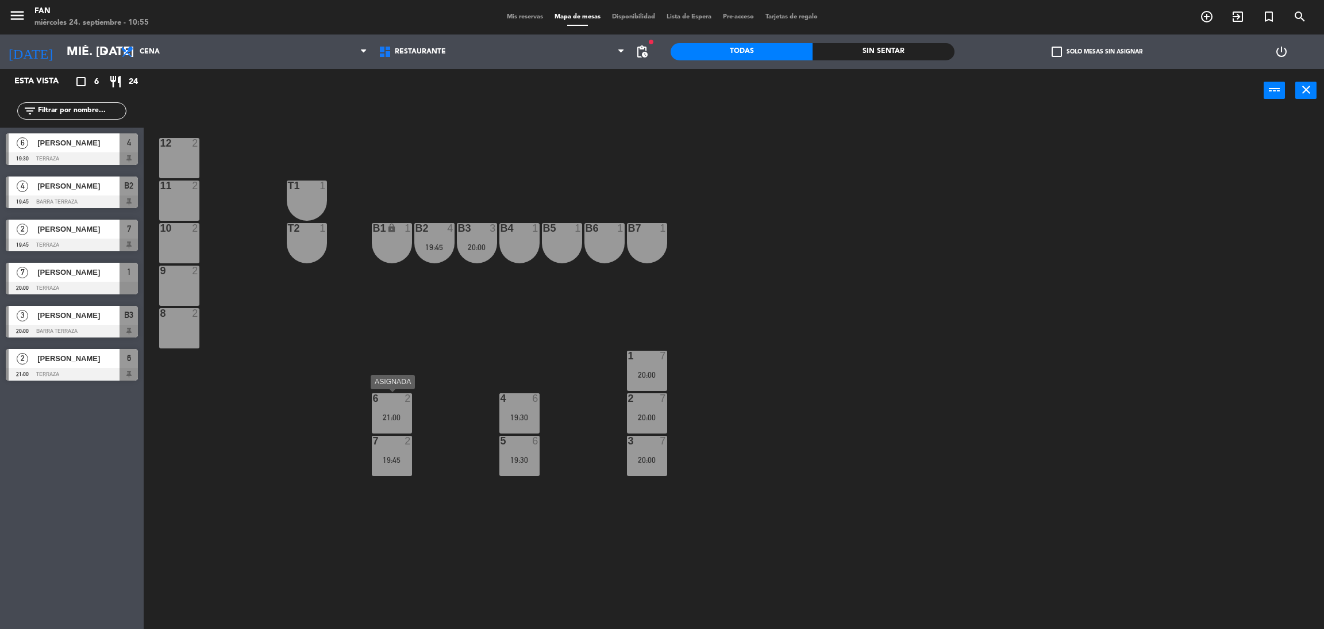
click at [401, 407] on div "6 2 21:00" at bounding box center [392, 413] width 40 height 40
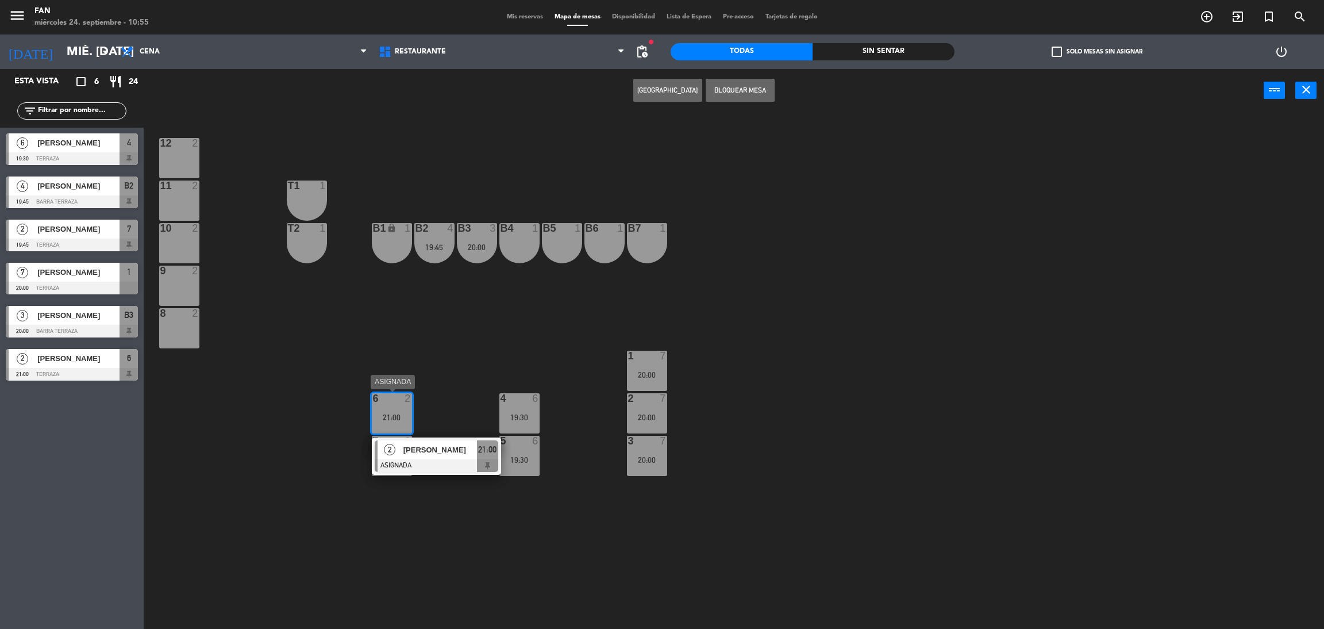
click at [428, 455] on span "[PERSON_NAME]" at bounding box center [440, 450] width 74 height 12
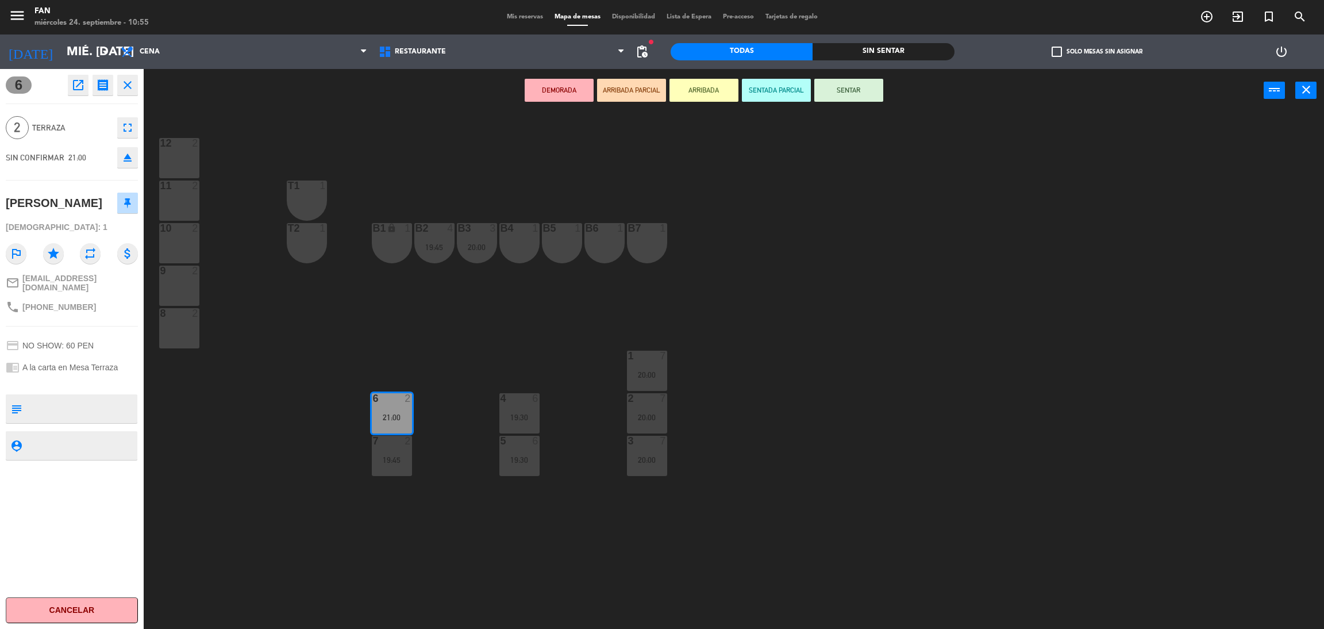
click at [177, 160] on div "12 2" at bounding box center [179, 158] width 40 height 40
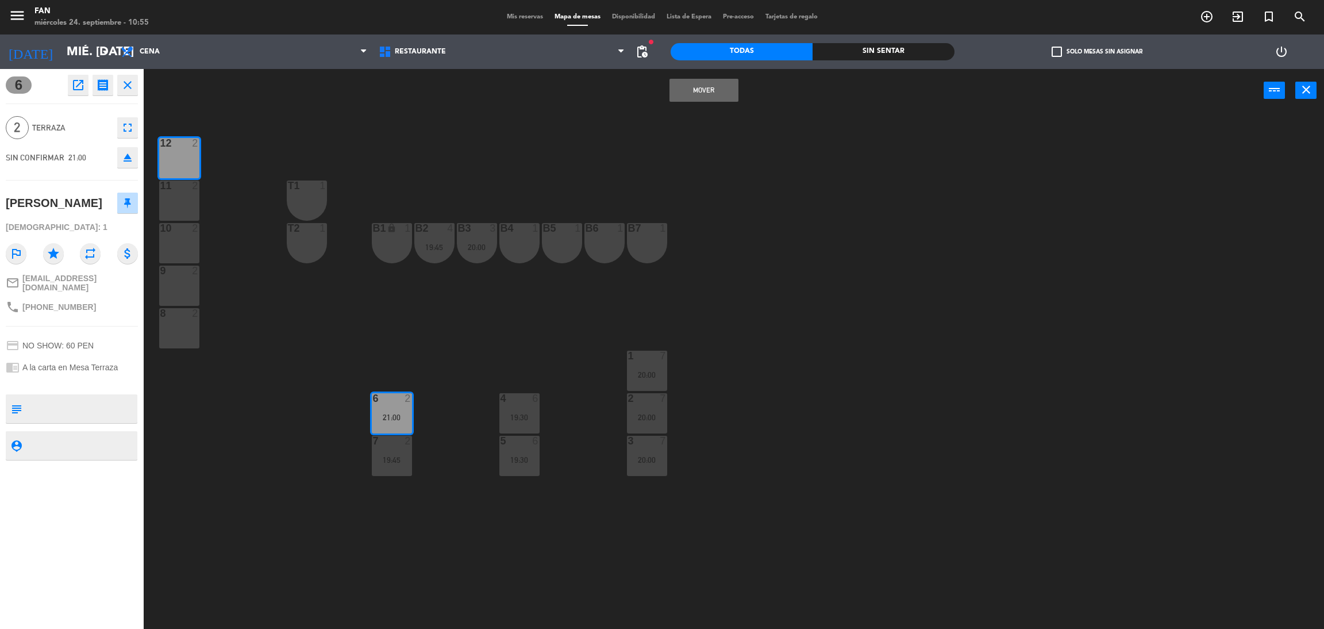
click at [729, 93] on button "Mover" at bounding box center [704, 90] width 69 height 23
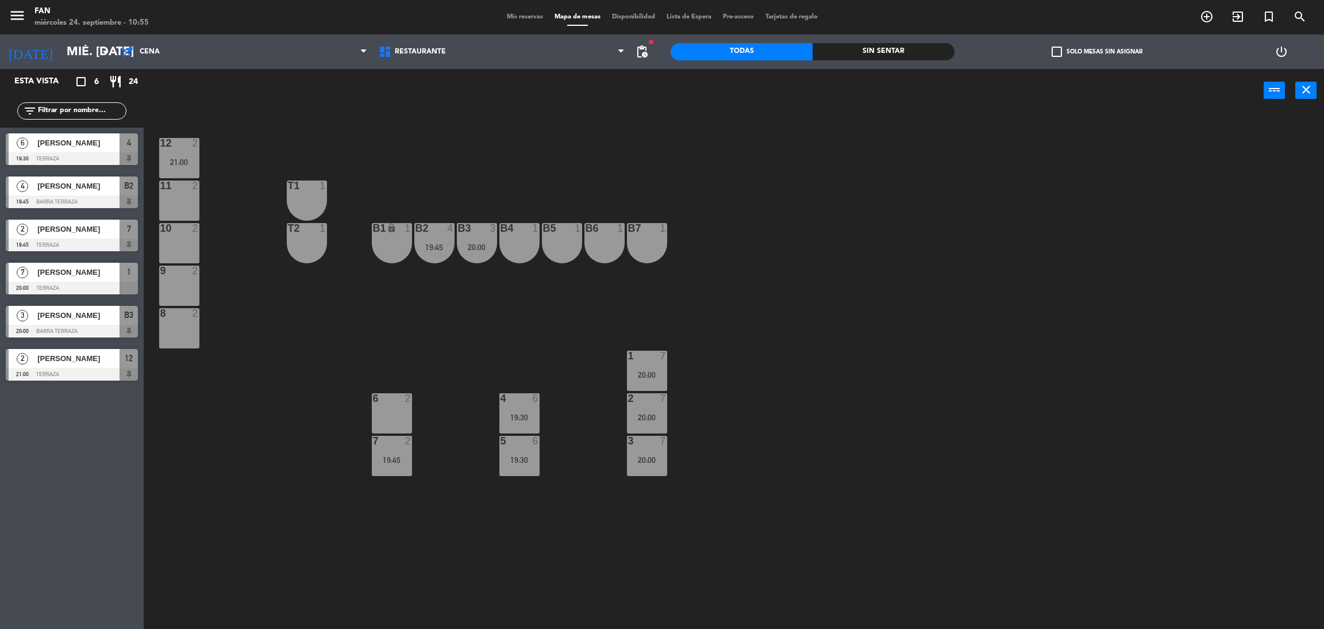
click at [397, 456] on div "19:45" at bounding box center [392, 460] width 40 height 8
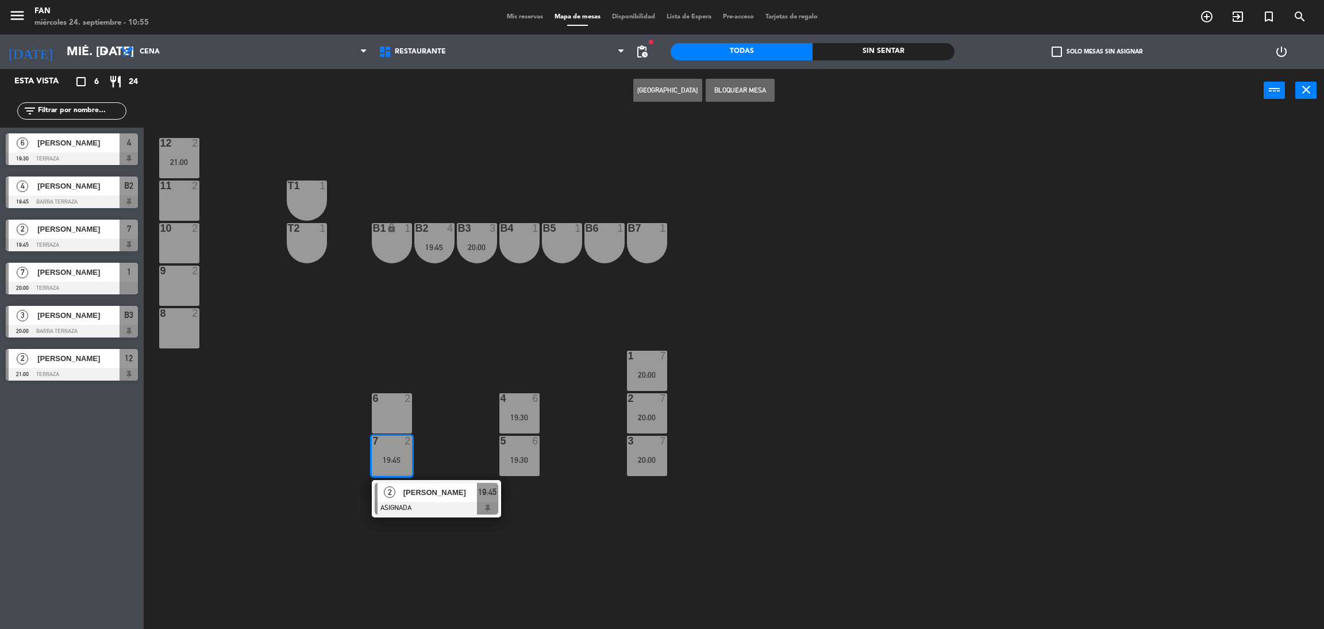
click at [418, 513] on div at bounding box center [437, 508] width 124 height 13
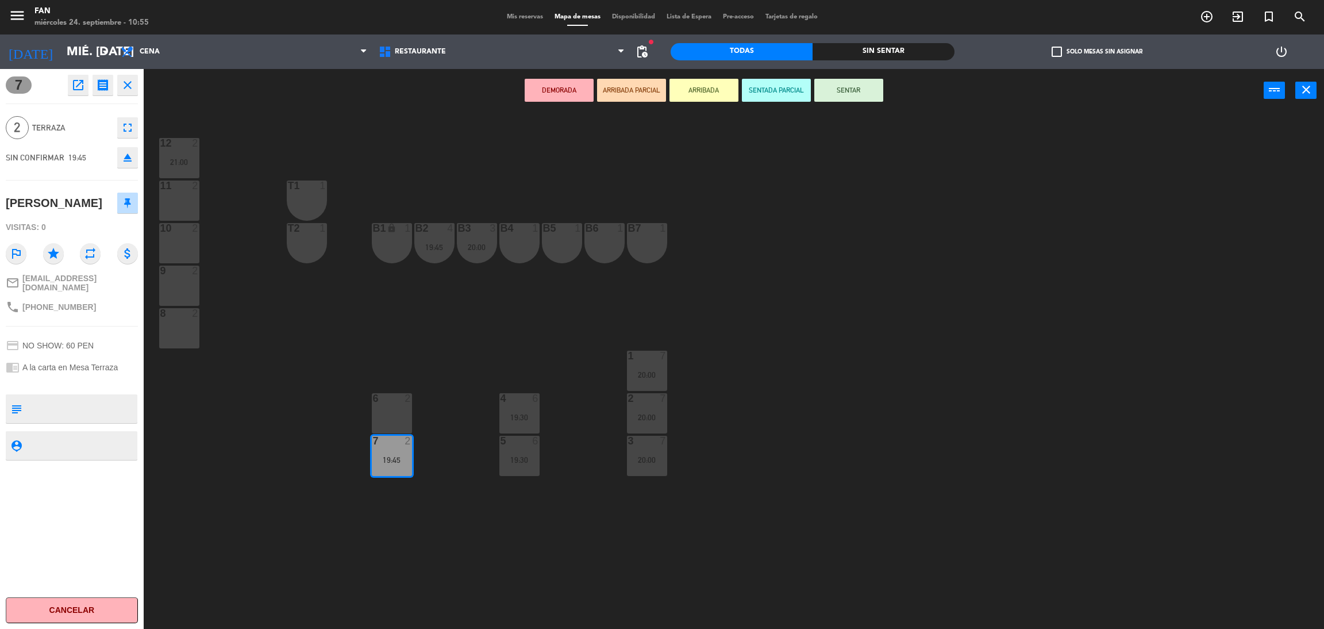
click at [189, 196] on div "11 2" at bounding box center [179, 200] width 40 height 40
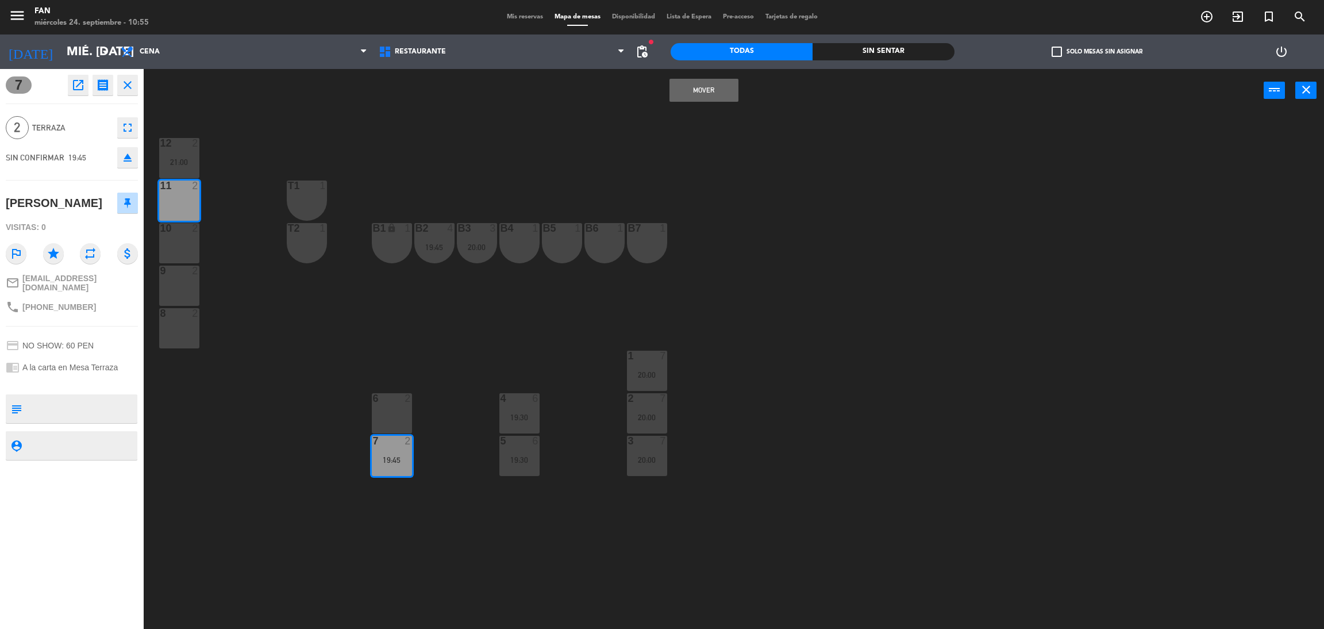
click at [686, 88] on button "Mover" at bounding box center [704, 90] width 69 height 23
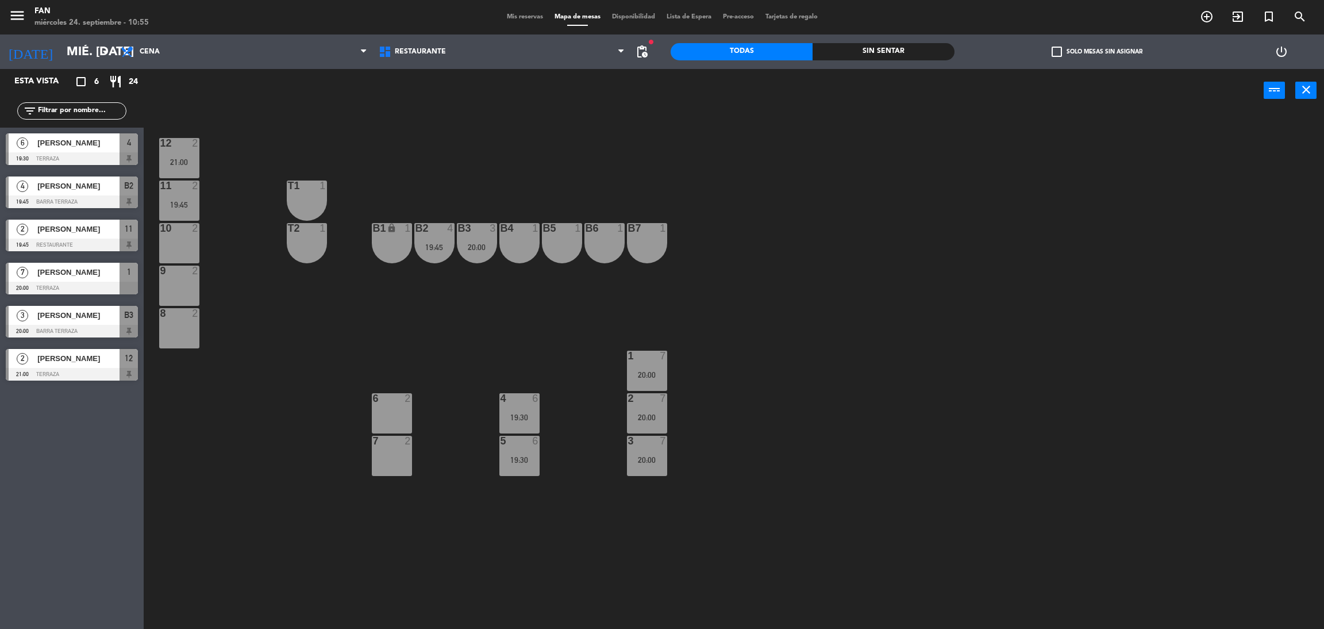
click at [444, 236] on div "B2 4 19:45" at bounding box center [434, 243] width 40 height 40
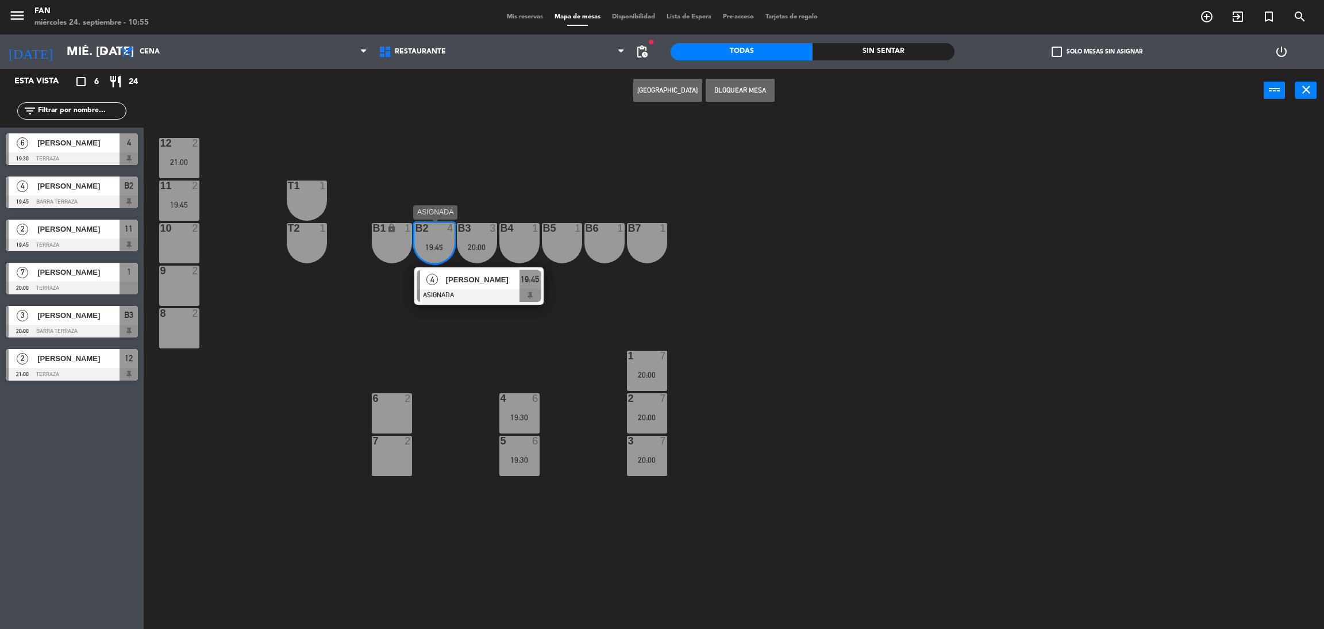
click at [456, 283] on span "[PERSON_NAME]" at bounding box center [483, 280] width 74 height 12
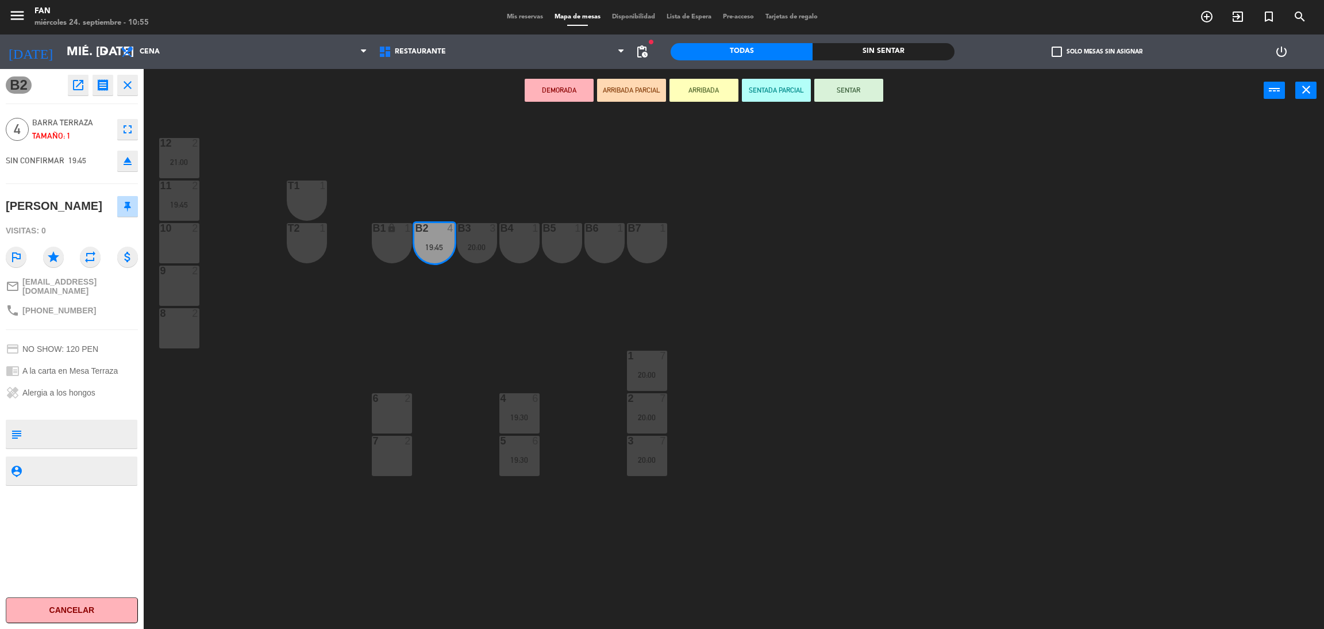
click at [399, 420] on div "6 2" at bounding box center [392, 413] width 40 height 40
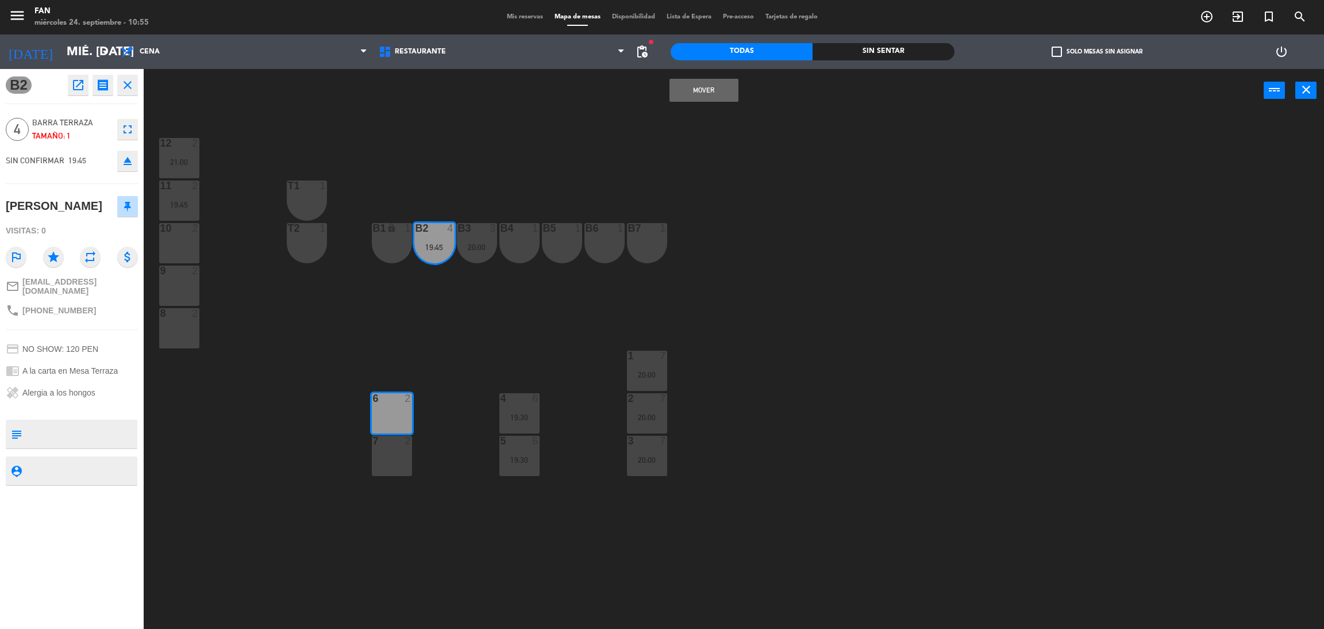
click at [395, 444] on div at bounding box center [391, 441] width 19 height 10
click at [706, 89] on button "Mover y Unir" at bounding box center [704, 90] width 69 height 23
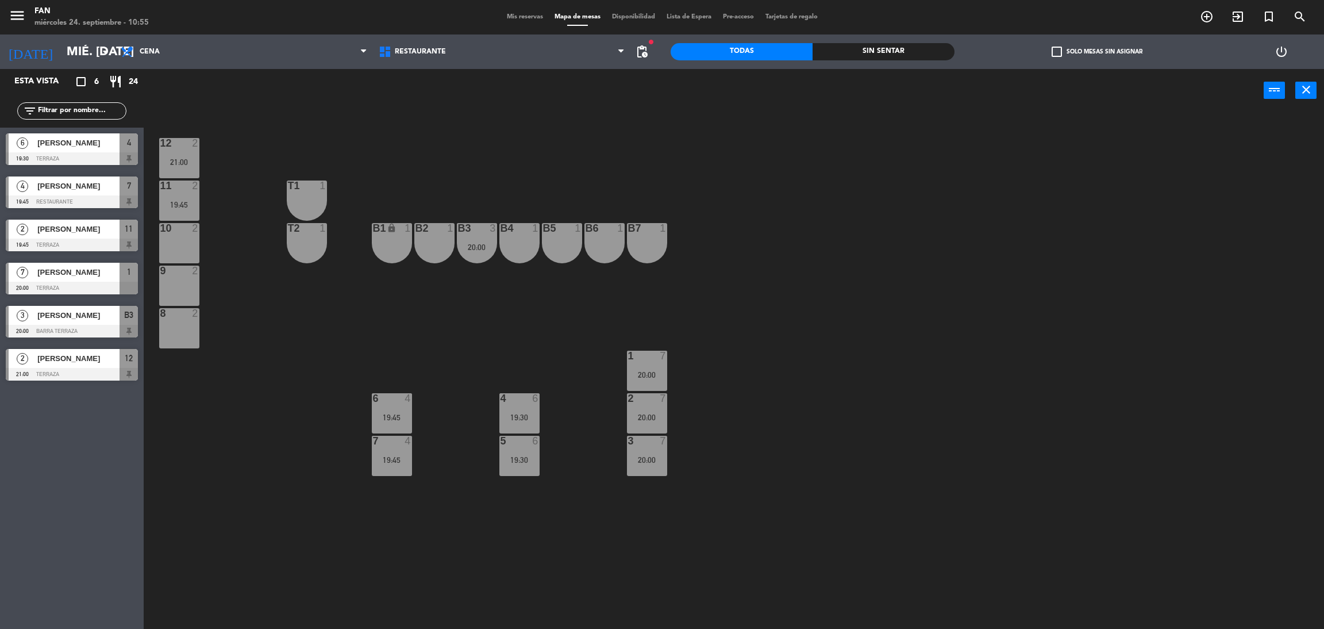
click at [478, 236] on div "B3 3 20:00" at bounding box center [477, 243] width 40 height 40
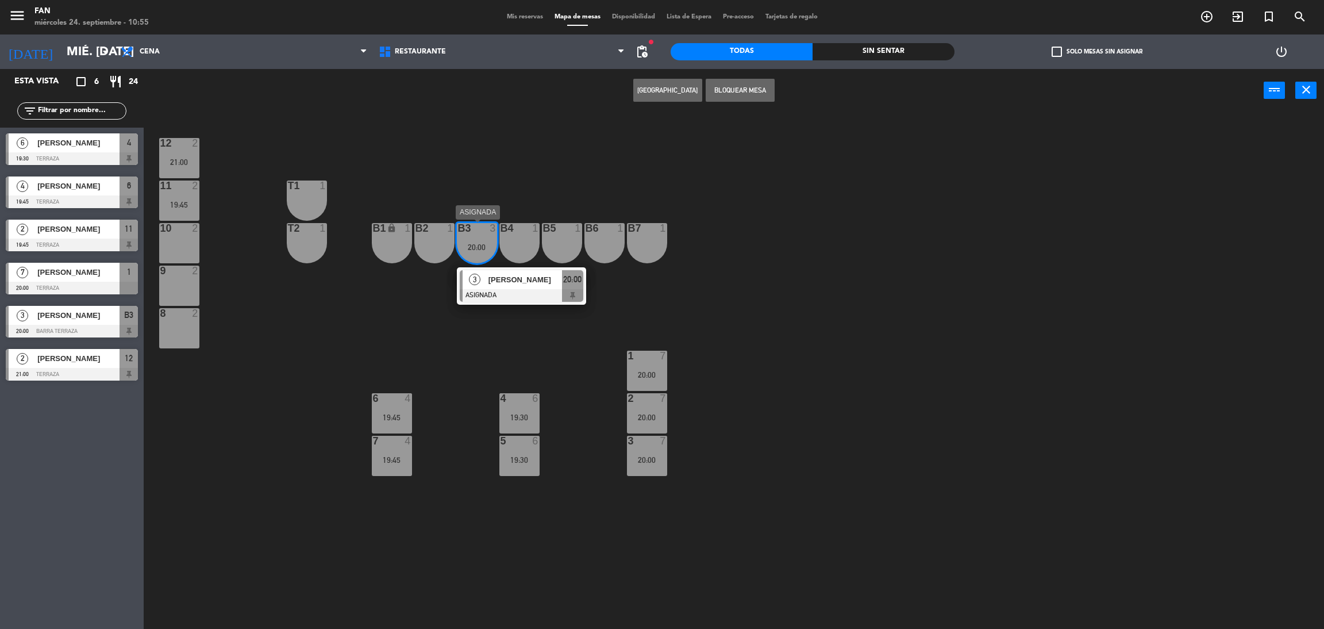
click at [508, 296] on div at bounding box center [522, 295] width 124 height 13
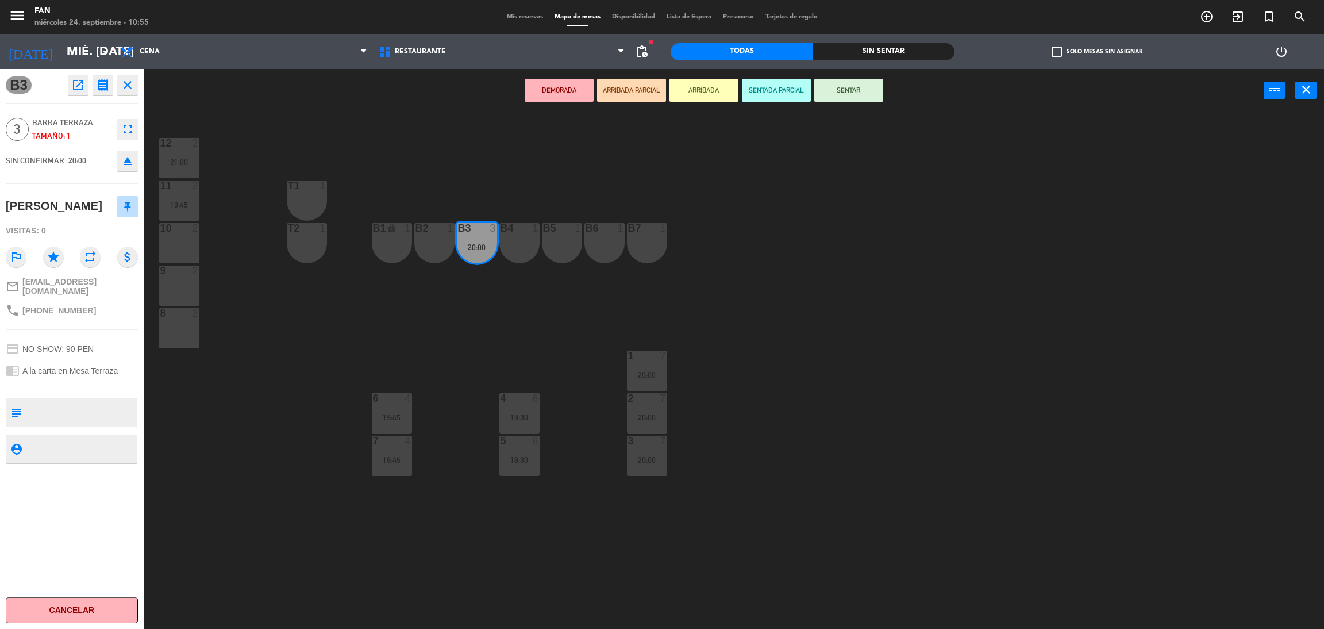
click at [135, 279] on div "mail_outline [EMAIL_ADDRESS][DOMAIN_NAME]" at bounding box center [72, 286] width 132 height 26
click at [198, 272] on div "2" at bounding box center [195, 271] width 7 height 10
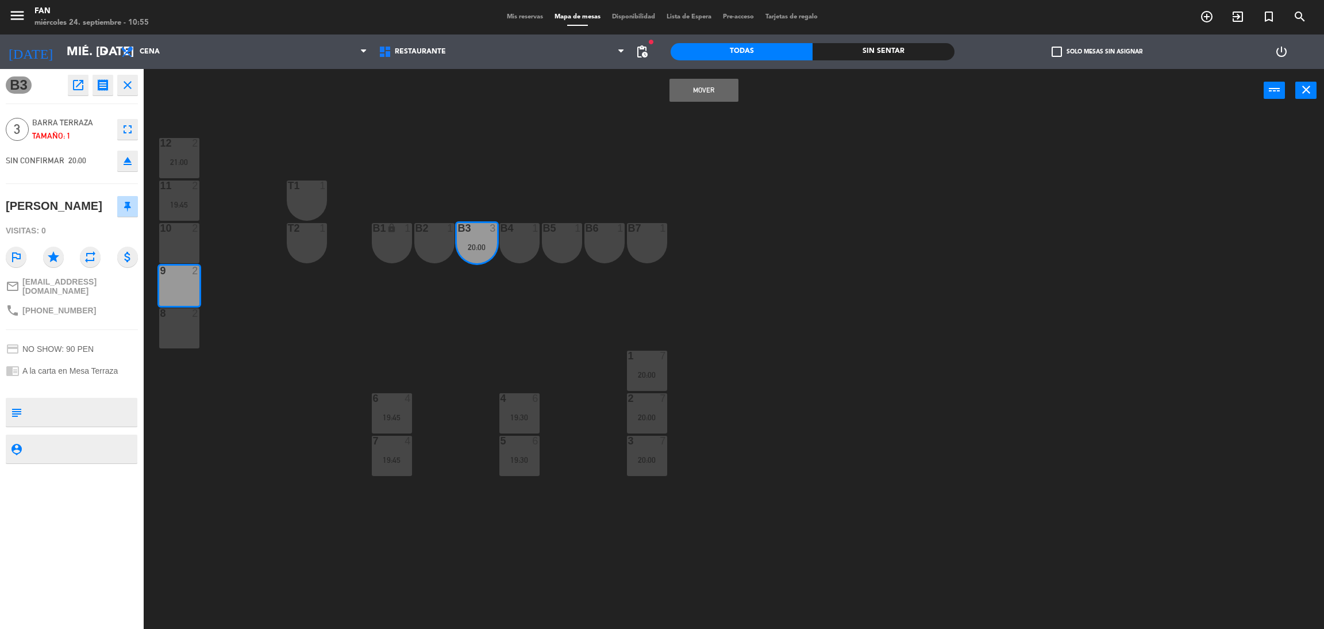
click at [187, 251] on div "10 2" at bounding box center [179, 243] width 40 height 40
click at [717, 97] on button "Mover y Unir" at bounding box center [704, 90] width 69 height 23
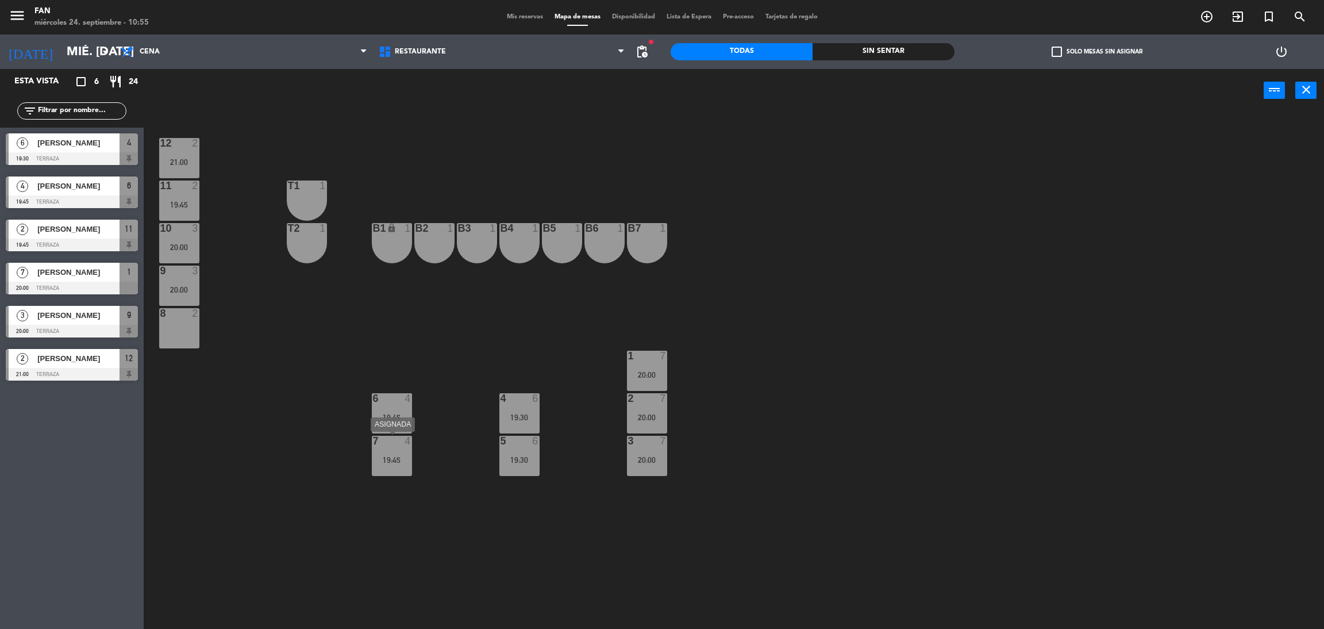
click at [398, 464] on div "7 4 19:45" at bounding box center [392, 456] width 40 height 40
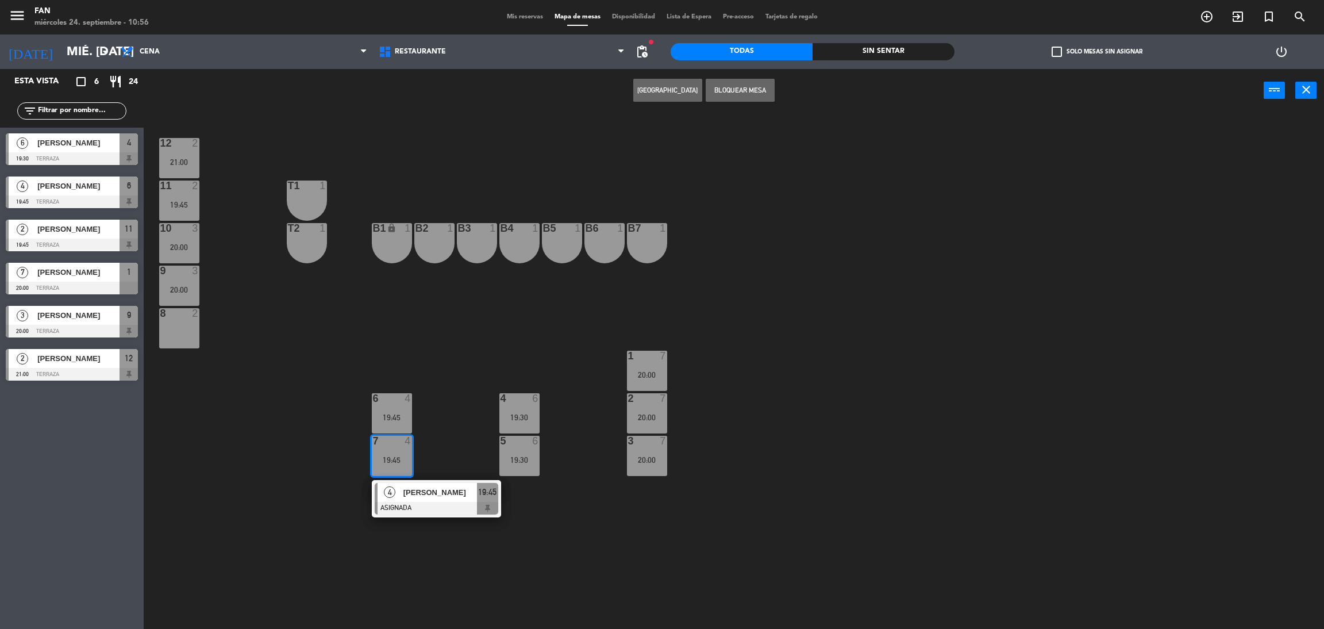
click at [398, 428] on div "6 4 19:45" at bounding box center [392, 413] width 40 height 40
click at [740, 93] on button "Bloquear Mesa" at bounding box center [740, 90] width 69 height 23
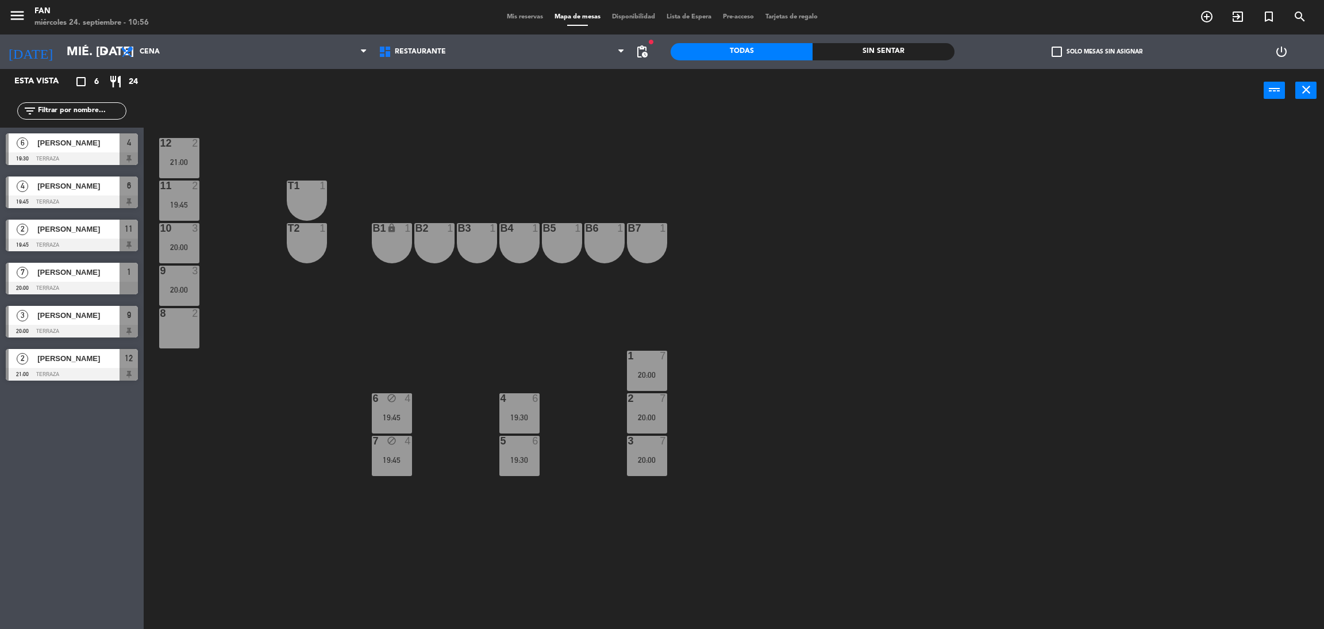
click at [518, 14] on span "Mis reservas" at bounding box center [525, 17] width 48 height 6
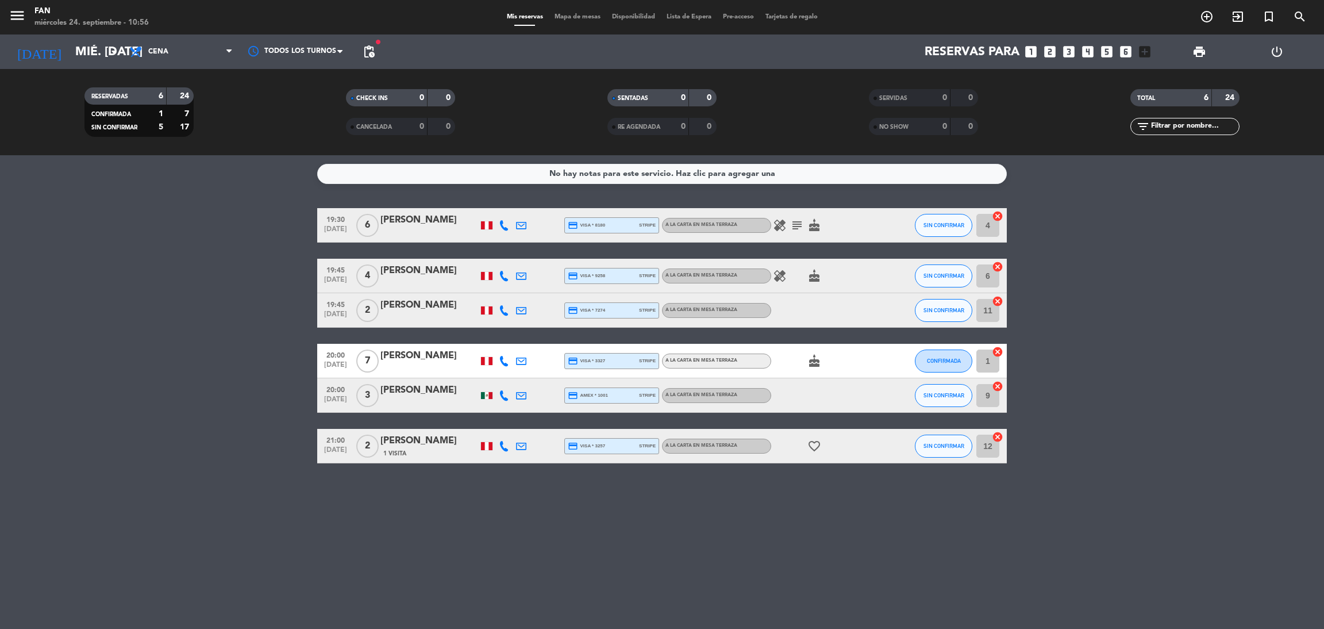
click at [508, 226] on icon at bounding box center [504, 225] width 10 height 10
click at [530, 201] on span at bounding box center [534, 205] width 9 height 9
click at [530, 209] on span at bounding box center [534, 205] width 9 height 9
click at [509, 278] on div at bounding box center [503, 276] width 17 height 34
click at [505, 278] on icon at bounding box center [504, 276] width 10 height 10
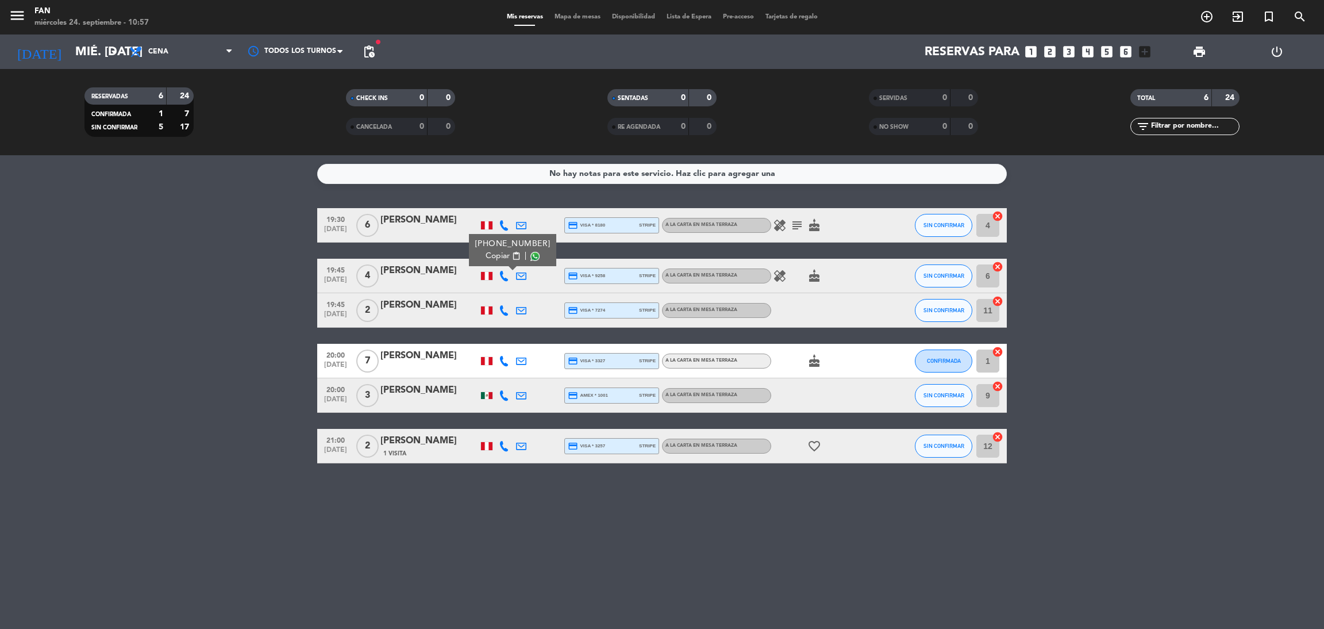
click at [530, 259] on span at bounding box center [534, 256] width 9 height 9
click at [504, 314] on icon at bounding box center [504, 310] width 10 height 10
click at [530, 287] on span at bounding box center [534, 290] width 9 height 9
click at [287, 378] on bookings-row "19:30 [DATE] 6 [PERSON_NAME] credit_card visa * 8180 stripe A la carta en Mesa …" at bounding box center [662, 335] width 1324 height 255
click at [502, 359] on icon at bounding box center [504, 361] width 10 height 10
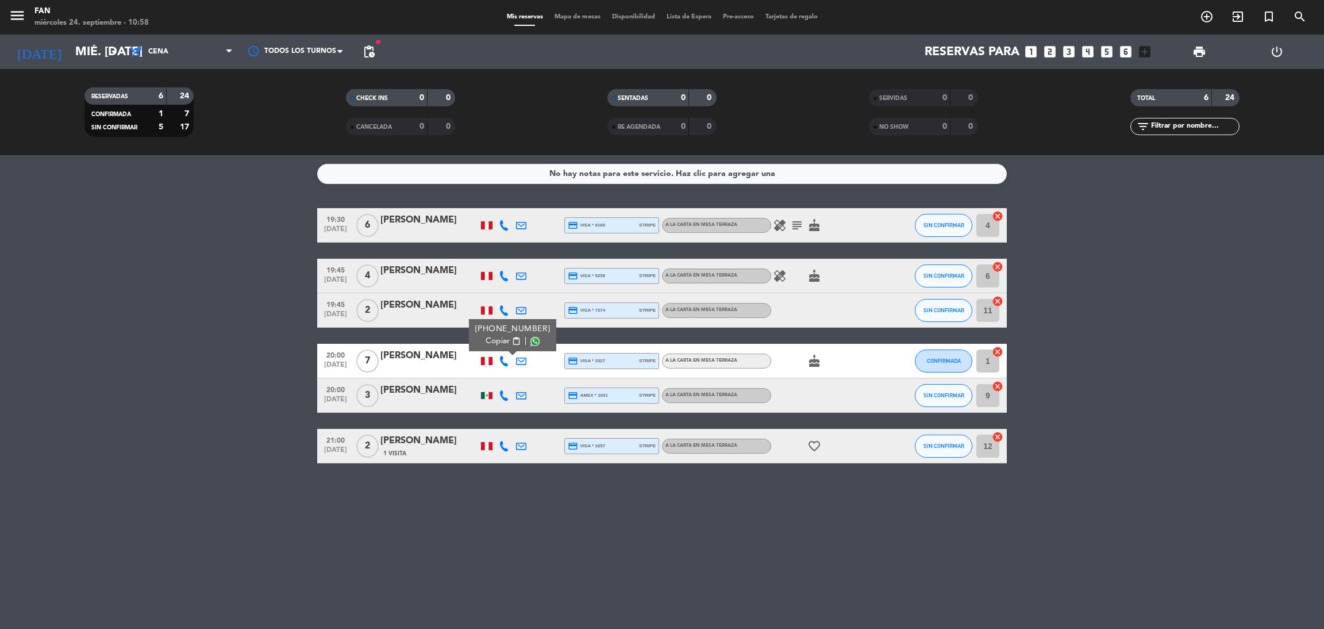
click at [530, 343] on span at bounding box center [534, 341] width 9 height 9
click at [595, 507] on div "No hay notas para este servicio. Haz clic para agregar una 19:30 [DATE] 6 [PERS…" at bounding box center [662, 392] width 1324 height 474
click at [502, 363] on icon at bounding box center [504, 361] width 10 height 10
click at [530, 342] on span at bounding box center [534, 341] width 9 height 9
click at [512, 339] on span "content_paste" at bounding box center [516, 341] width 9 height 9
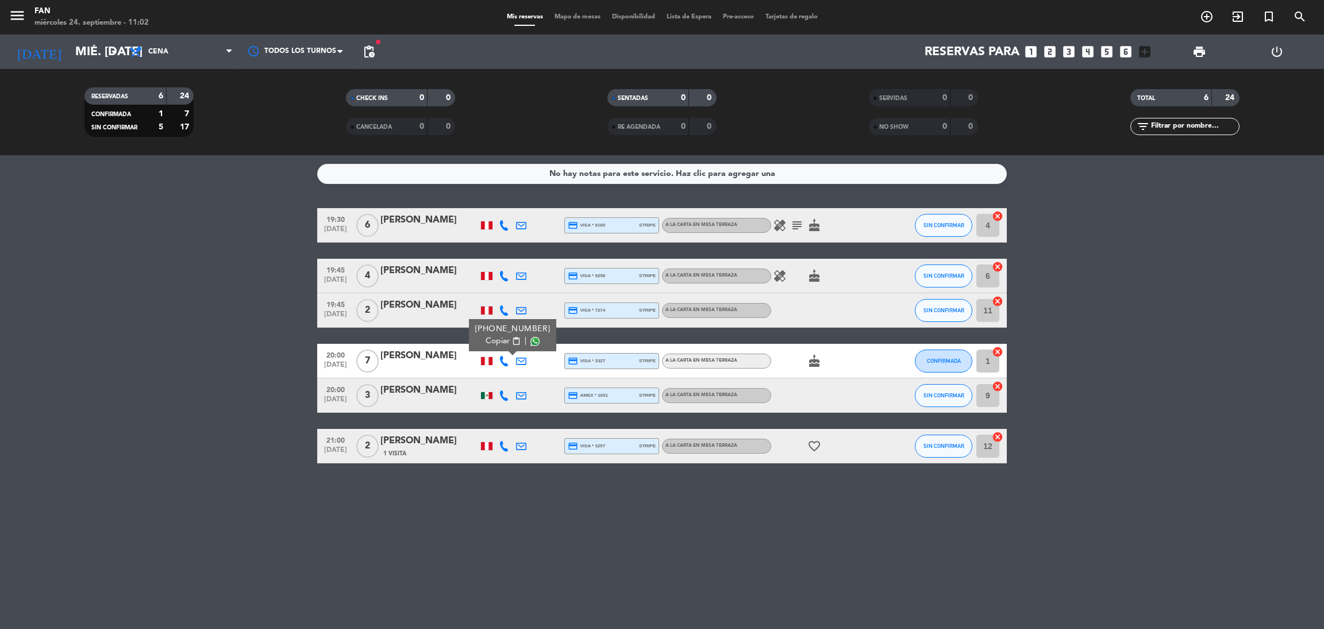
click at [518, 363] on icon at bounding box center [521, 361] width 10 height 10
click at [595, 345] on span "Copiar" at bounding box center [607, 340] width 24 height 12
click at [411, 490] on div "No hay notas para este servicio. Haz clic para agregar una 19:30 [DATE] 6 [PERS…" at bounding box center [662, 392] width 1324 height 474
click at [505, 274] on icon at bounding box center [504, 276] width 10 height 10
click at [501, 318] on div at bounding box center [503, 310] width 17 height 34
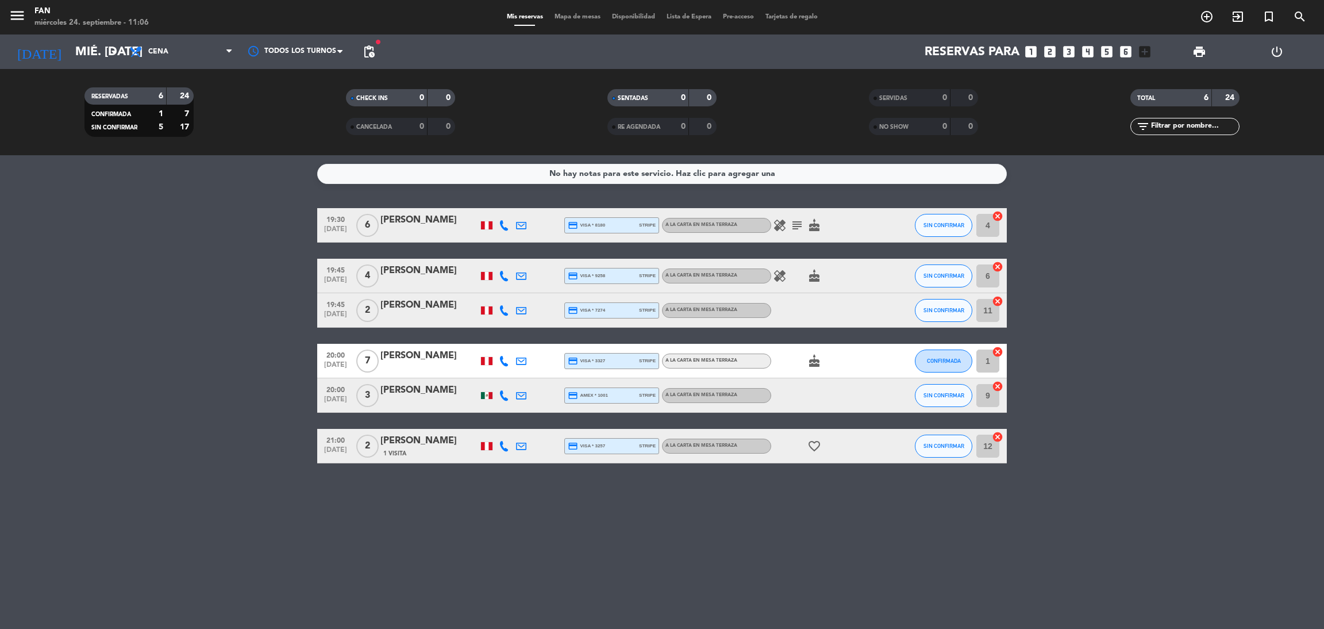
click at [499, 379] on div at bounding box center [503, 395] width 17 height 34
click at [499, 384] on div at bounding box center [503, 395] width 17 height 34
click at [502, 395] on icon at bounding box center [504, 395] width 10 height 10
click at [528, 374] on span at bounding box center [532, 375] width 9 height 9
click at [199, 61] on span "Cena" at bounding box center [181, 51] width 115 height 25
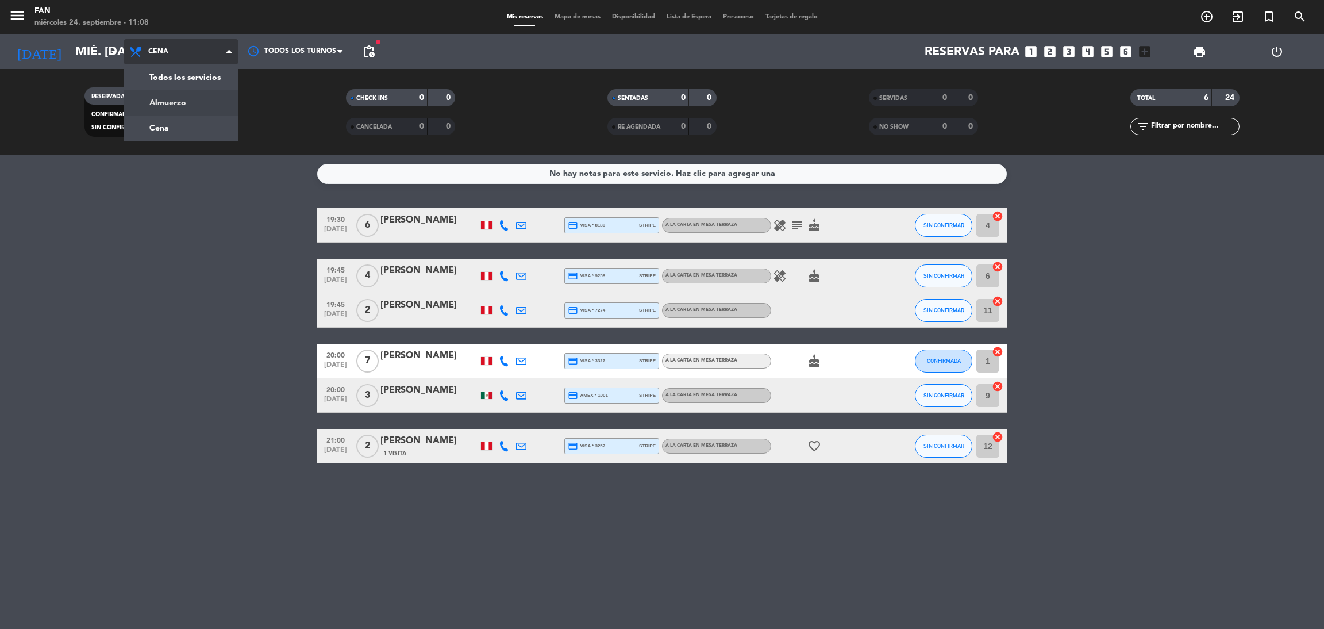
click at [178, 102] on div "menu Fan miércoles 24. septiembre - 11:08 Mis reservas Mapa de mesas Disponibil…" at bounding box center [662, 77] width 1324 height 155
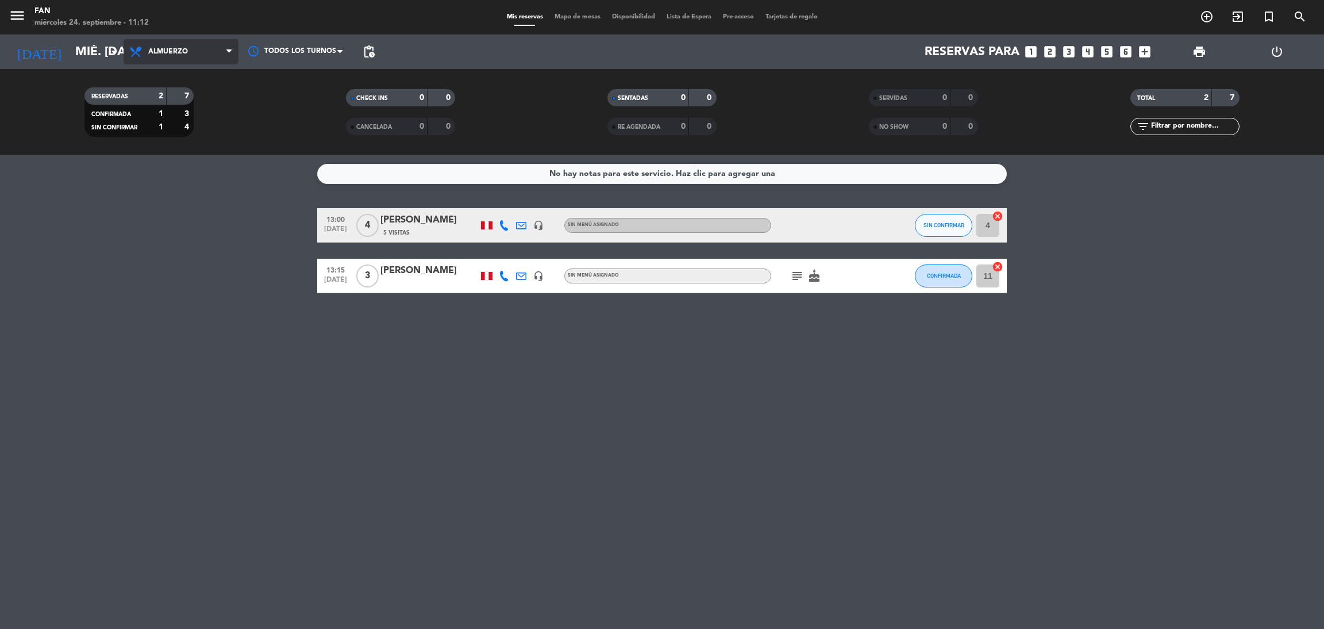
click at [202, 55] on span "Almuerzo" at bounding box center [181, 51] width 115 height 25
click at [198, 130] on div "menu Fan miércoles 24. septiembre - 11:12 Mis reservas Mapa de mesas Disponibil…" at bounding box center [662, 77] width 1324 height 155
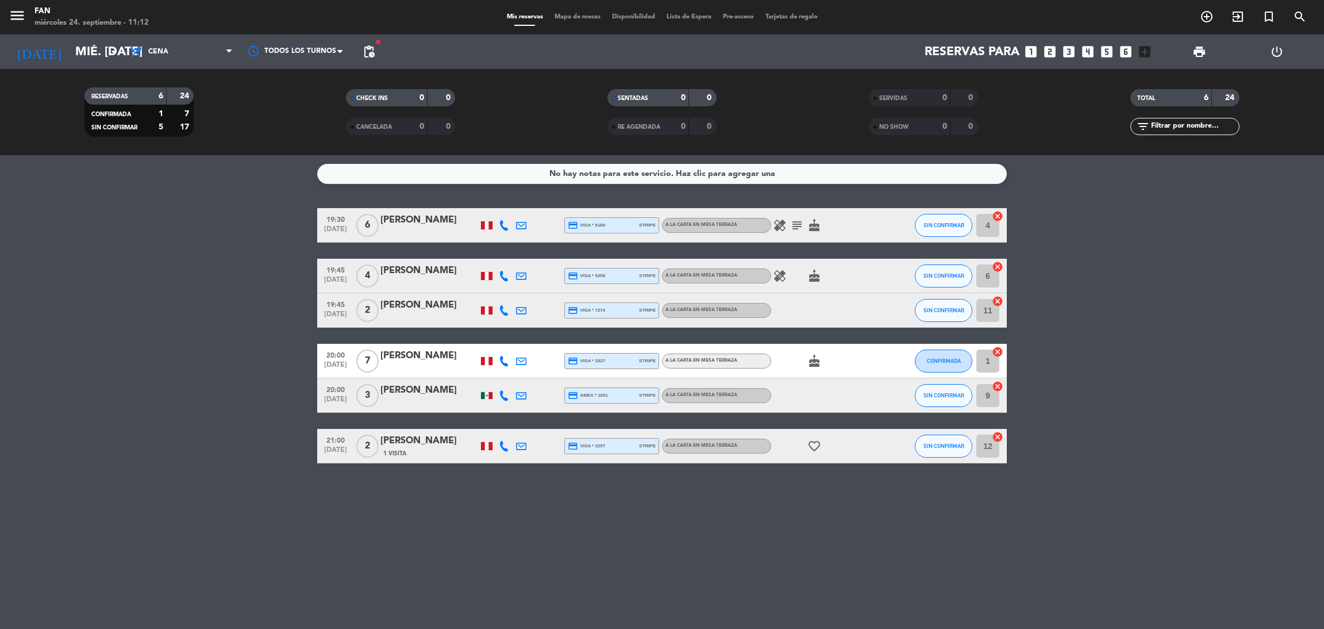
click at [564, 21] on div "Mis reservas Mapa de mesas Disponibilidad Lista de Espera Pre-acceso Tarjetas d…" at bounding box center [662, 17] width 322 height 10
click at [571, 14] on span "Mapa de mesas" at bounding box center [577, 17] width 57 height 6
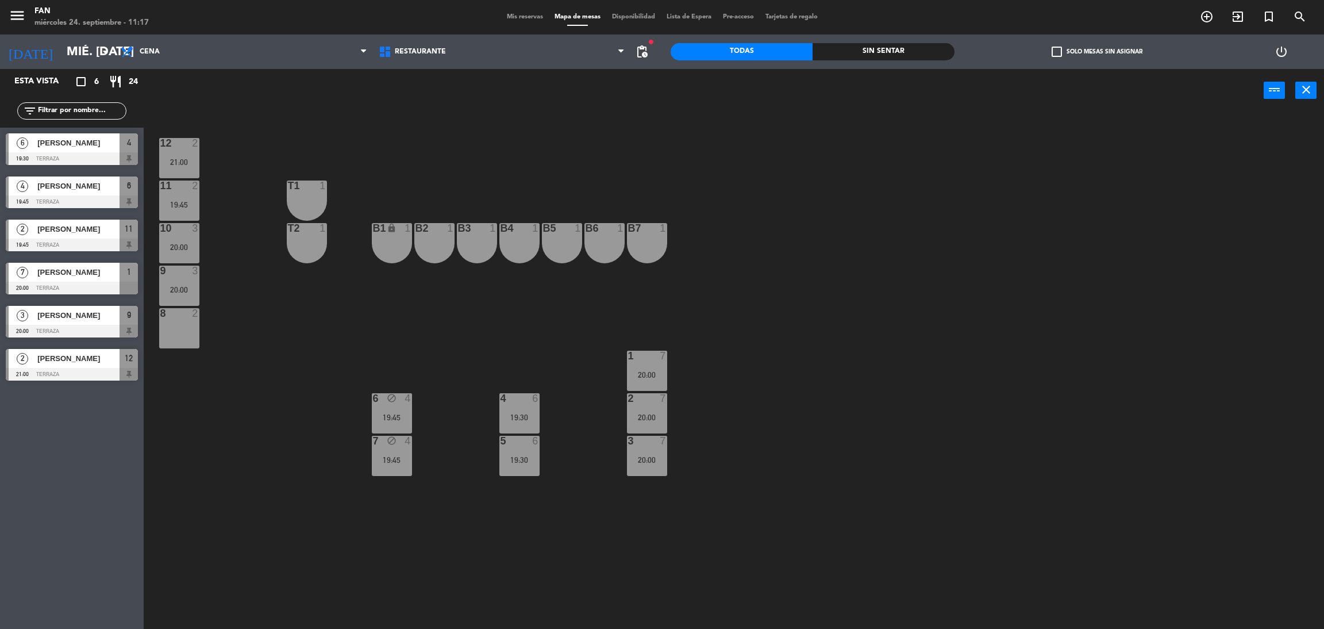
click at [520, 14] on span "Mis reservas" at bounding box center [525, 17] width 48 height 6
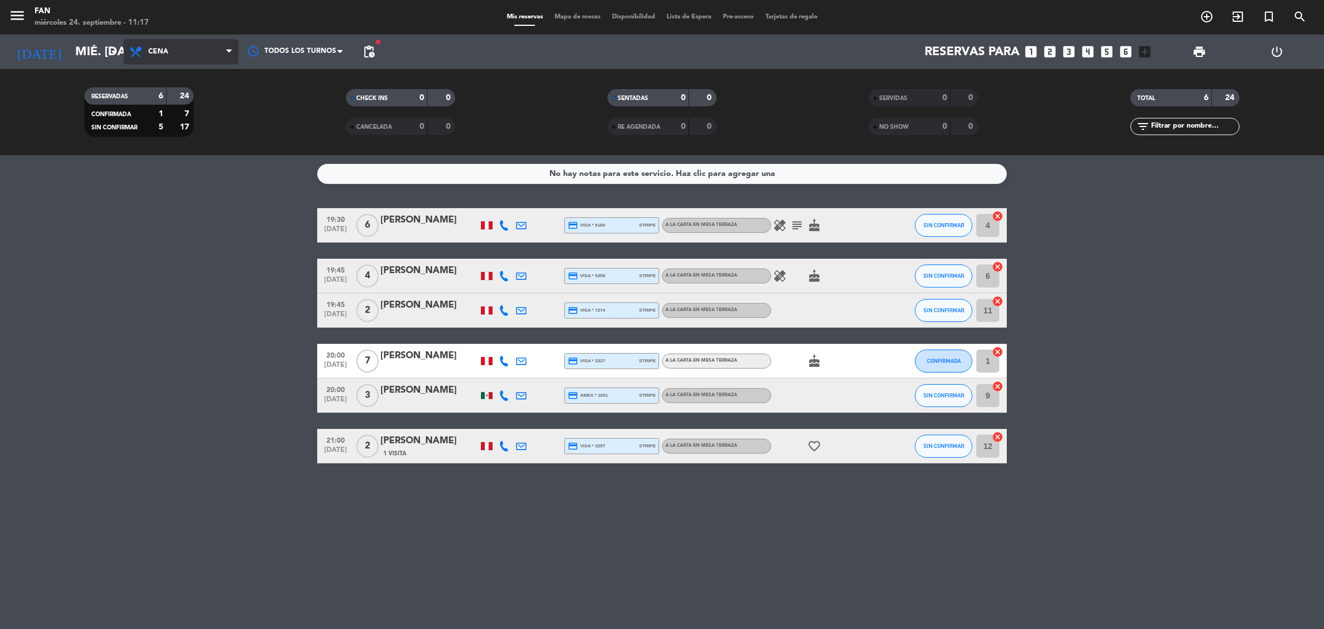
click at [205, 49] on span "Cena" at bounding box center [181, 51] width 115 height 25
click at [71, 59] on input "mié. [DATE]" at bounding box center [149, 52] width 158 height 26
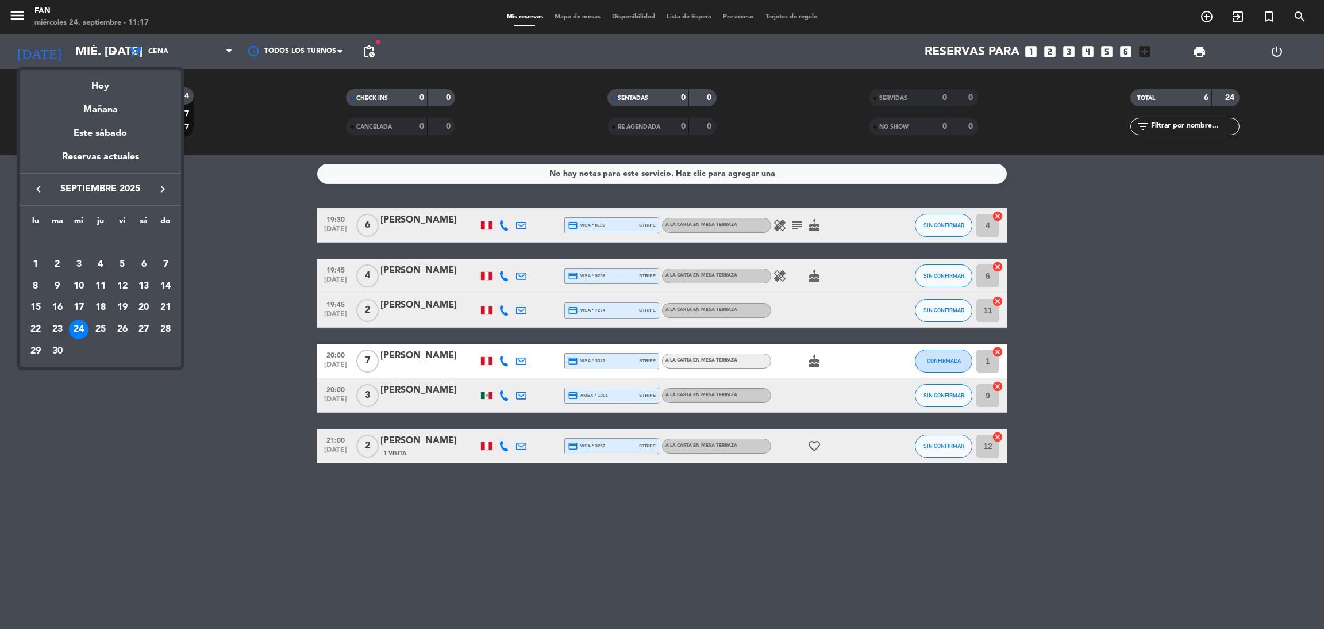
click at [52, 322] on div "23" at bounding box center [58, 330] width 20 height 20
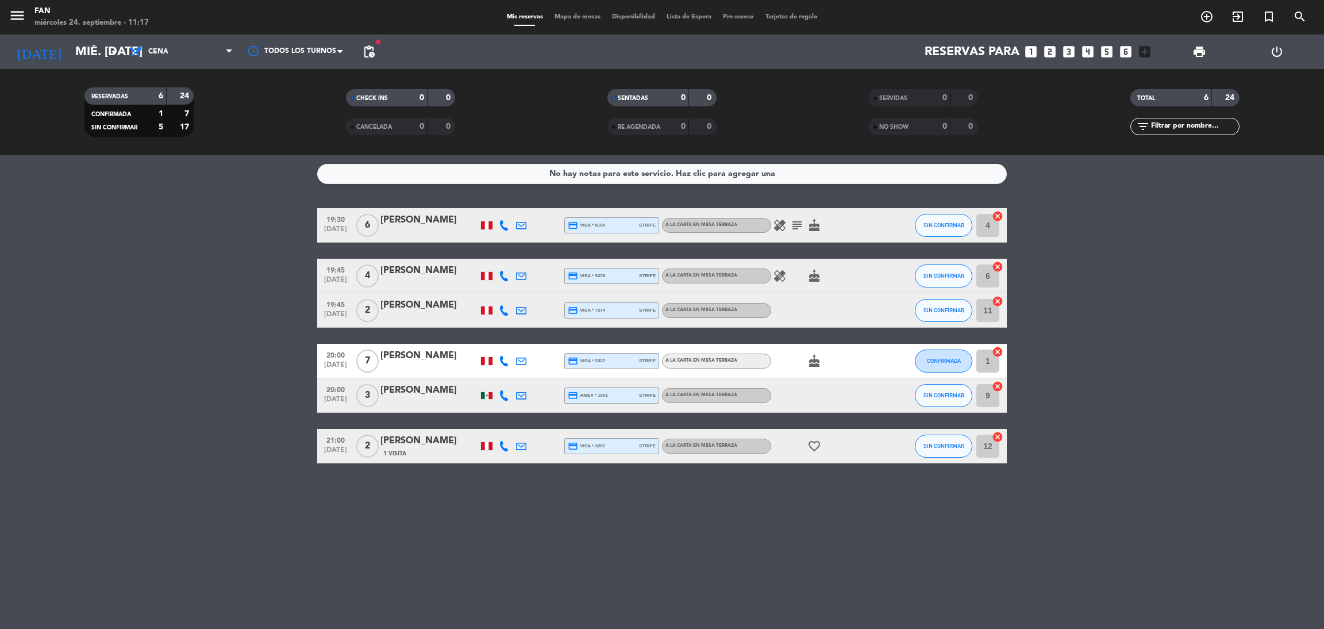
type input "[DATE] sep."
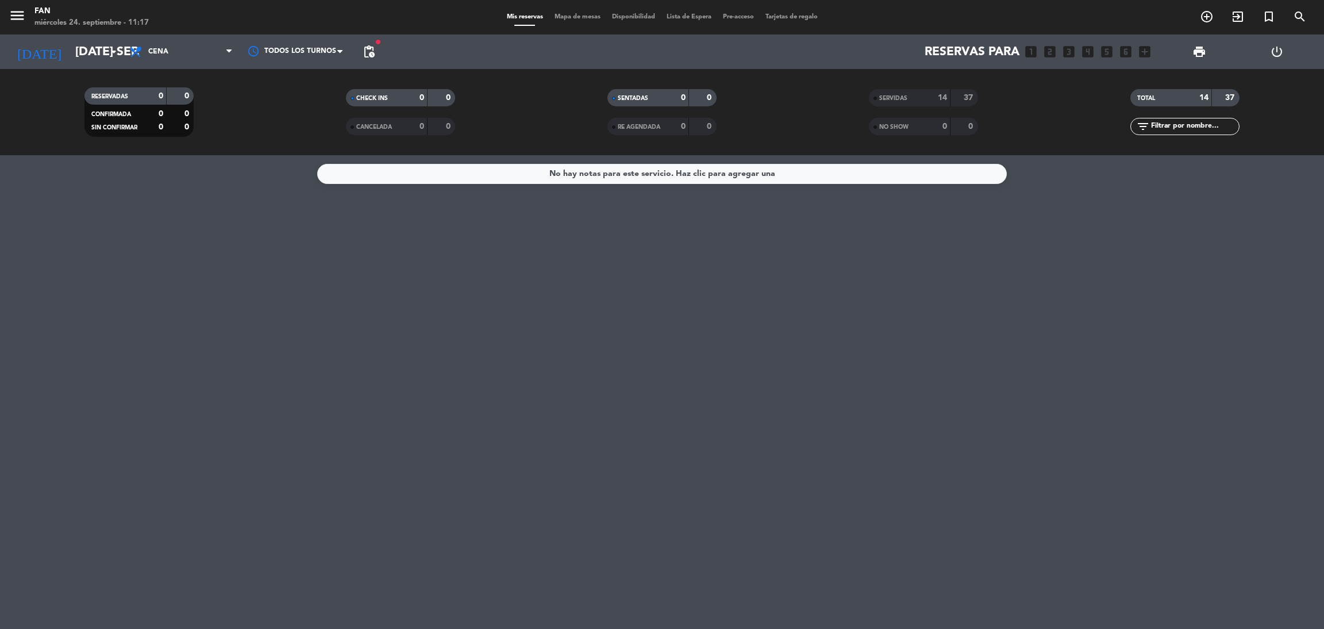
click at [1233, 103] on div "37" at bounding box center [1226, 97] width 22 height 13
click at [1199, 122] on input "text" at bounding box center [1194, 126] width 89 height 13
click at [395, 98] on div "CHECK INS" at bounding box center [375, 97] width 53 height 13
click at [902, 105] on div "SERVIDAS 14 37" at bounding box center [923, 97] width 109 height 17
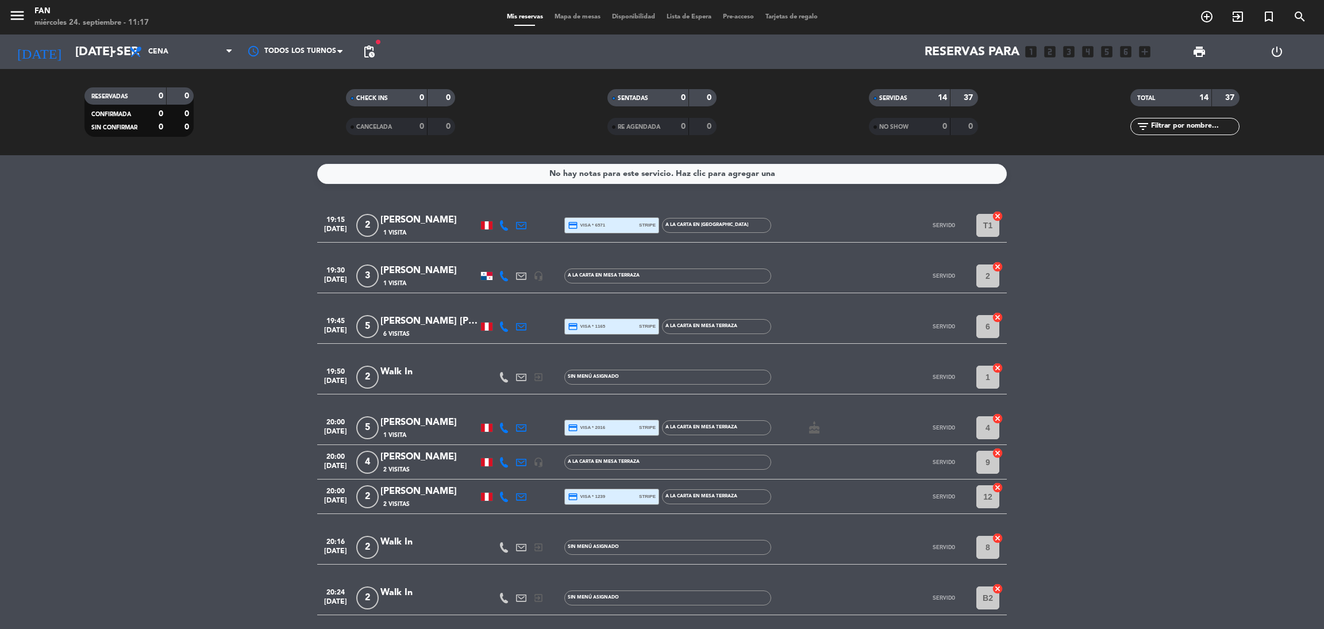
click at [934, 103] on div "14" at bounding box center [935, 97] width 23 height 13
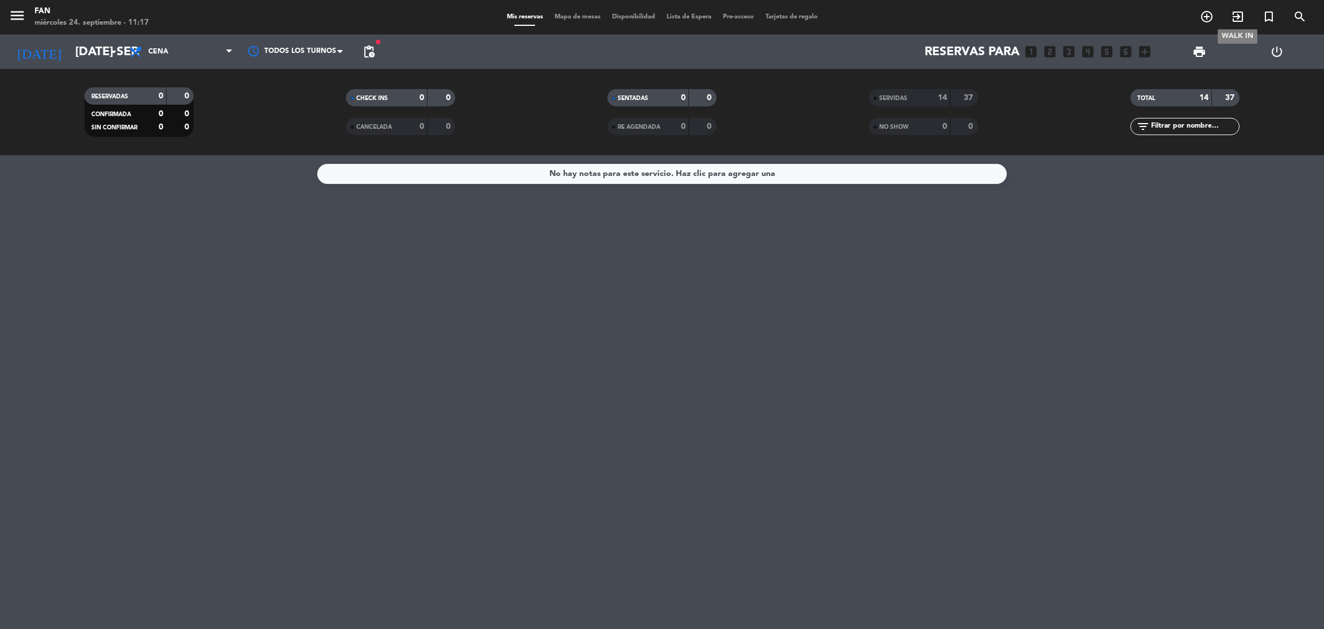
click at [1240, 22] on icon "exit_to_app" at bounding box center [1238, 17] width 14 height 14
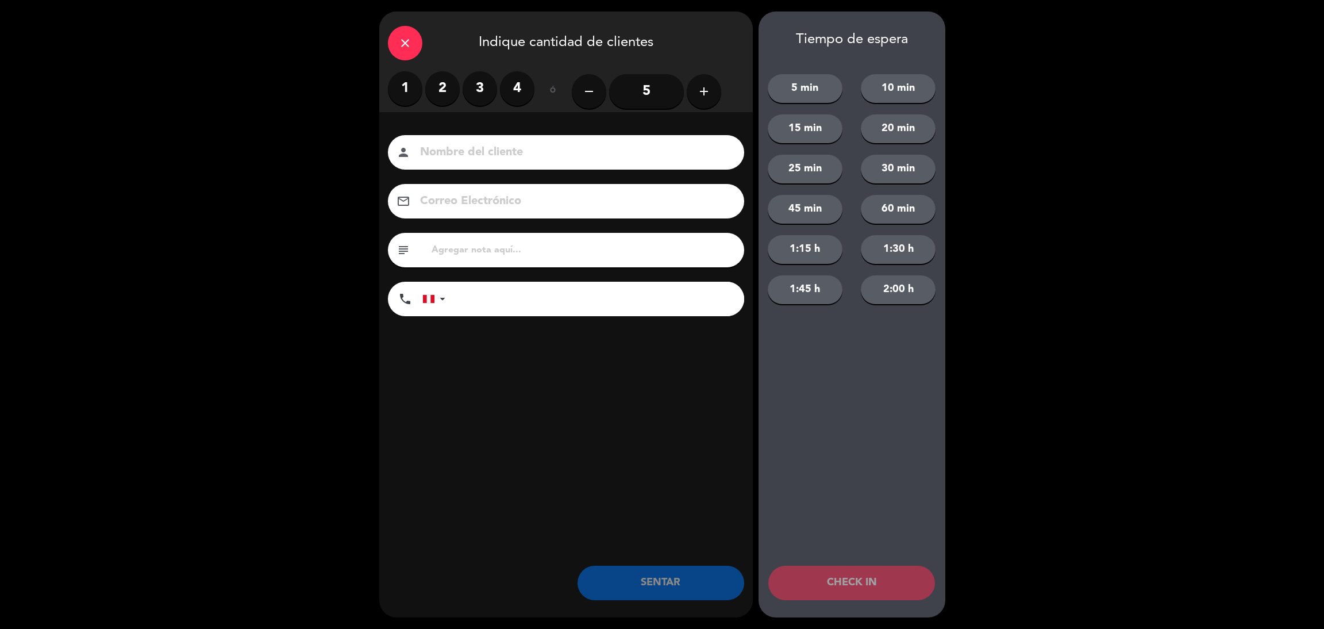
click at [414, 48] on div "close" at bounding box center [405, 43] width 34 height 34
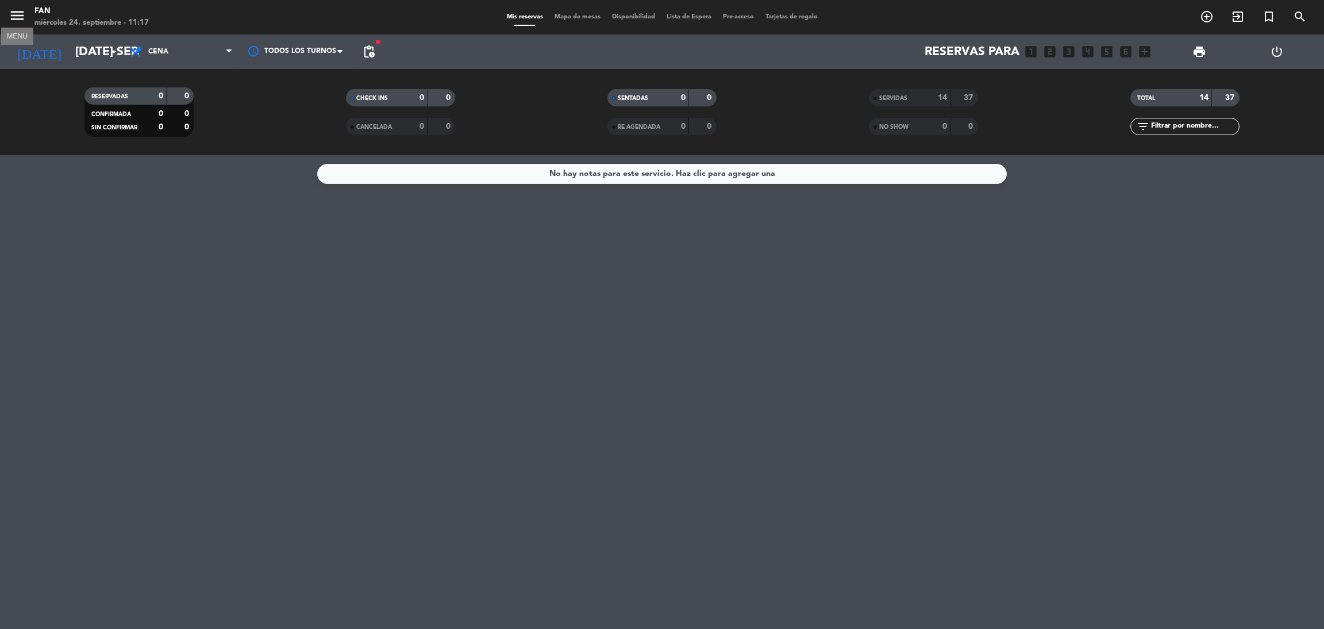
click at [12, 7] on icon "menu" at bounding box center [17, 15] width 17 height 17
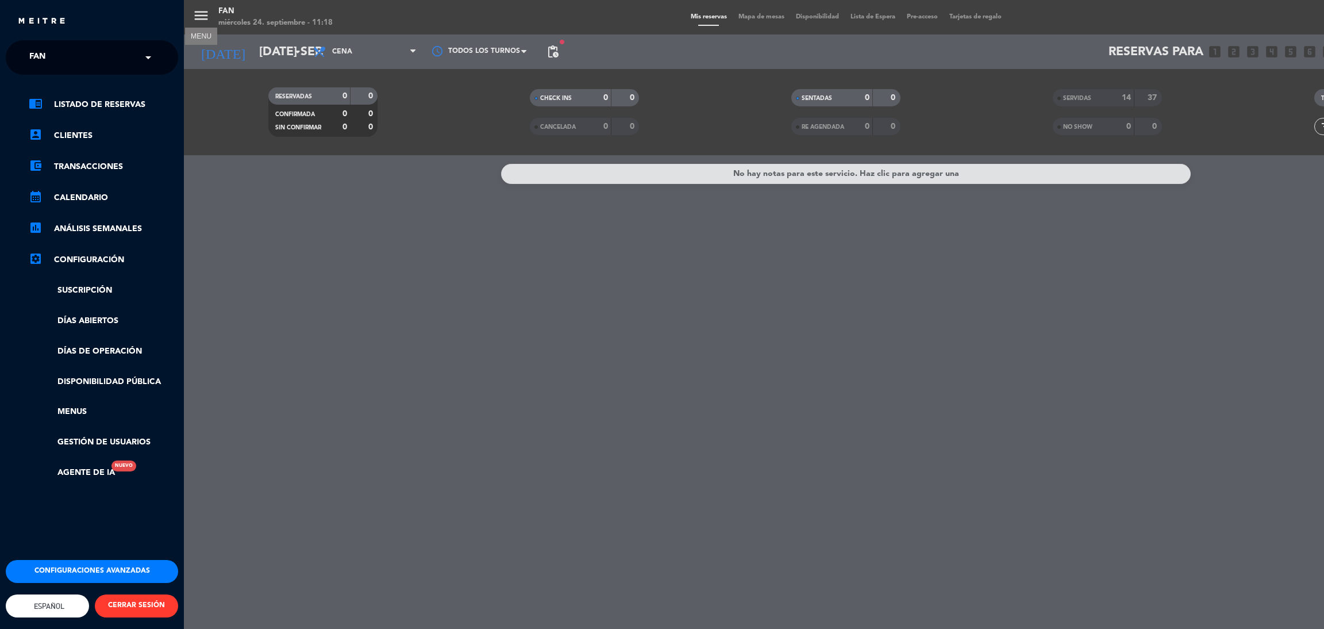
click at [102, 263] on link "settings_applications Configuración" at bounding box center [103, 260] width 149 height 14
click at [117, 255] on link "settings_applications Configuración" at bounding box center [103, 260] width 149 height 14
click at [48, 257] on link "settings_applications Configuración" at bounding box center [103, 260] width 149 height 14
click at [34, 257] on icon "settings_applications" at bounding box center [36, 259] width 14 height 14
click at [340, 563] on div "menu Fan miércoles 24. septiembre - 11:18 Mis reservas Mapa de mesas Disponibil…" at bounding box center [846, 314] width 1324 height 629
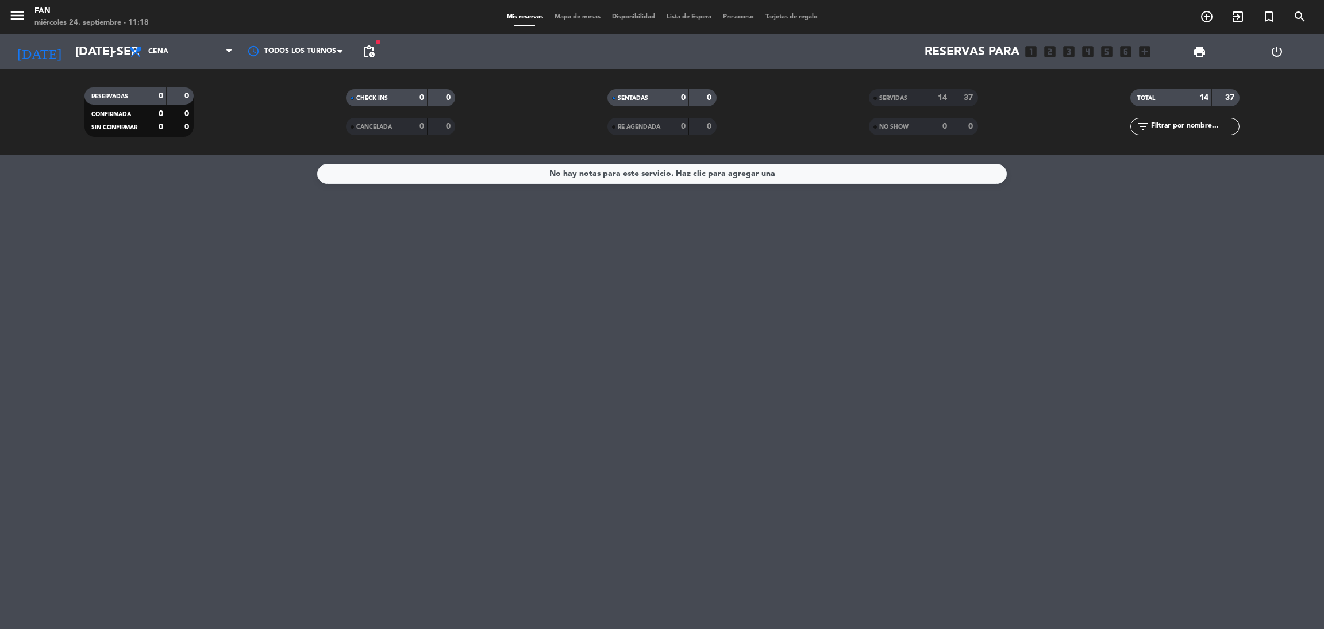
click at [557, 18] on span "Mapa de mesas" at bounding box center [577, 17] width 57 height 6
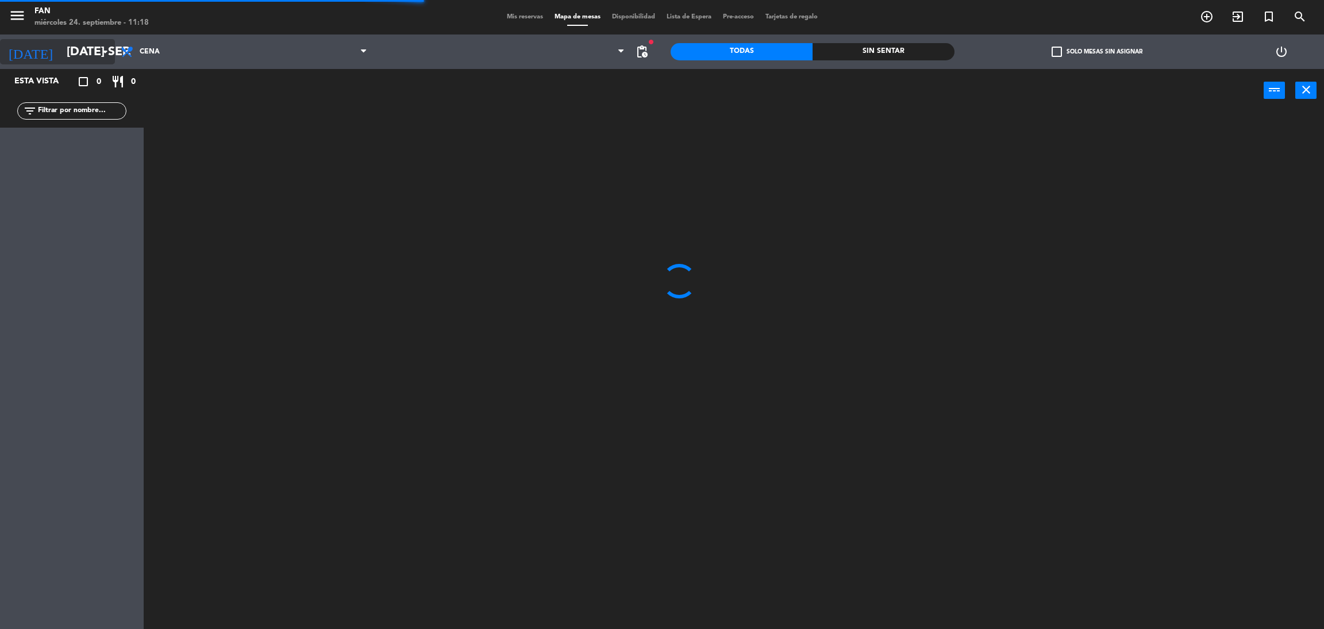
click at [111, 43] on input "[DATE] sep." at bounding box center [140, 52] width 158 height 26
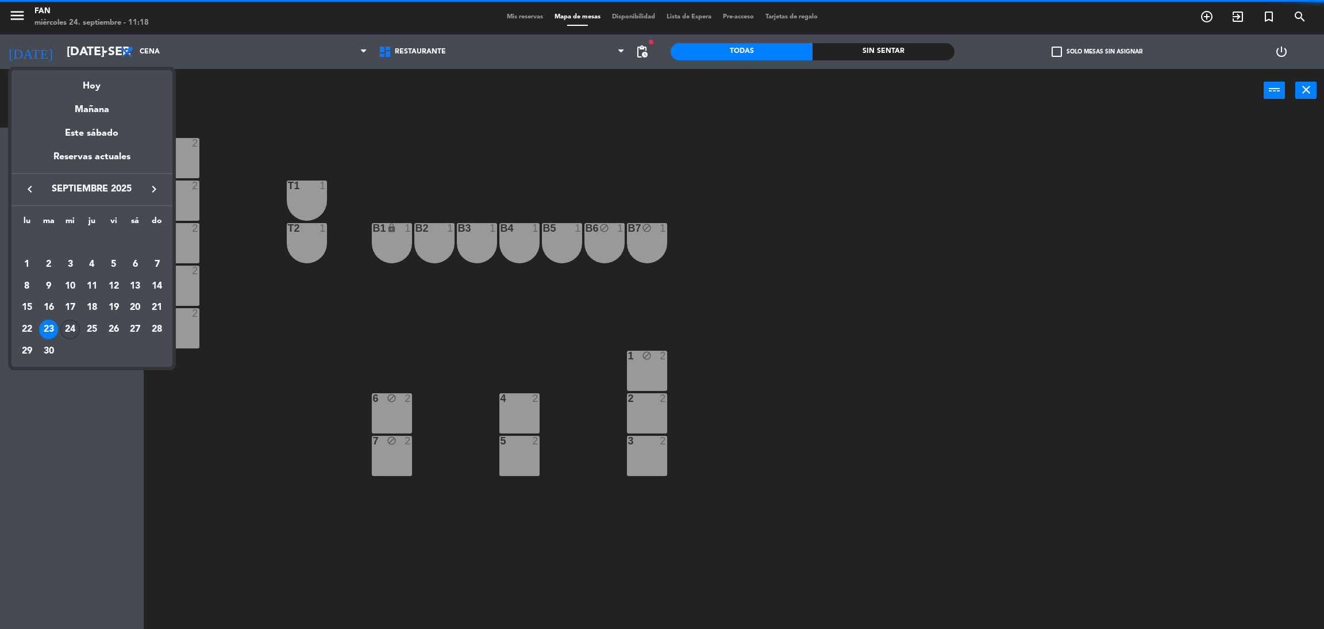
click at [71, 325] on div "24" at bounding box center [70, 330] width 20 height 20
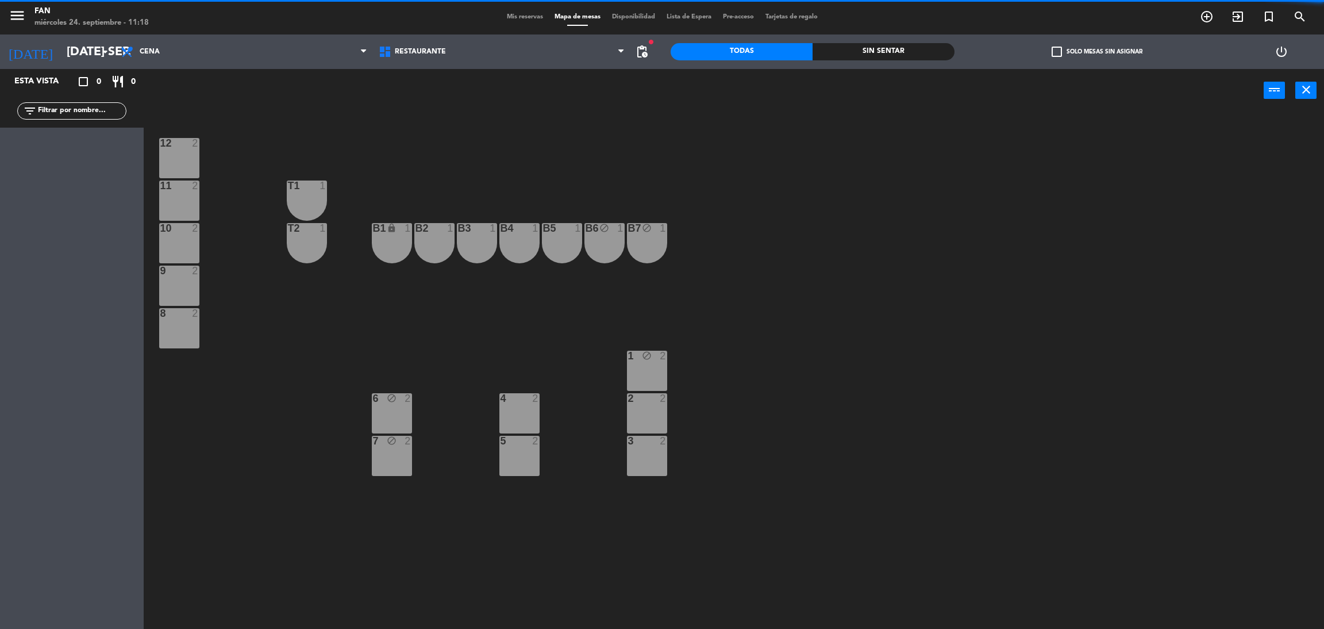
type input "mié. [DATE]"
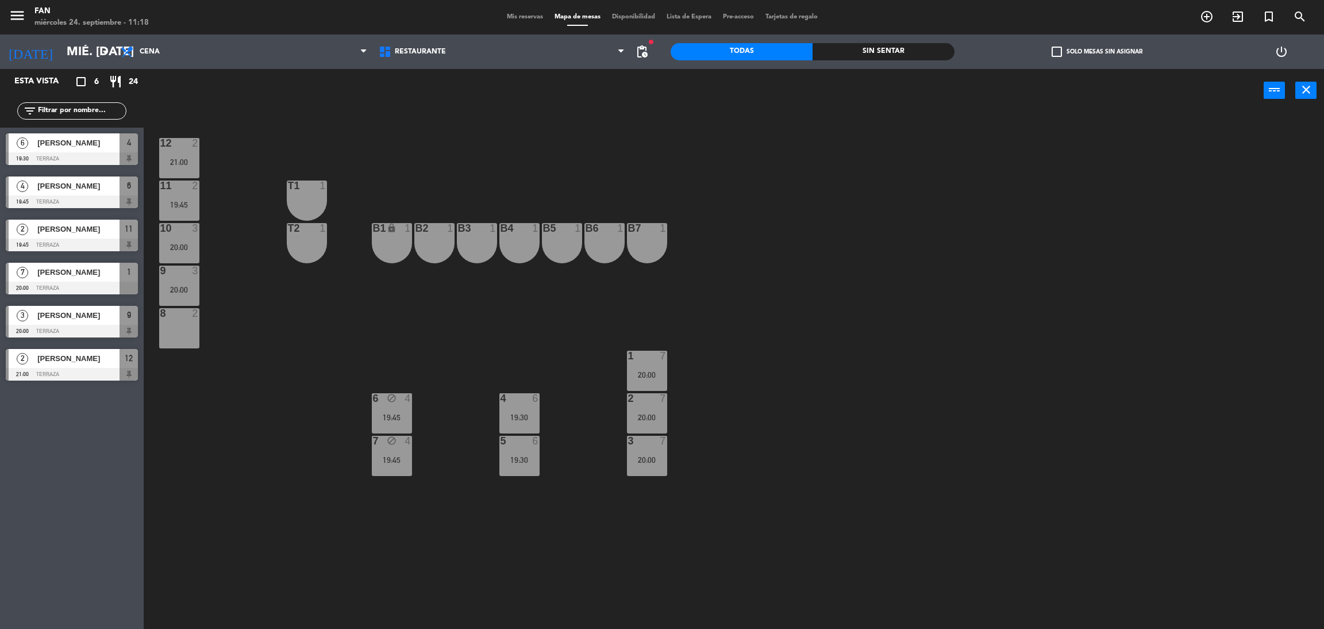
click at [529, 19] on span "Mis reservas" at bounding box center [525, 17] width 48 height 6
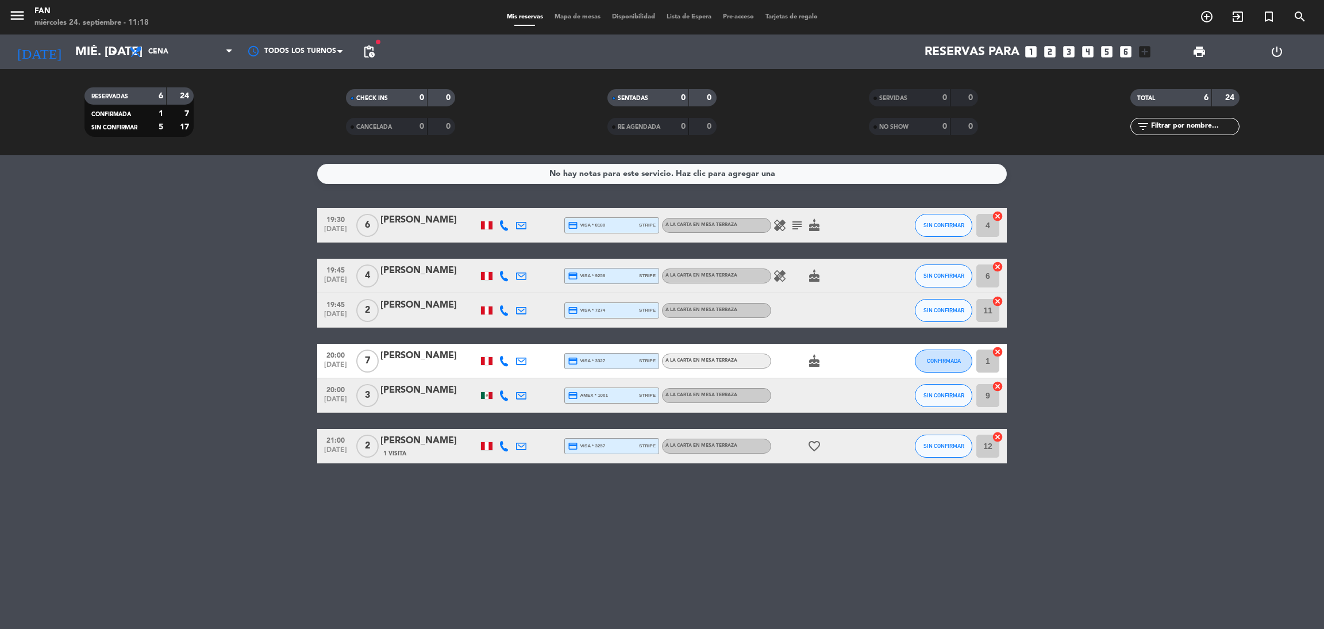
click at [433, 280] on div at bounding box center [429, 283] width 98 height 9
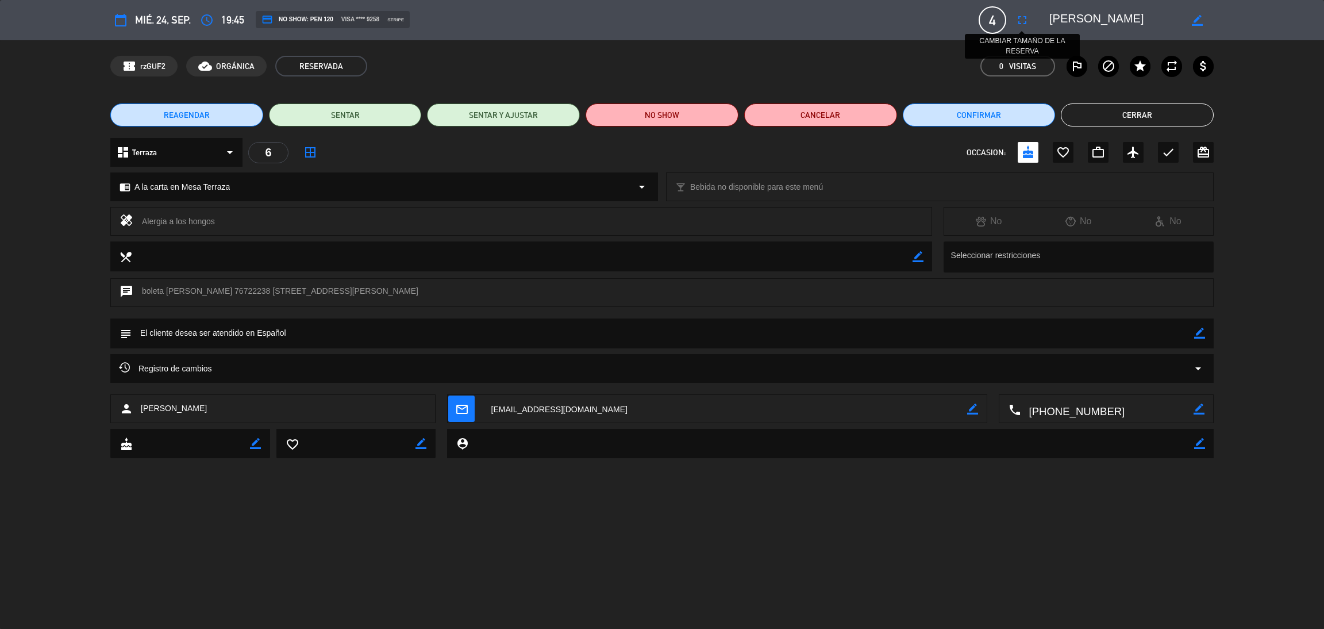
click at [1020, 22] on icon "fullscreen" at bounding box center [1022, 20] width 14 height 14
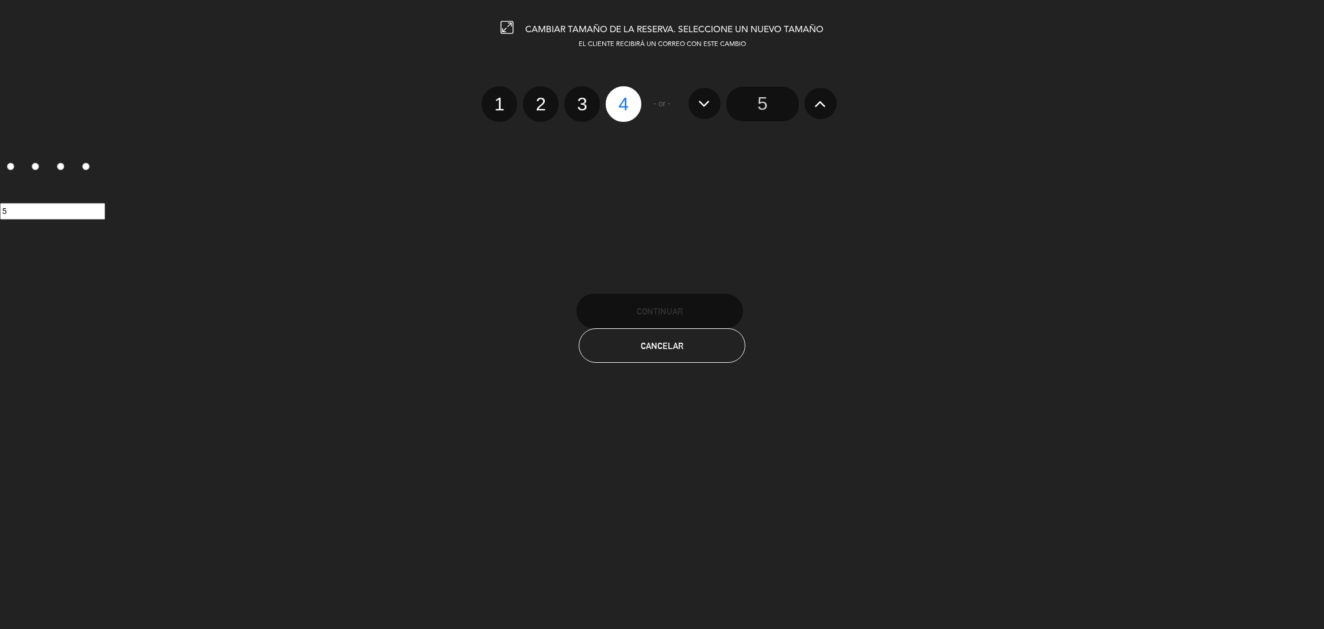
click at [847, 100] on div "1 2 3 4 - or - 5" at bounding box center [661, 104] width 1341 height 36
click at [830, 100] on button at bounding box center [821, 103] width 32 height 31
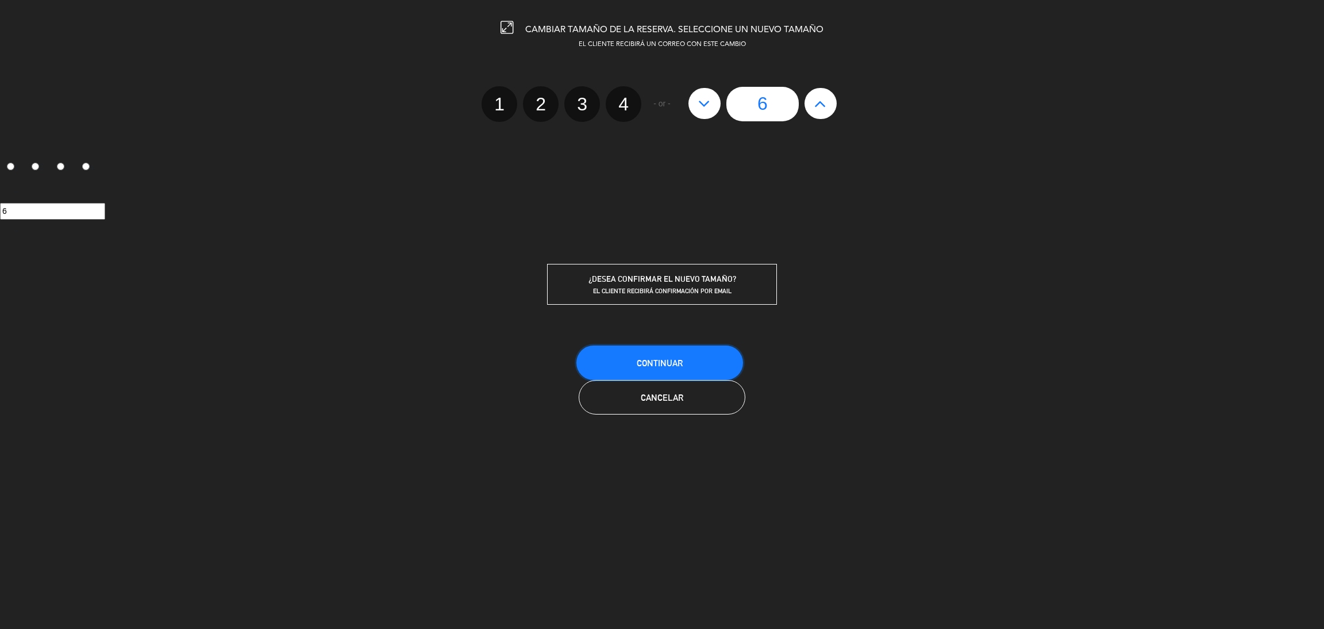
click at [708, 373] on button "Continuar" at bounding box center [659, 362] width 167 height 34
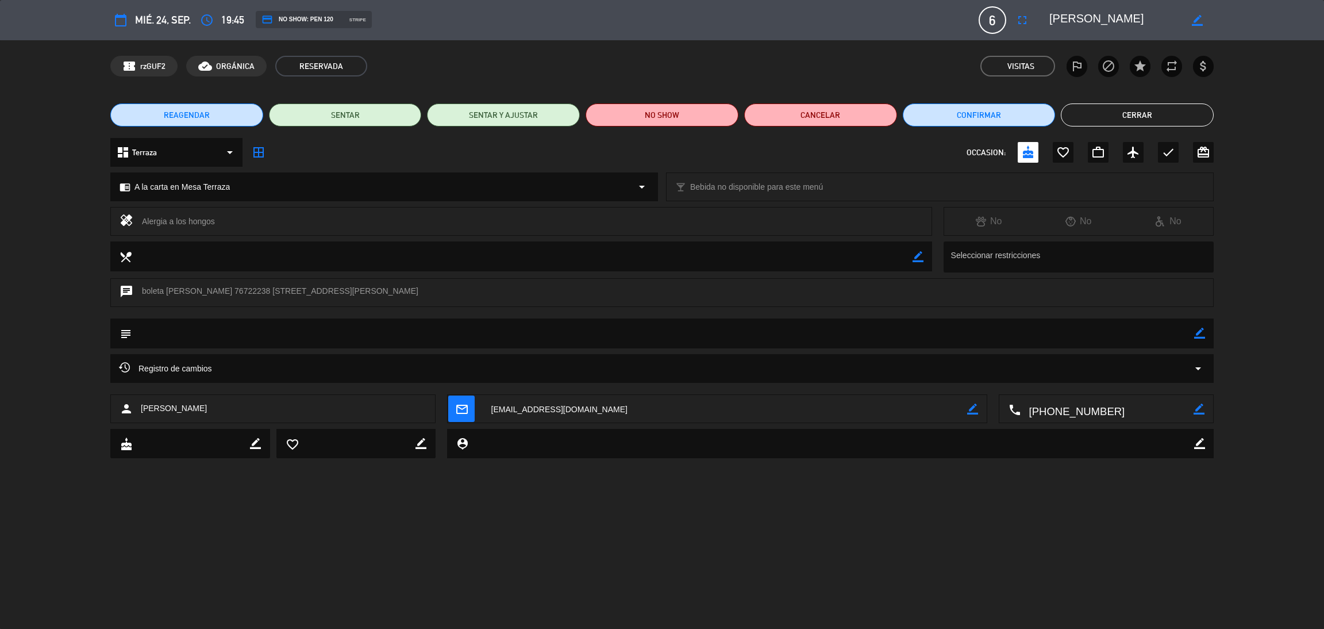
click at [1071, 112] on button "Cerrar" at bounding box center [1137, 114] width 153 height 23
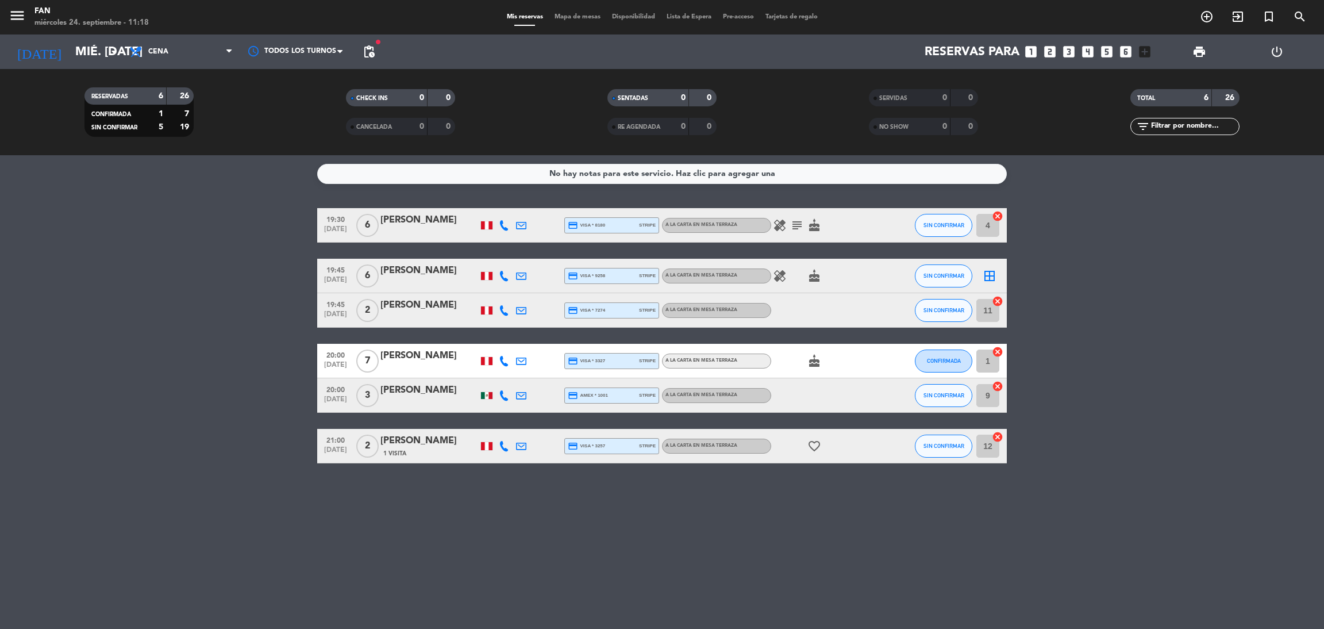
click at [567, 15] on span "Mapa de mesas" at bounding box center [577, 17] width 57 height 6
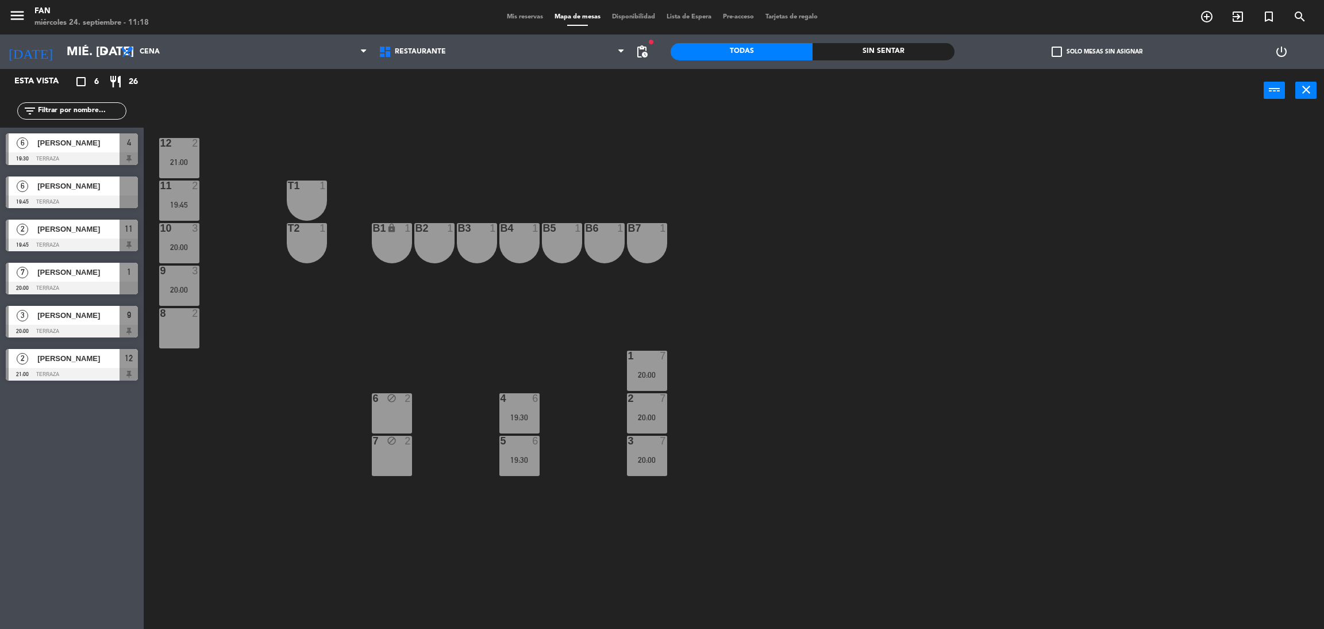
click at [94, 194] on div "[PERSON_NAME]" at bounding box center [77, 185] width 83 height 19
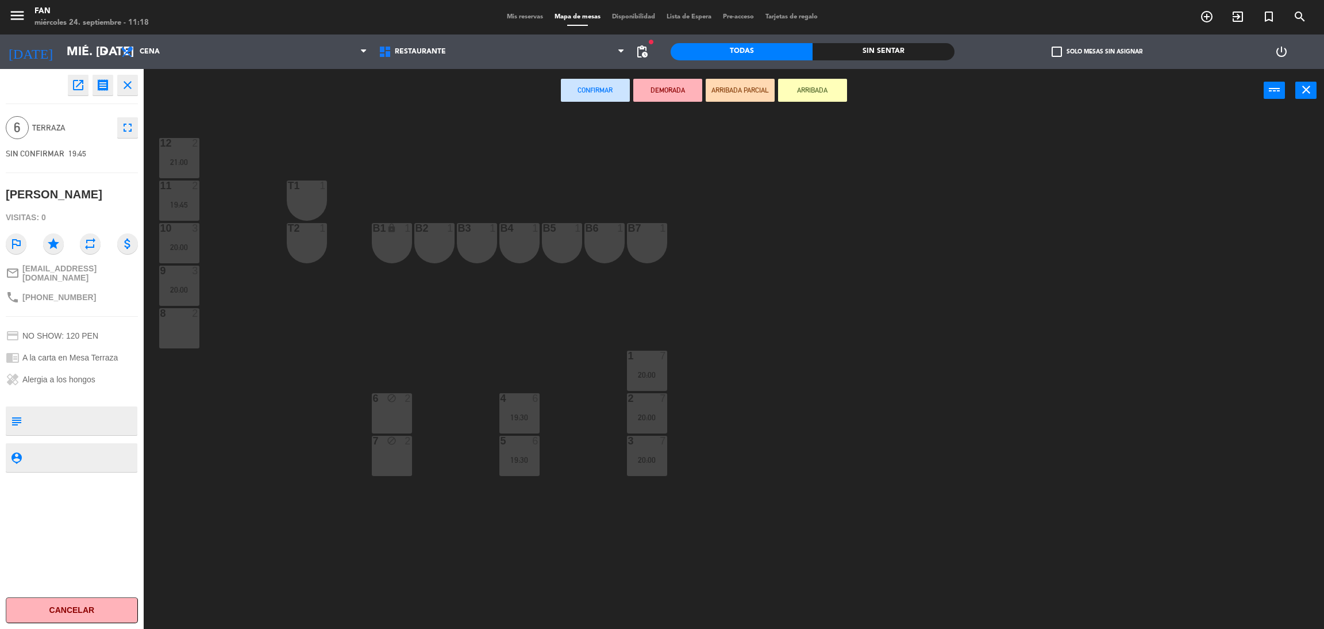
click at [394, 443] on icon "block" at bounding box center [392, 441] width 10 height 10
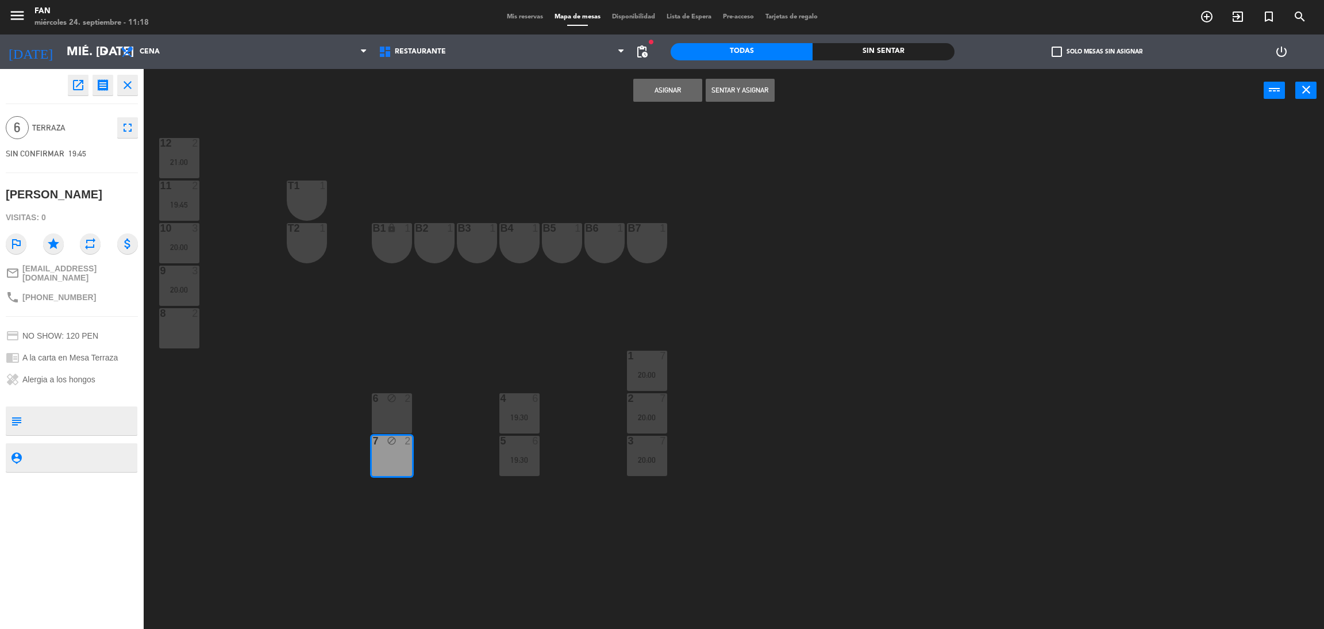
click at [399, 410] on div "6 block 2" at bounding box center [392, 413] width 40 height 40
click at [671, 87] on button "Asignar" at bounding box center [667, 90] width 69 height 23
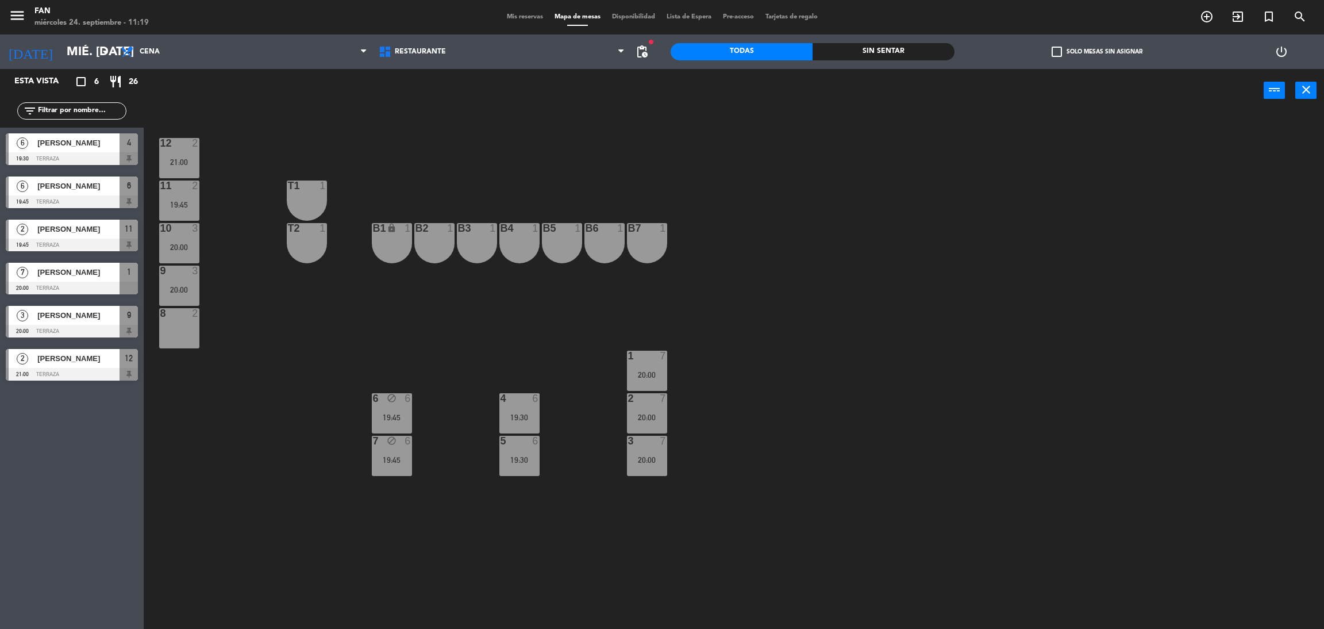
click at [184, 327] on div "8 2" at bounding box center [179, 328] width 40 height 40
click at [242, 301] on div "12 2 21:00 11 2 19:45 T1 1 10 3 20:00 T2 1 B1 lock 1 B2 1 B3 1 B4 1 B5 1 B6 1 B…" at bounding box center [740, 375] width 1167 height 517
click at [179, 184] on div at bounding box center [179, 185] width 19 height 10
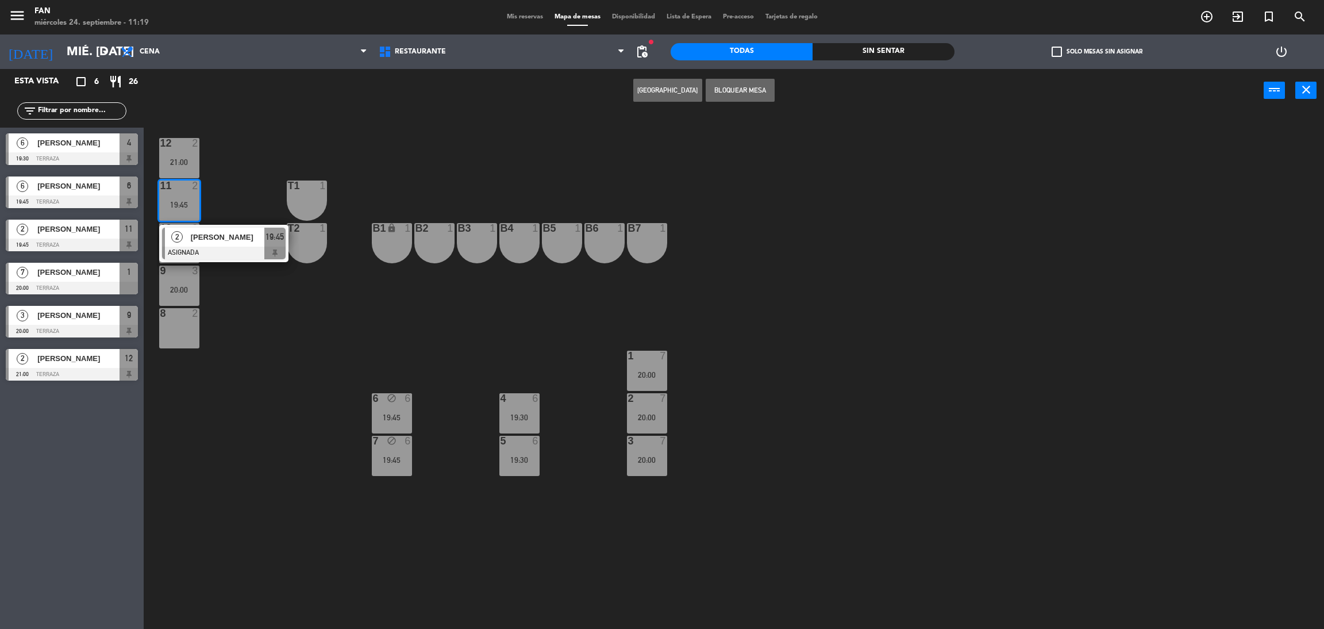
click at [243, 191] on div "12 2 21:00 11 2 19:45 2 [PERSON_NAME] ASIGNADA 19:45 T1 1 10 3 20:00 T2 1 B1 lo…" at bounding box center [740, 375] width 1167 height 517
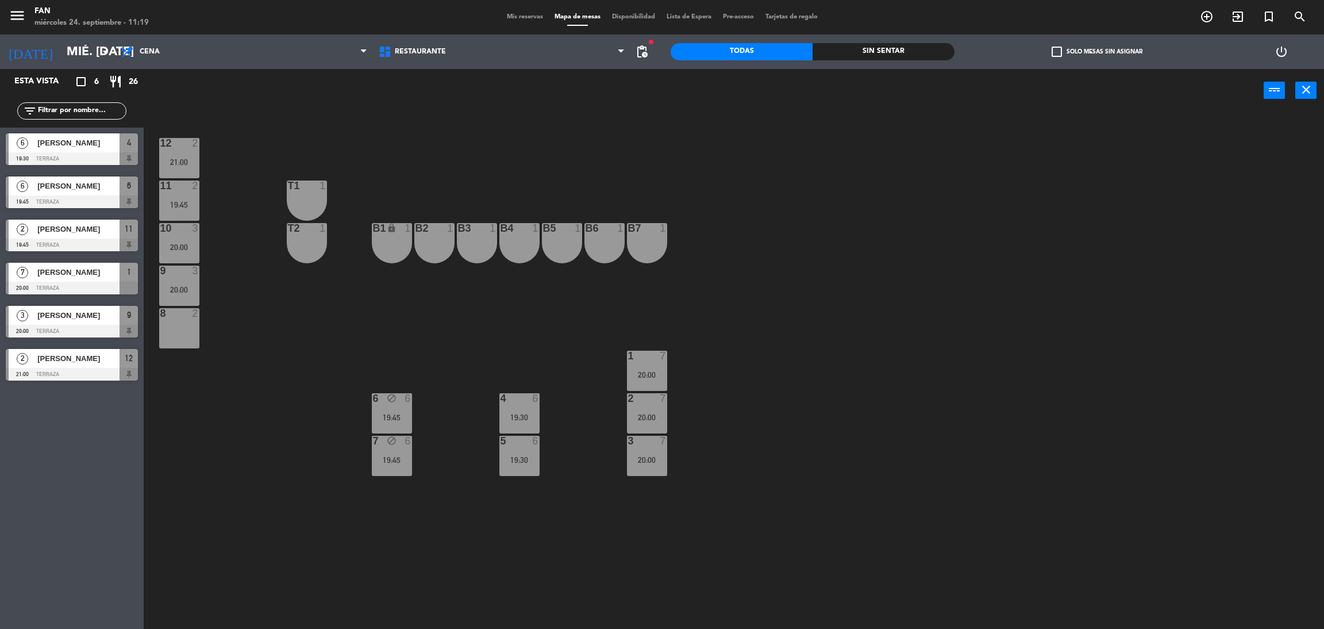
click at [191, 159] on div "21:00" at bounding box center [179, 162] width 40 height 8
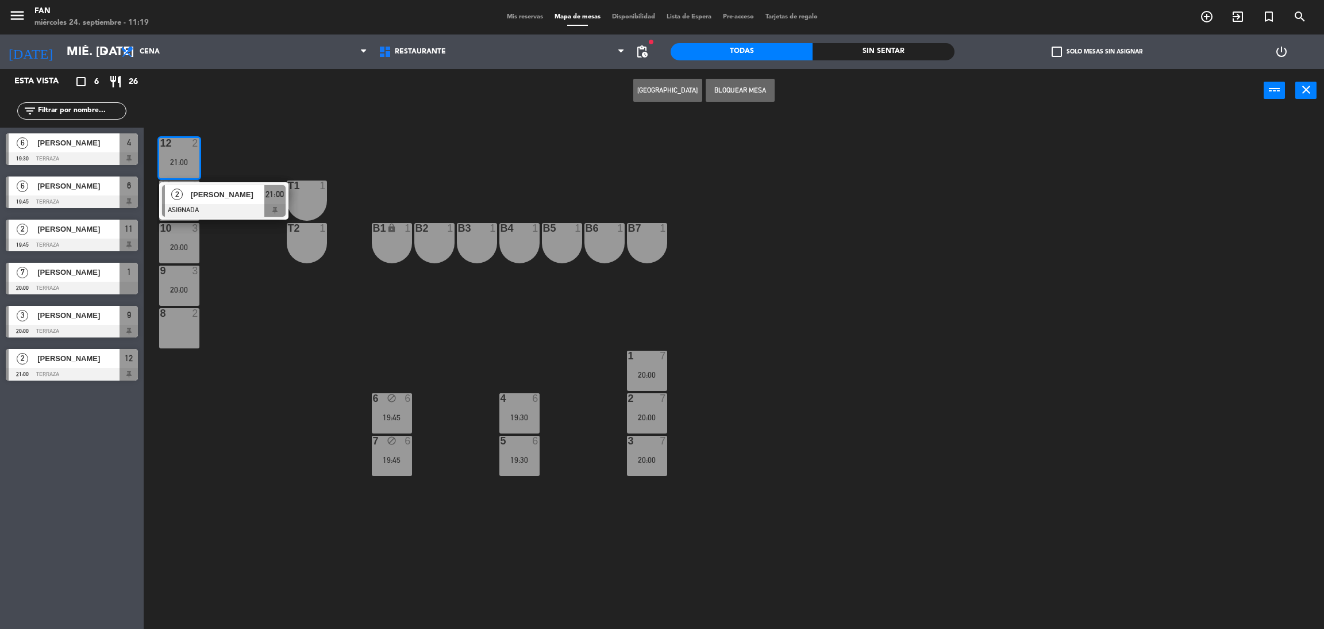
click at [236, 159] on div "12 2 21:00 2 [PERSON_NAME] ASIGNADA 21:00 11 2 19:45 T1 1 10 3 20:00 T2 1 B1 lo…" at bounding box center [740, 375] width 1167 height 517
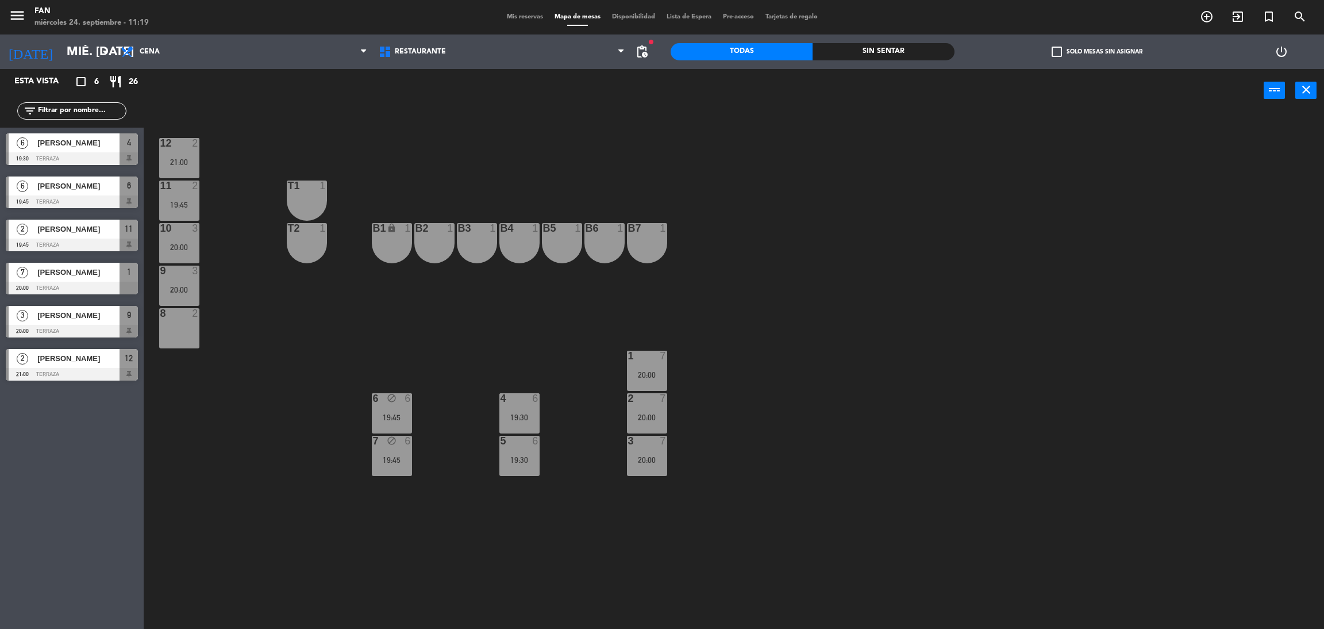
click at [159, 334] on div "8 2" at bounding box center [179, 328] width 40 height 40
click at [436, 334] on div "12 2 21:00 11 2 19:45 T1 1 10 3 20:00 T2 1 B1 lock 1 B2 1 B3 1 B4 1 B5 1 B6 1 B…" at bounding box center [740, 375] width 1167 height 517
click at [642, 405] on div "2 7 20:00" at bounding box center [647, 413] width 40 height 40
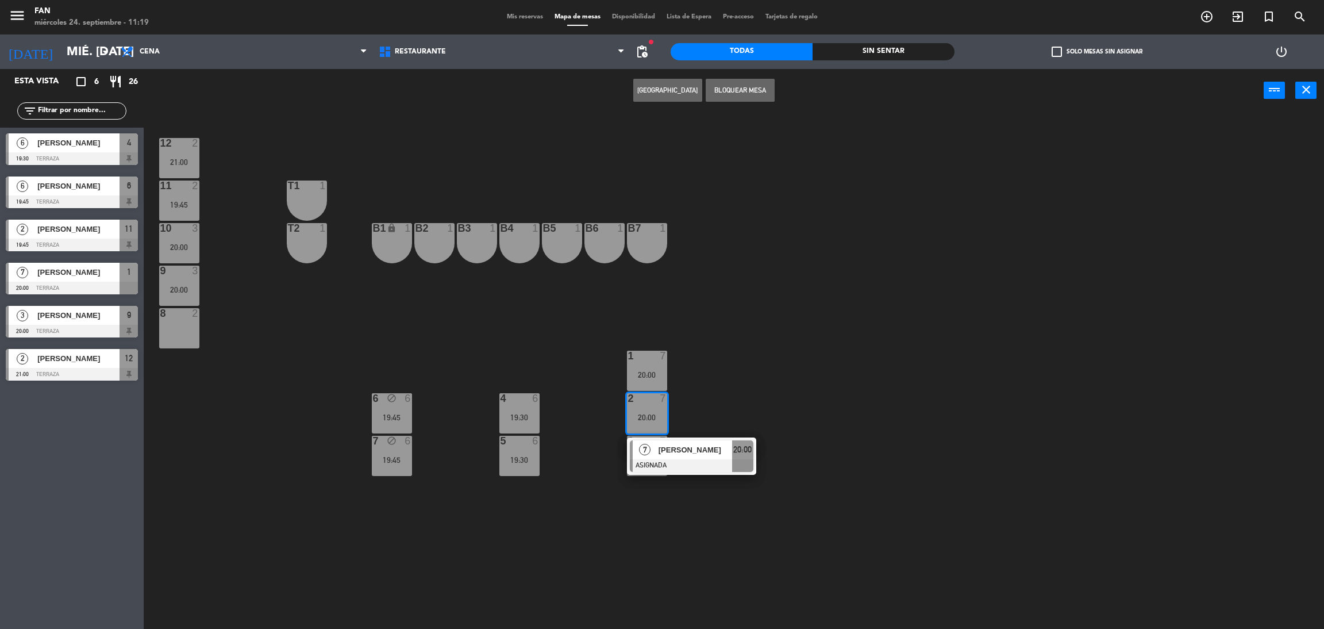
click at [594, 398] on div "12 2 21:00 11 2 19:45 T1 1 10 3 20:00 T2 1 B1 lock 1 B2 1 B3 1 B4 1 B5 1 B6 1 B…" at bounding box center [740, 375] width 1167 height 517
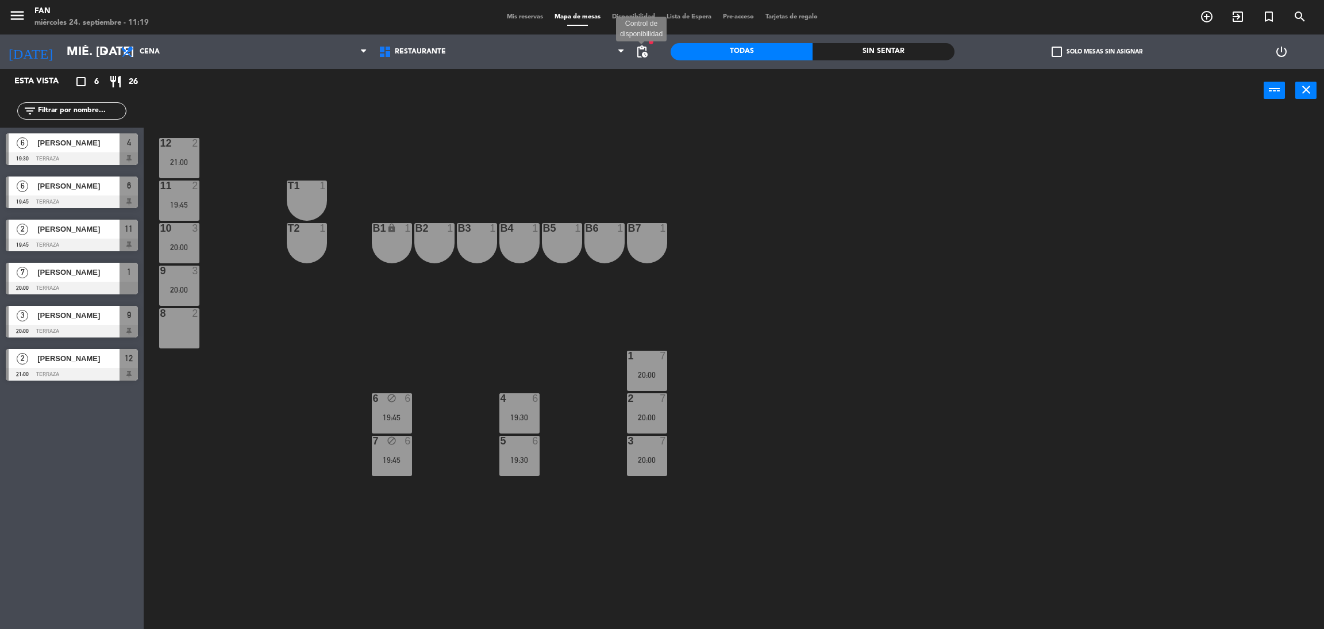
click at [640, 55] on span "pending_actions" at bounding box center [642, 52] width 14 height 14
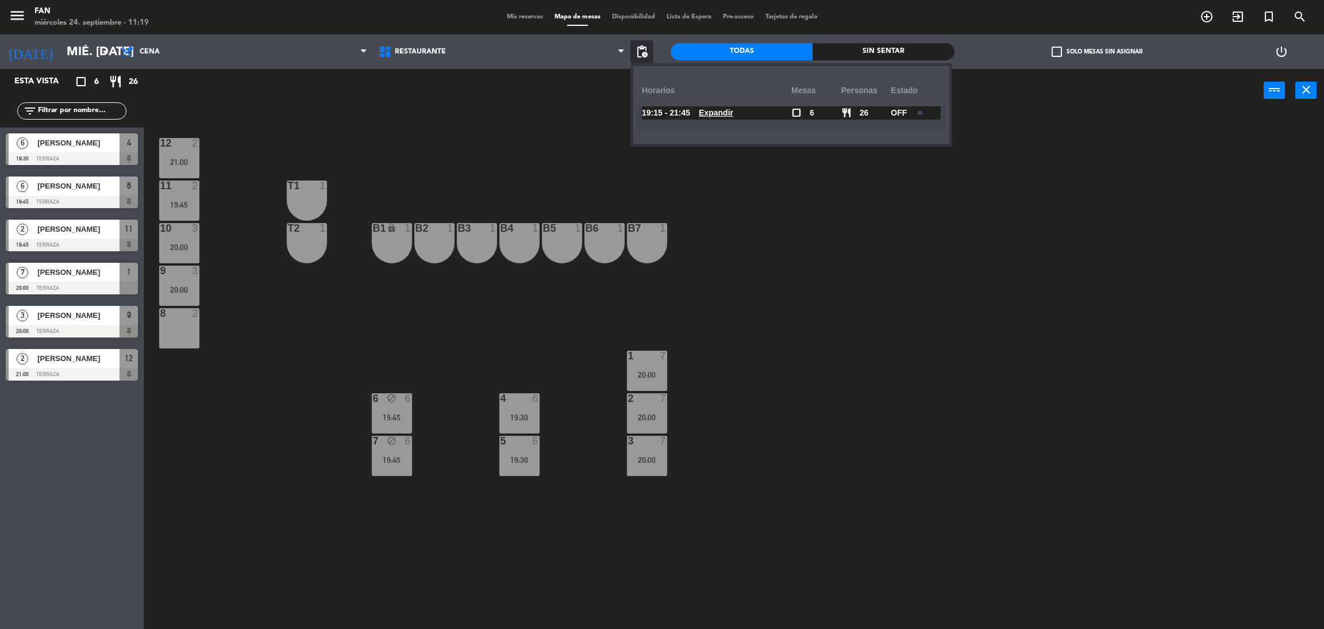
click at [733, 114] on u "Expandir" at bounding box center [716, 112] width 34 height 9
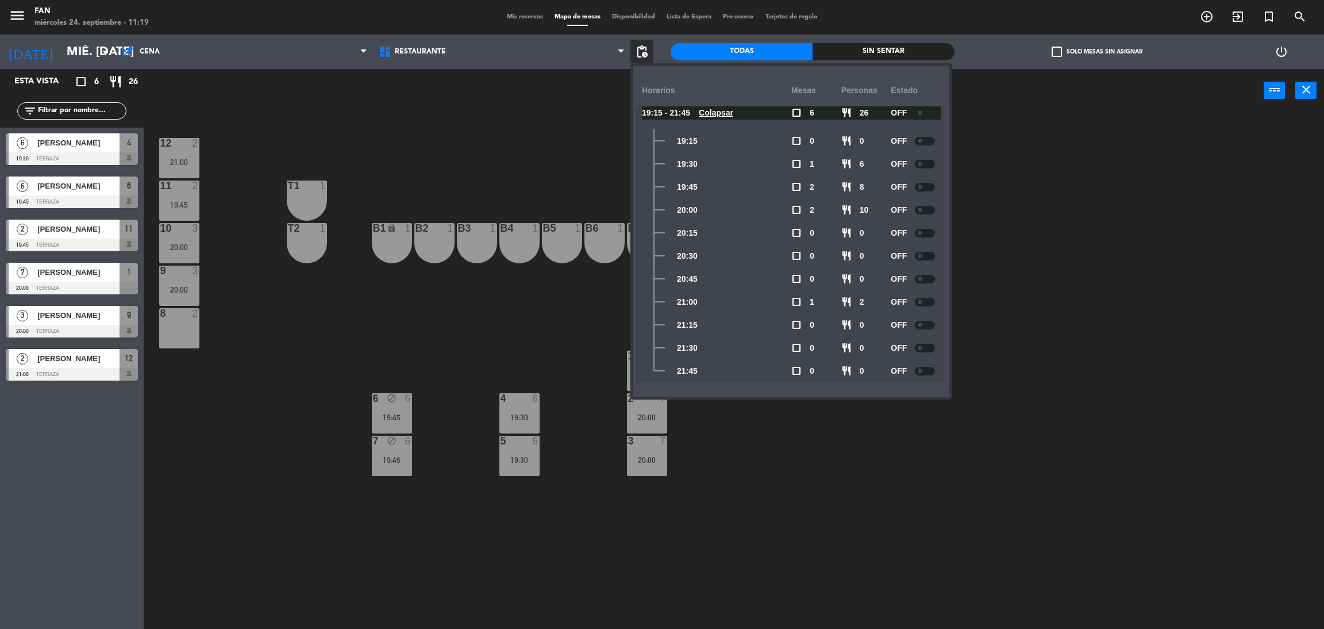
click at [922, 113] on span at bounding box center [920, 112] width 5 height 5
click at [923, 189] on div at bounding box center [921, 187] width 20 height 9
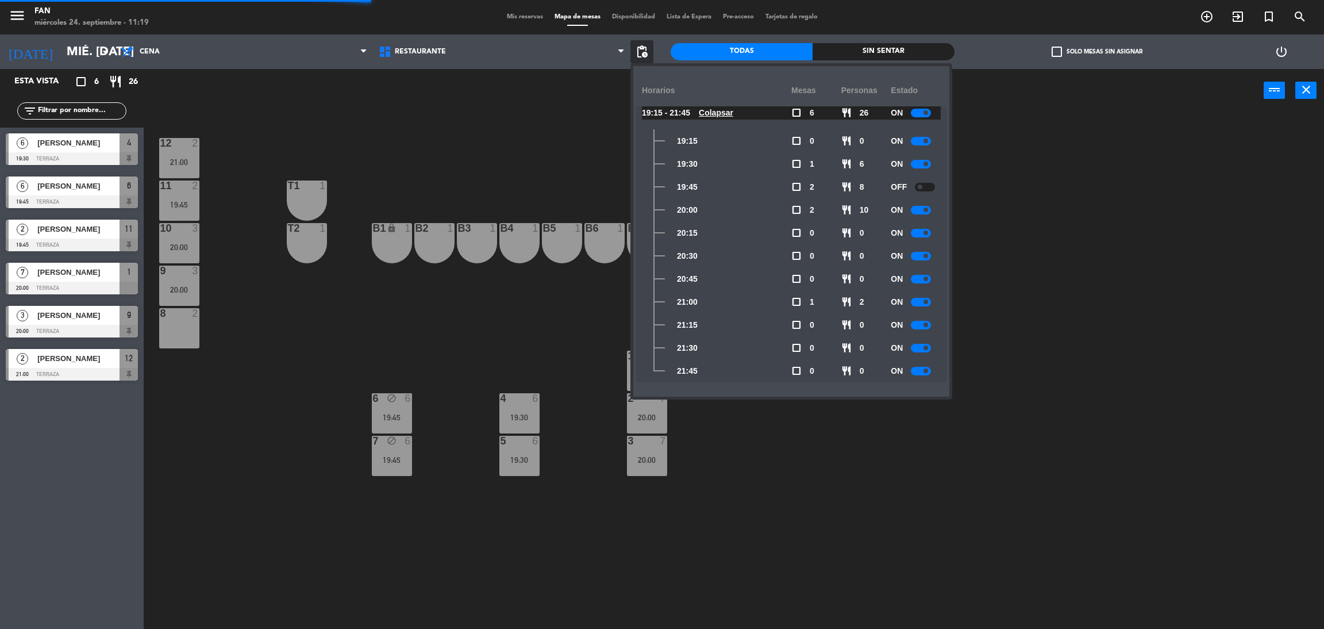
click at [922, 206] on div at bounding box center [921, 210] width 20 height 9
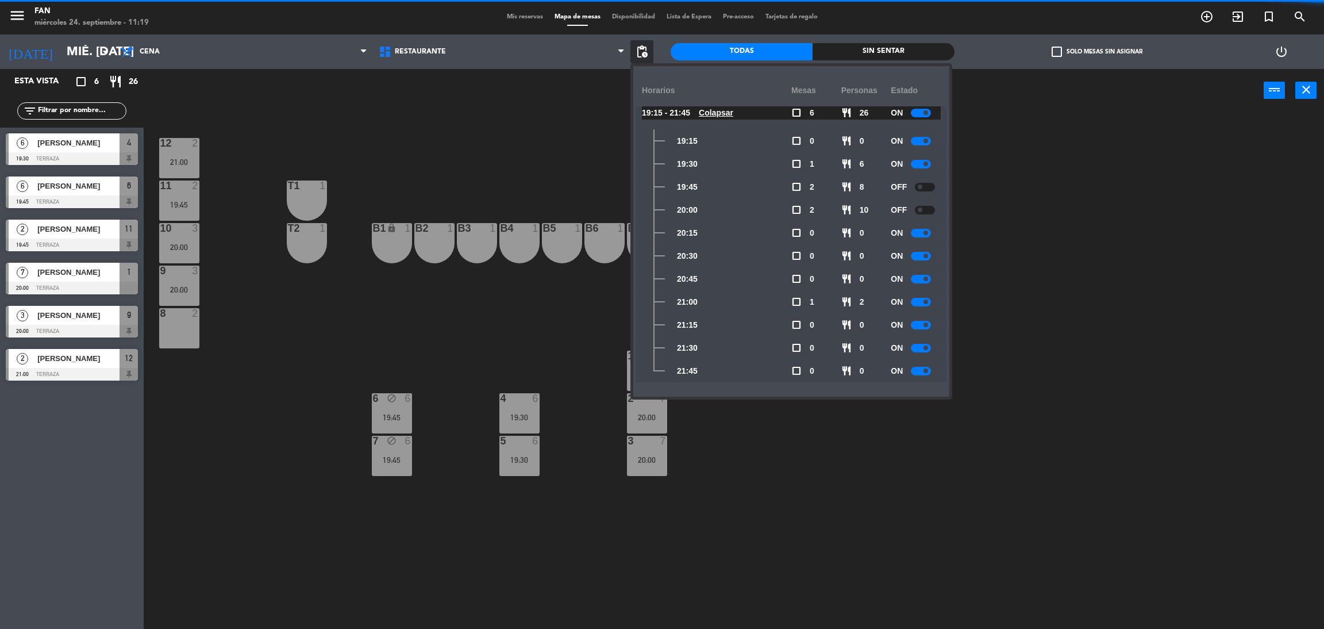
click at [919, 230] on div at bounding box center [921, 233] width 20 height 9
click at [919, 253] on div at bounding box center [921, 256] width 20 height 9
click at [920, 280] on div at bounding box center [921, 279] width 20 height 9
click at [921, 308] on div "ON" at bounding box center [916, 301] width 50 height 23
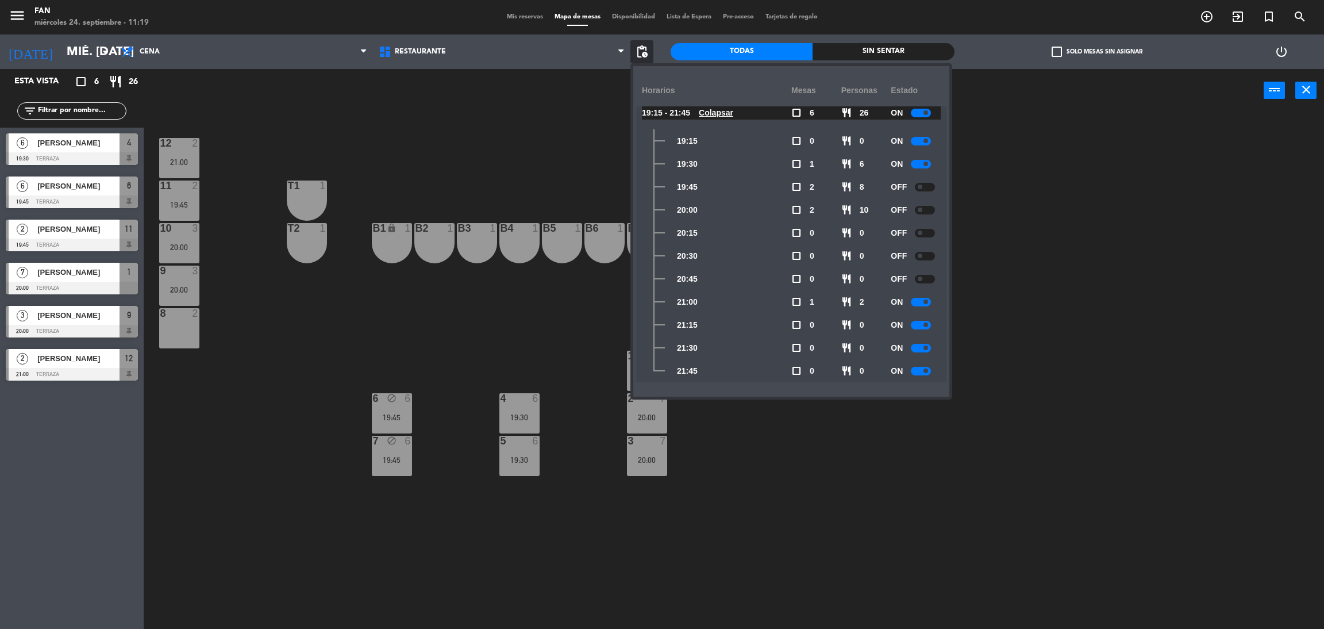
click at [922, 300] on div at bounding box center [921, 302] width 20 height 9
click at [1036, 424] on div "12 2 21:00 11 2 19:45 T1 1 10 3 20:00 T2 1 B1 lock 1 B2 1 B3 1 B4 1 B5 1 B6 1 B…" at bounding box center [740, 375] width 1167 height 517
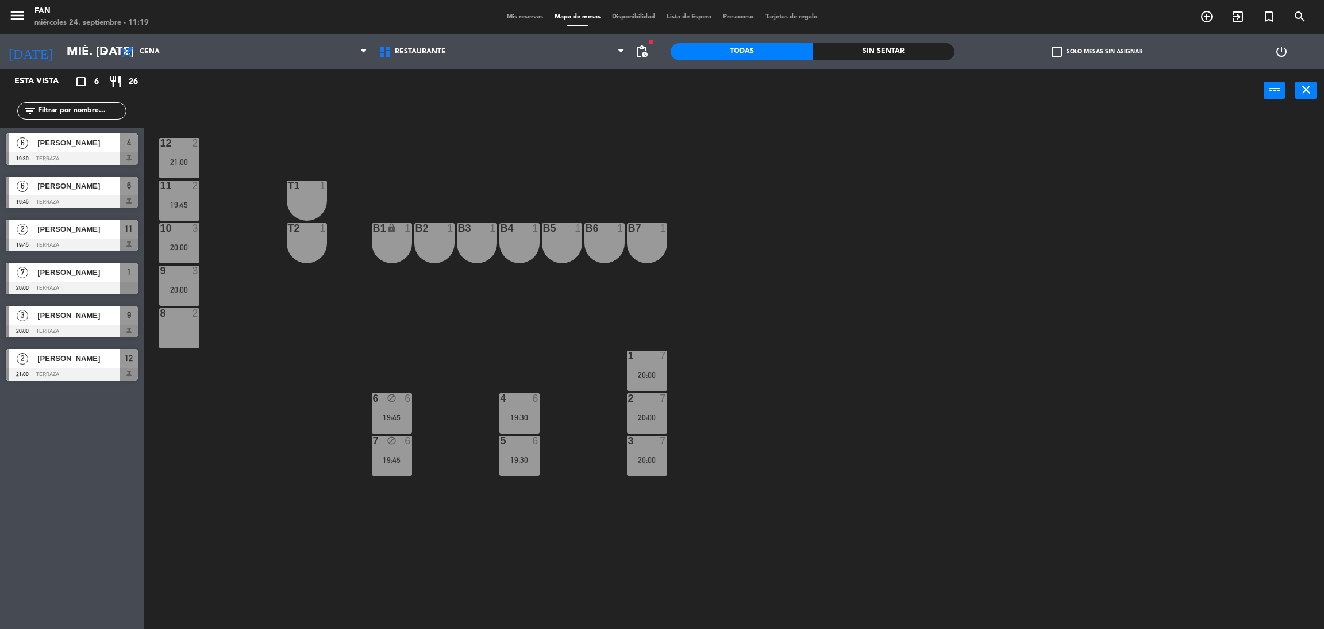
click at [663, 369] on div "1 7 20:00" at bounding box center [647, 371] width 40 height 40
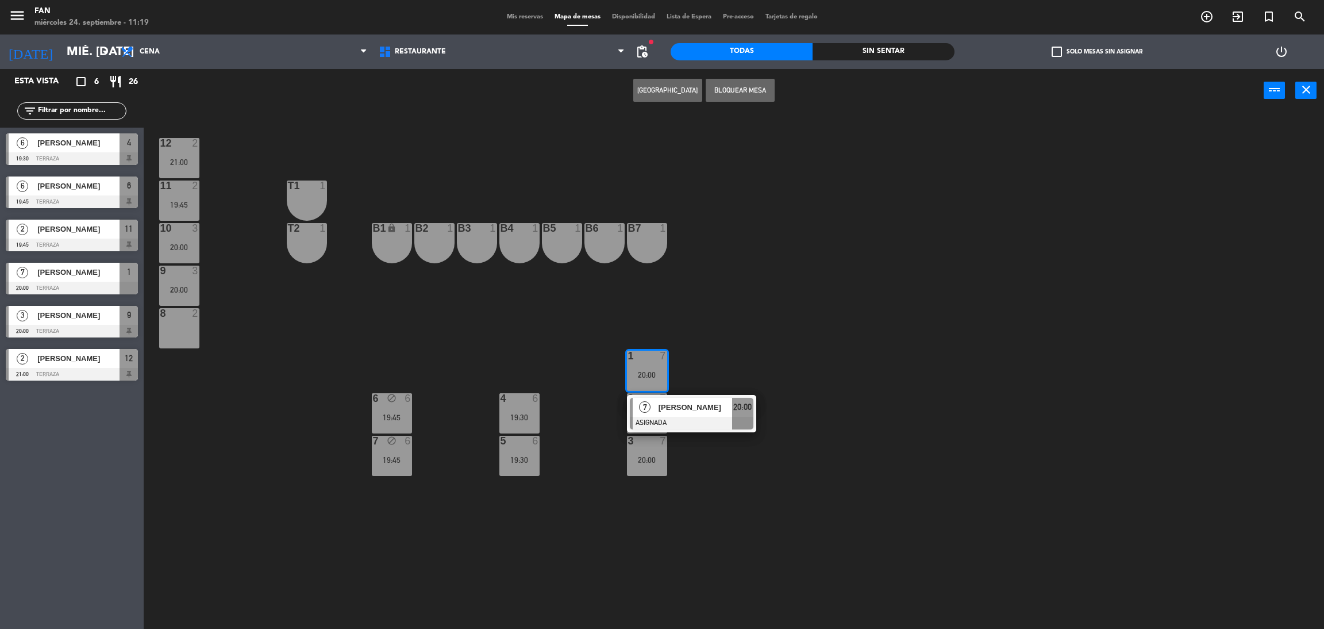
click at [510, 333] on div "12 2 21:00 11 2 19:45 T1 1 10 3 20:00 T2 1 B1 lock 1 B2 1 B3 1 B4 1 B5 1 B6 1 B…" at bounding box center [740, 375] width 1167 height 517
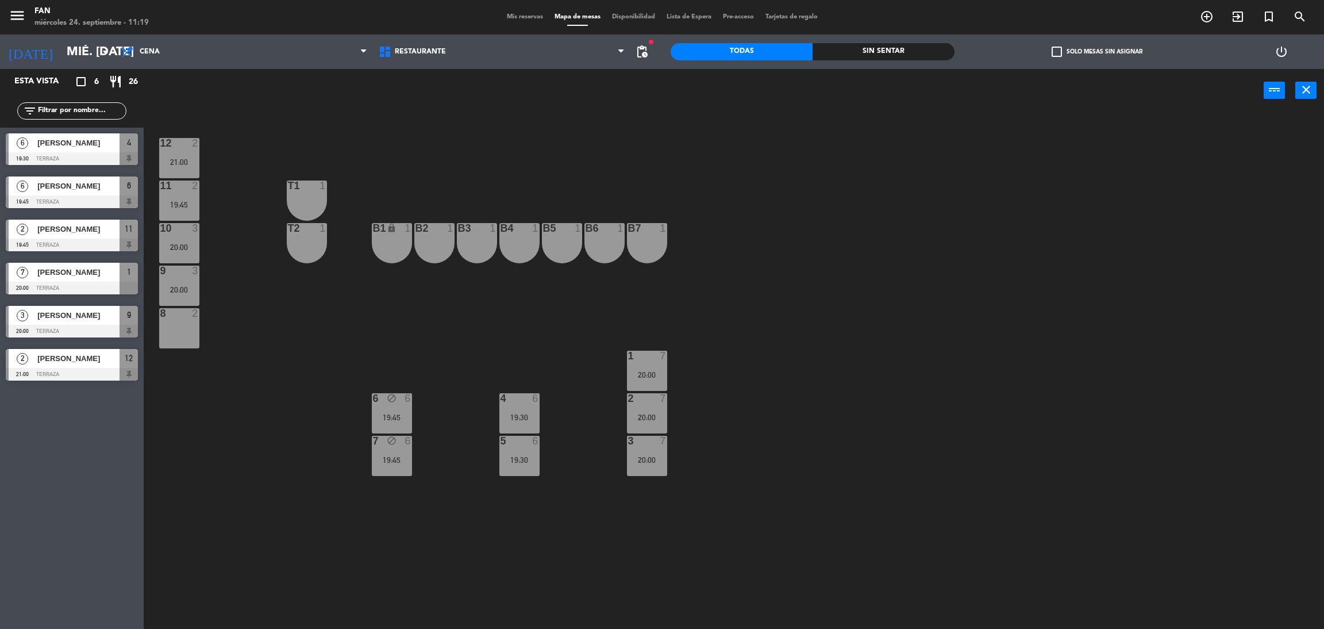
click at [177, 250] on div "20:00" at bounding box center [179, 247] width 40 height 8
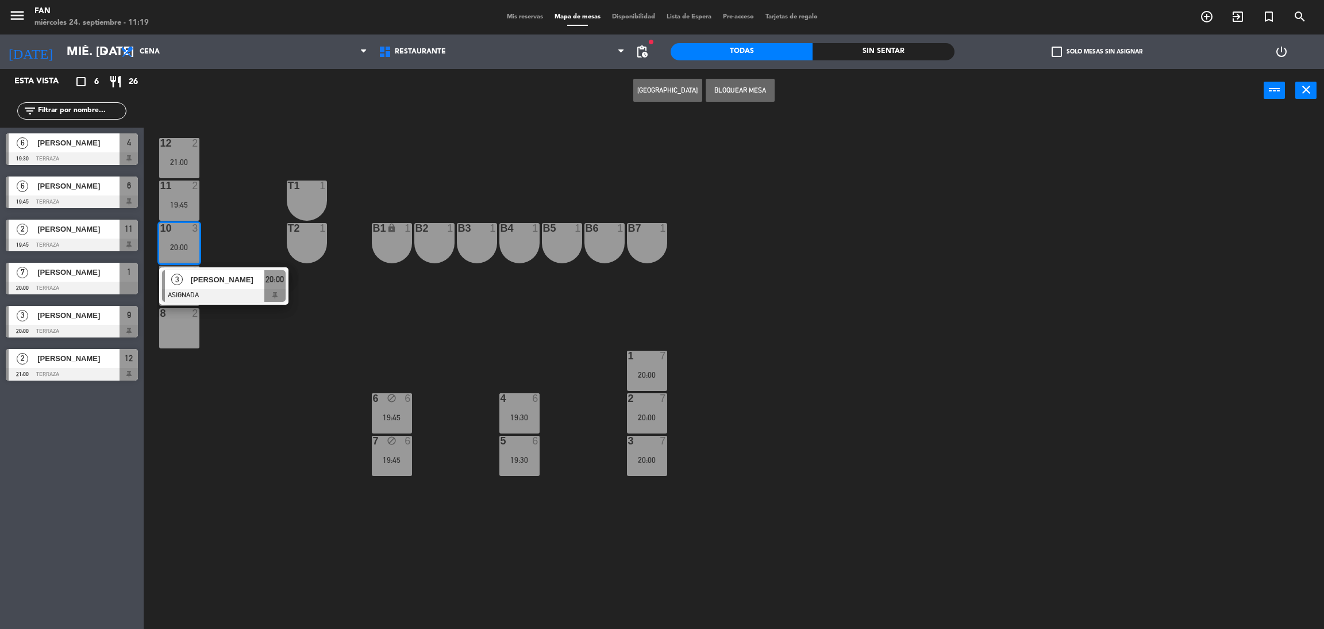
click at [201, 231] on div "3" at bounding box center [197, 228] width 19 height 10
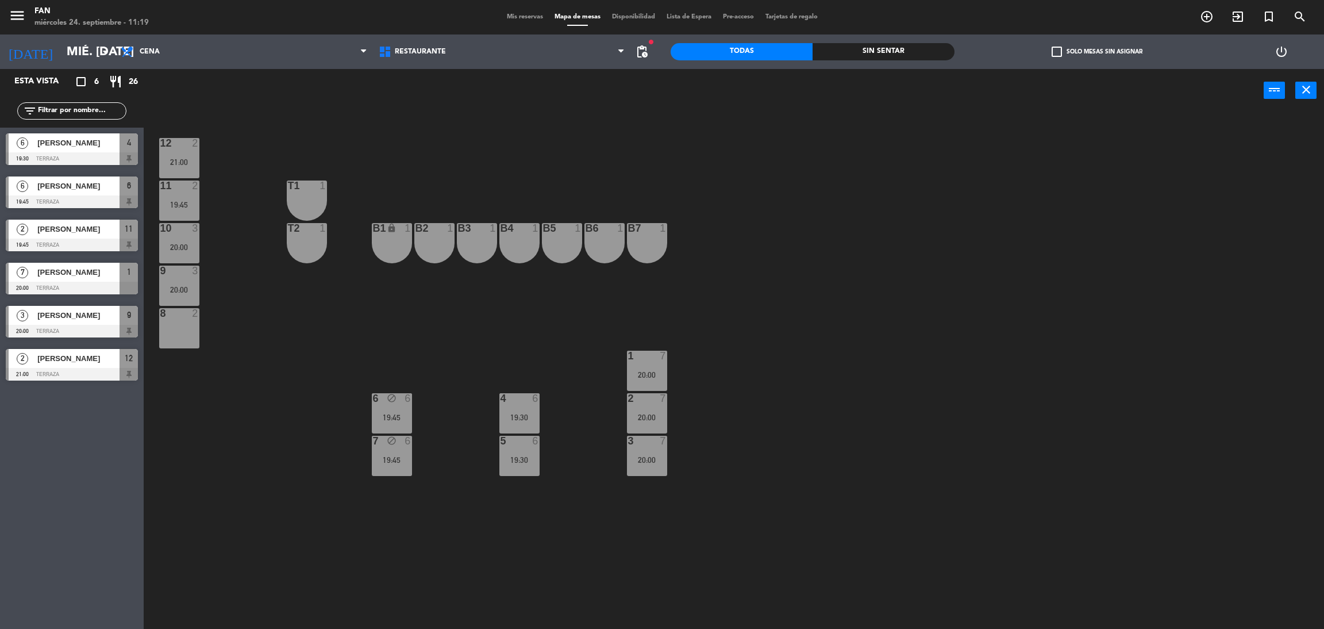
click at [184, 194] on div "11 2 19:45" at bounding box center [179, 200] width 40 height 40
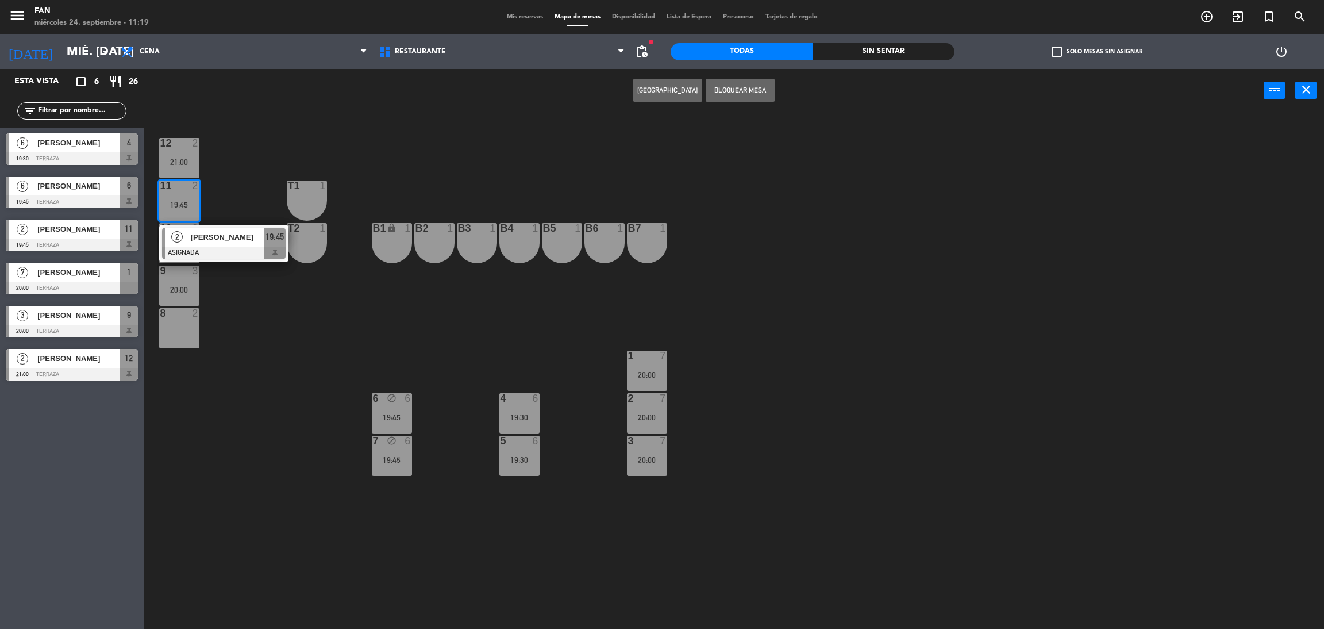
click at [213, 178] on div "12 2 21:00 11 2 19:45 2 [PERSON_NAME] ASIGNADA 19:45 T1 1 10 3 20:00 T2 1 B1 lo…" at bounding box center [740, 375] width 1167 height 517
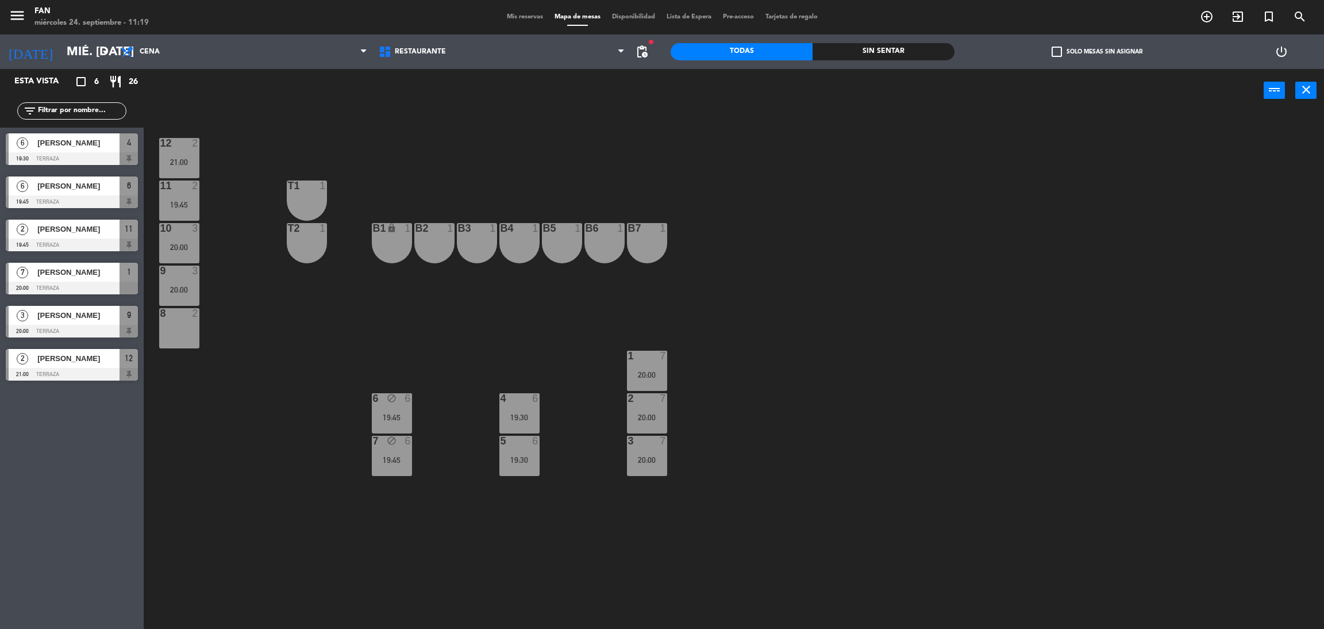
click at [524, 17] on span "Mis reservas" at bounding box center [525, 17] width 48 height 6
